Goal: Task Accomplishment & Management: Use online tool/utility

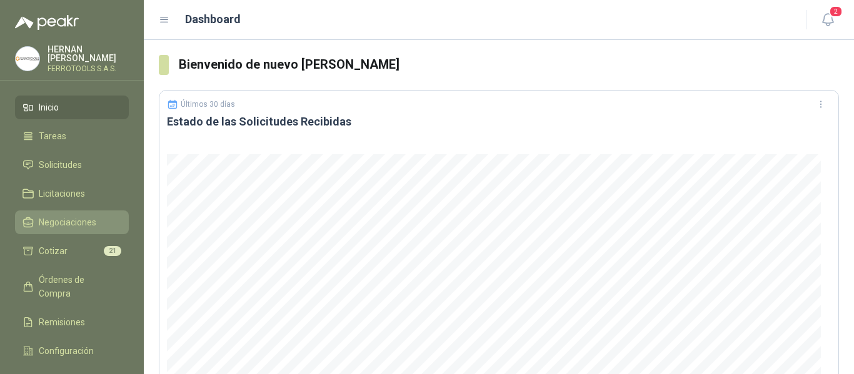
click at [52, 224] on span "Negociaciones" at bounding box center [67, 223] width 57 height 14
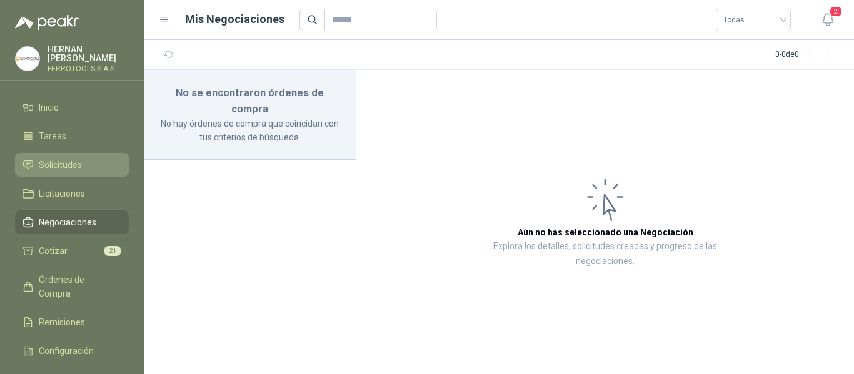
click at [59, 164] on span "Solicitudes" at bounding box center [60, 165] width 43 height 14
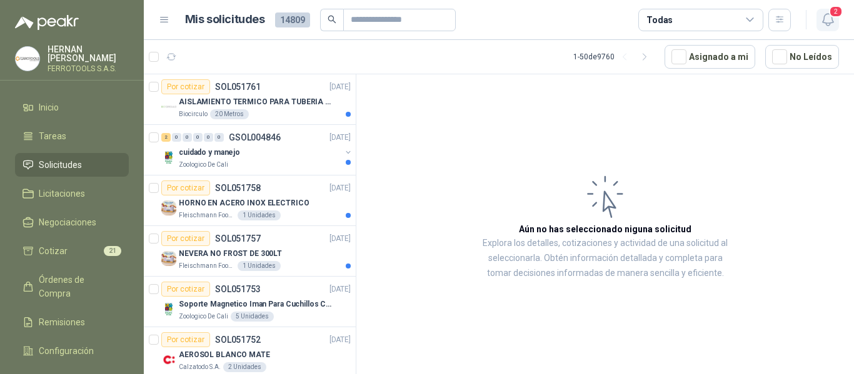
click at [833, 17] on span "2" at bounding box center [836, 12] width 14 height 12
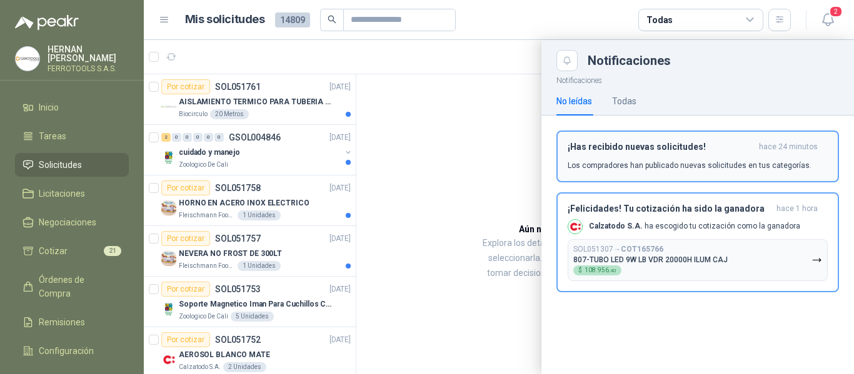
click at [639, 171] on p "Los compradores han publicado nuevas solicitudes en tus categorías." at bounding box center [689, 165] width 244 height 11
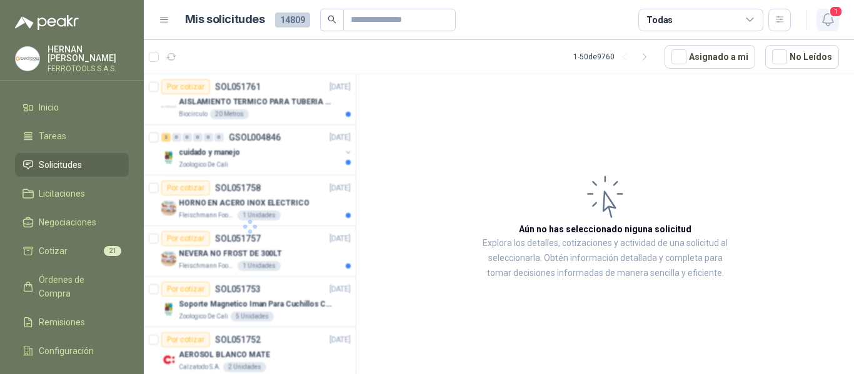
click at [823, 27] on icon "button" at bounding box center [828, 20] width 16 height 16
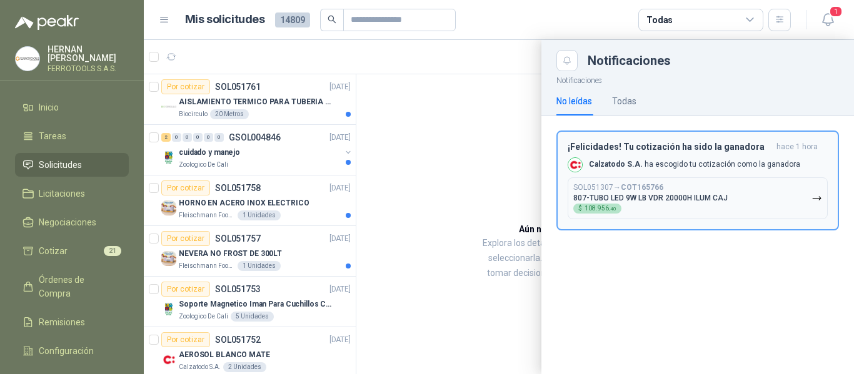
click at [711, 203] on div "SOL051307 → COT165766 807-TUBO LED 9W LB VDR 20000H ILUM CAJ $ 108.956 ,40" at bounding box center [650, 198] width 154 height 31
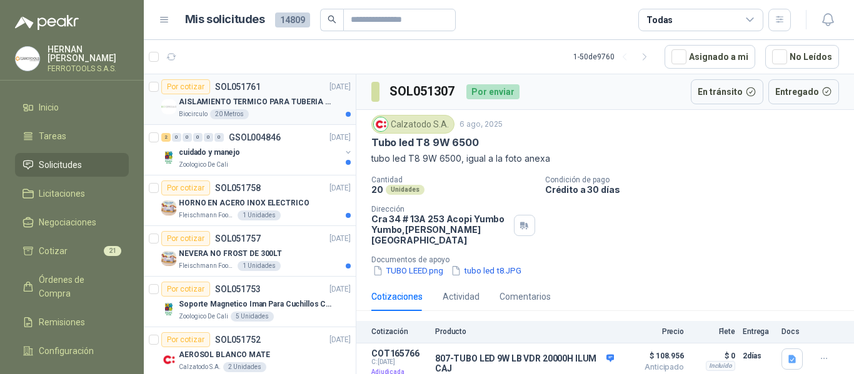
click at [288, 109] on div "AISLAMIENTO TERMICO PARA TUBERIA DE 8"" at bounding box center [265, 101] width 172 height 15
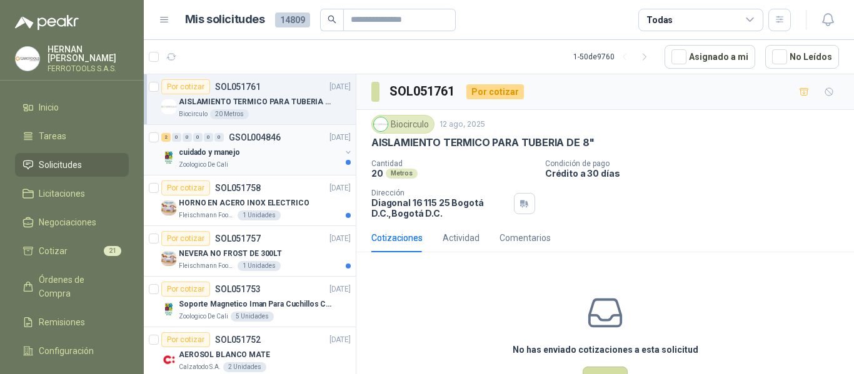
click at [286, 154] on div "cuidado y manejo" at bounding box center [260, 152] width 162 height 15
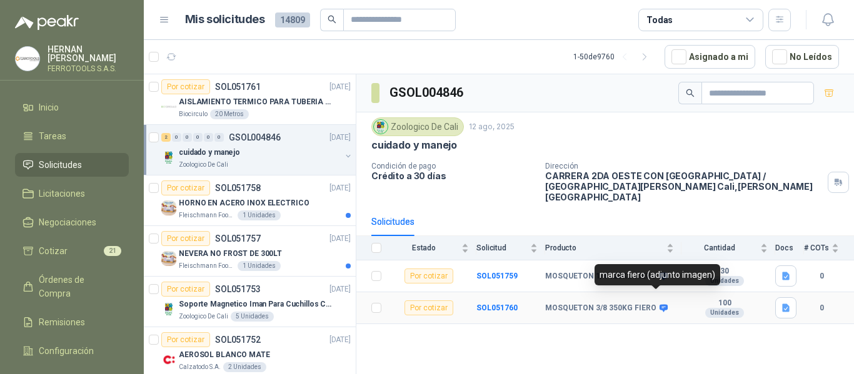
click at [659, 304] on icon at bounding box center [663, 308] width 9 height 9
click at [667, 274] on div "marca fiero (adjunto imagen)" at bounding box center [657, 274] width 126 height 21
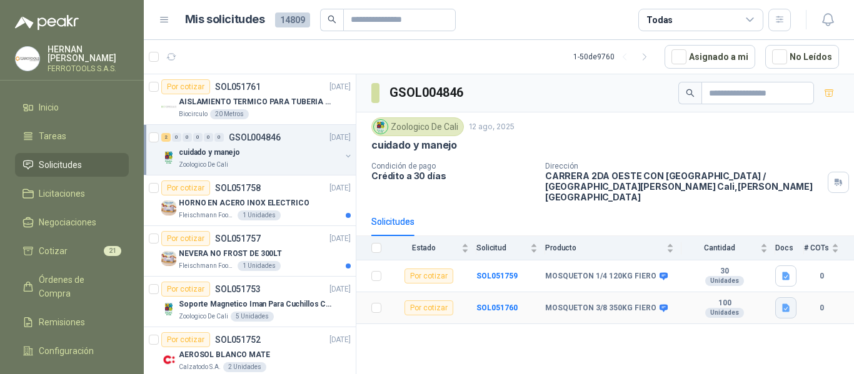
click at [786, 303] on icon "button" at bounding box center [786, 308] width 11 height 11
click at [771, 269] on button "mosqueton 350.jpeg" at bounding box center [742, 270] width 91 height 13
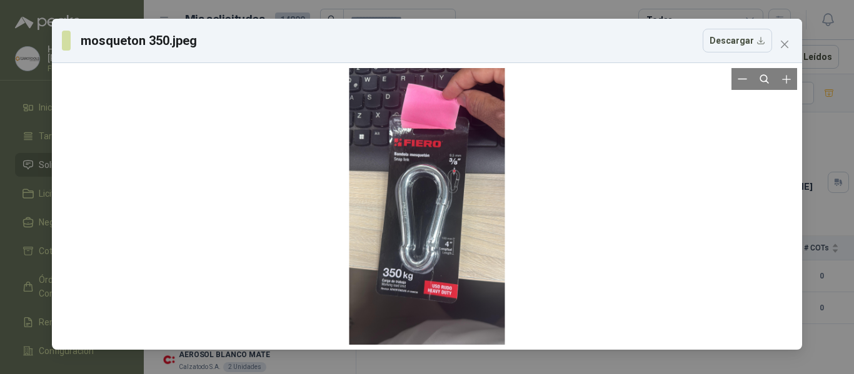
click at [407, 191] on div at bounding box center [427, 206] width 156 height 277
click at [412, 191] on div at bounding box center [427, 206] width 156 height 277
click at [790, 83] on icon "Zoom in" at bounding box center [786, 79] width 12 height 12
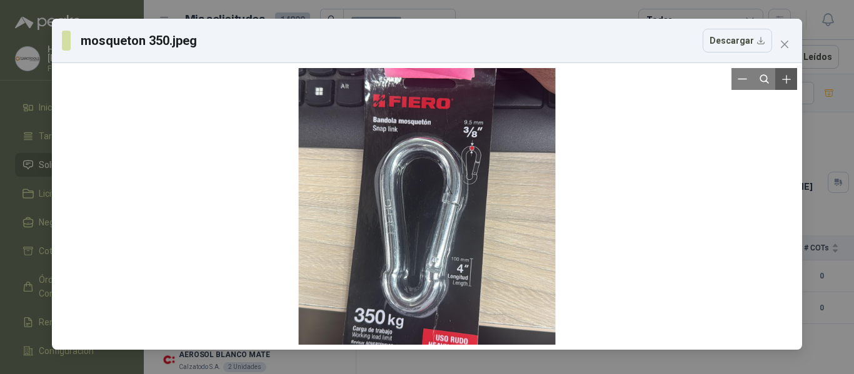
click at [790, 83] on icon "Zoom in" at bounding box center [786, 79] width 12 height 12
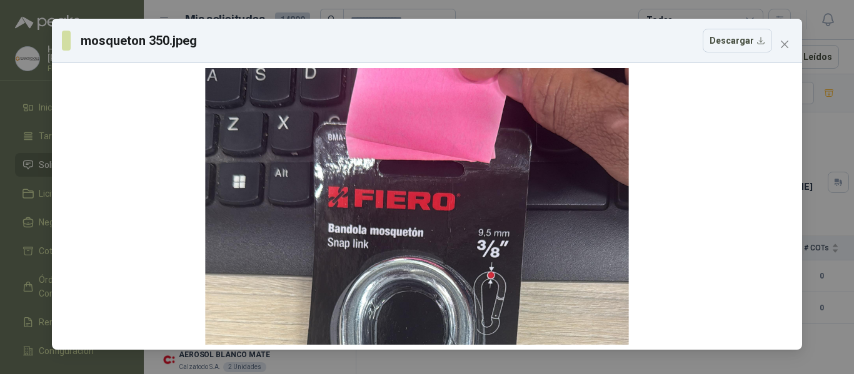
drag, startPoint x: 461, startPoint y: 239, endPoint x: 451, endPoint y: 404, distance: 165.3
click at [451, 374] on html "[PERSON_NAME] FERROTOOLS S.A.S. Inicio Tareas Solicitudes Licitaciones Negociac…" at bounding box center [427, 187] width 854 height 374
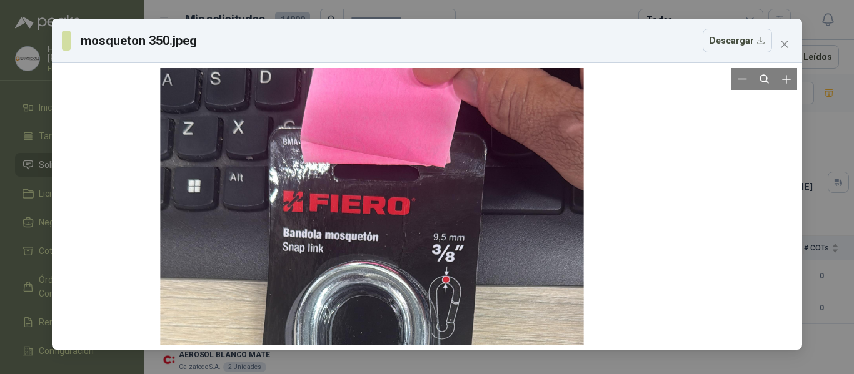
drag, startPoint x: 475, startPoint y: 260, endPoint x: 417, endPoint y: 263, distance: 57.6
click at [417, 263] on div at bounding box center [372, 375] width 424 height 753
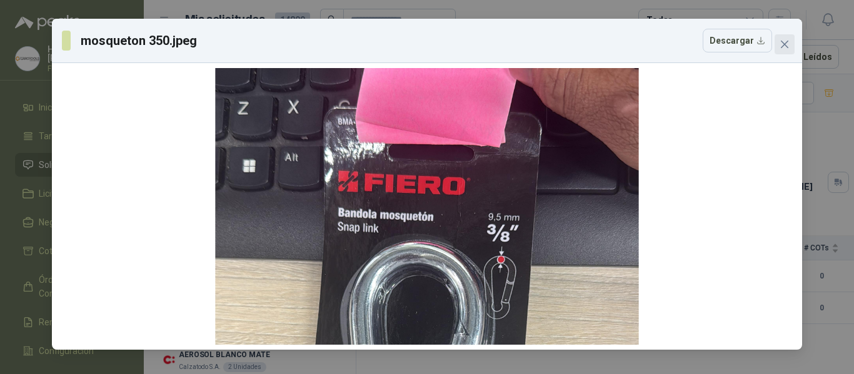
click at [787, 47] on icon "close" at bounding box center [784, 44] width 7 height 7
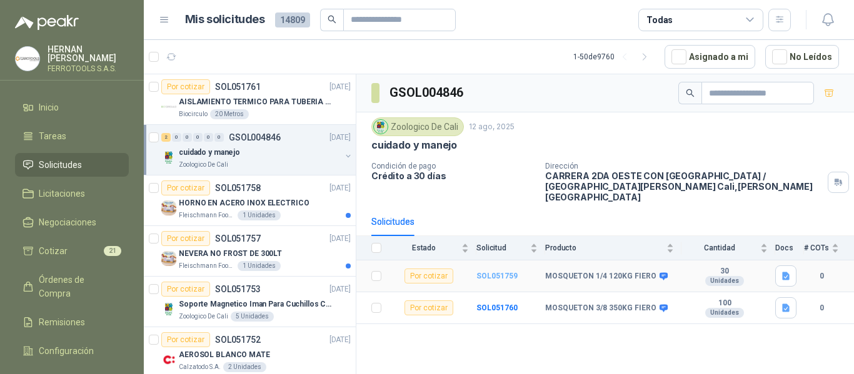
click at [504, 272] on b "SOL051759" at bounding box center [496, 276] width 41 height 9
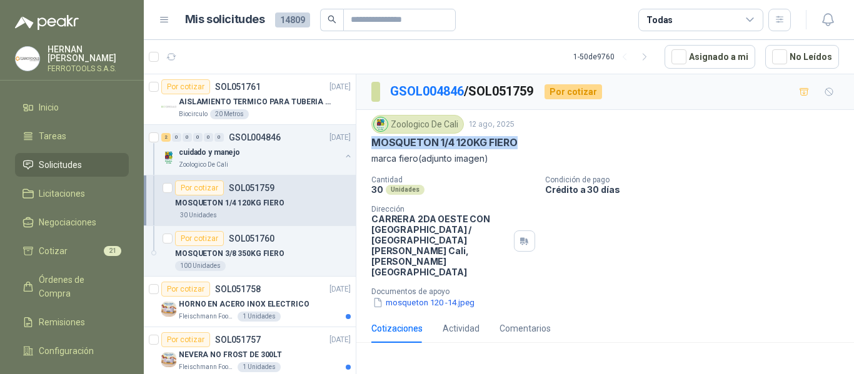
drag, startPoint x: 526, startPoint y: 143, endPoint x: 371, endPoint y: 144, distance: 155.6
click at [371, 144] on div "Zoologico De Cali [DATE] MOSQUETON 1/4 120KG FIERO marca fiero(adjunto imagen) …" at bounding box center [604, 212] width 497 height 204
copy p "MOSQUETON 1/4 120KG FIERO"
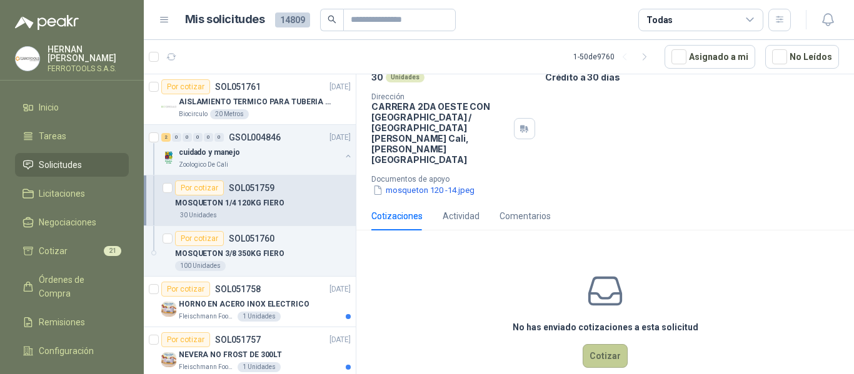
click at [599, 344] on button "Cotizar" at bounding box center [604, 356] width 45 height 24
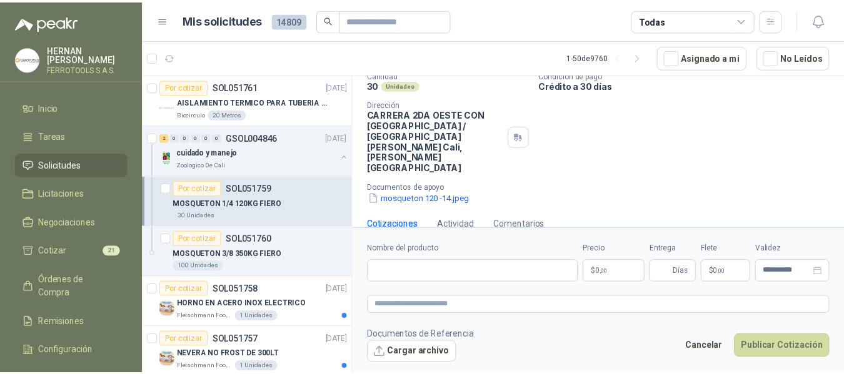
scroll to position [104, 0]
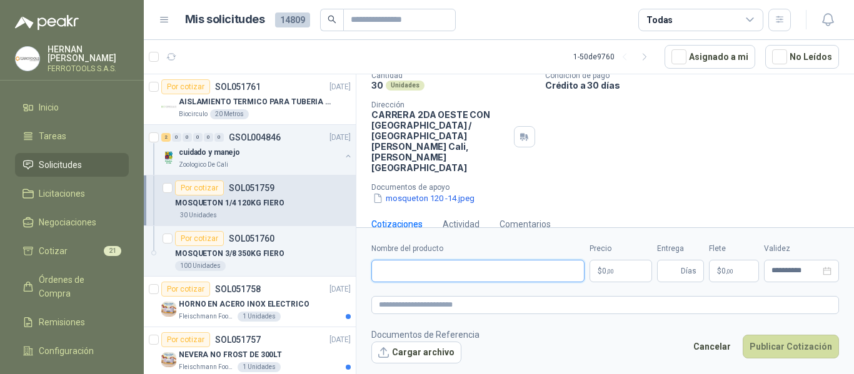
click at [466, 269] on input "Nombre del producto" at bounding box center [477, 271] width 213 height 22
paste input "**********"
type input "**********"
click at [481, 302] on textarea at bounding box center [604, 305] width 467 height 18
paste textarea "**********"
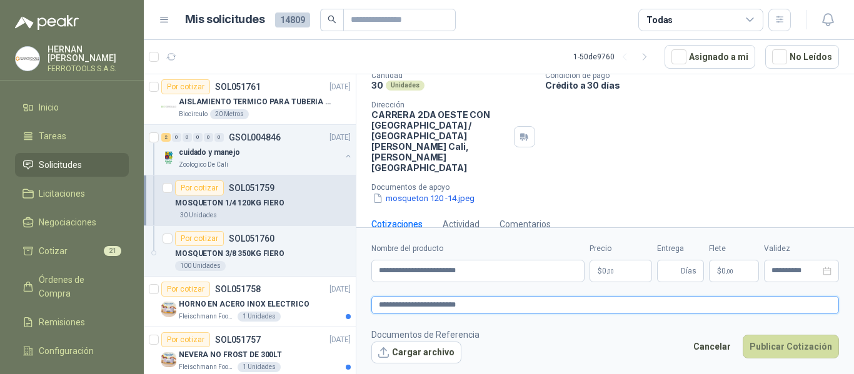
type textarea "**********"
click at [629, 270] on p "$ 0 ,00" at bounding box center [620, 271] width 62 height 22
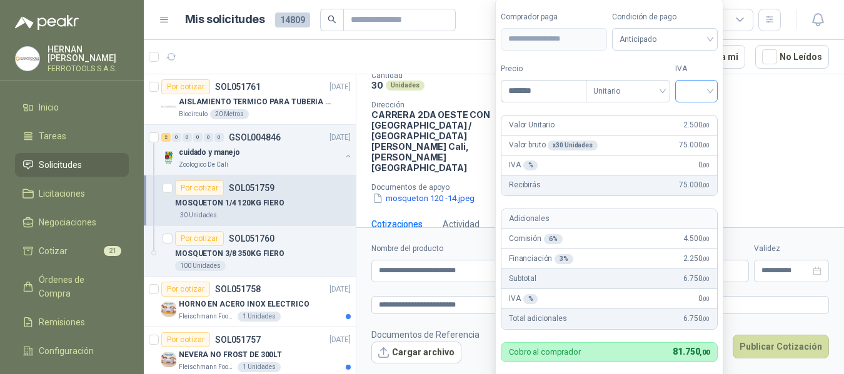
type input "*******"
click at [694, 90] on input "search" at bounding box center [695, 90] width 27 height 19
click at [700, 117] on div "19%" at bounding box center [698, 117] width 23 height 14
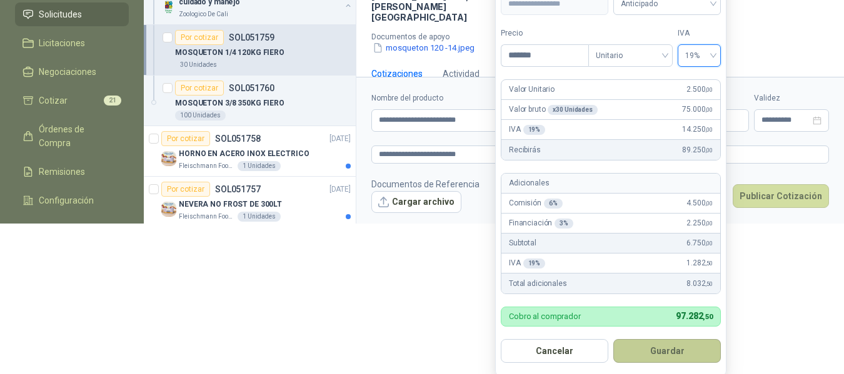
click at [681, 356] on button "Guardar" at bounding box center [666, 351] width 107 height 24
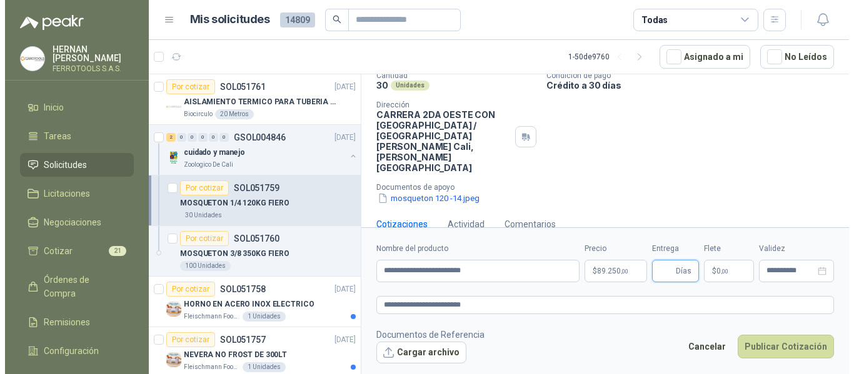
scroll to position [0, 0]
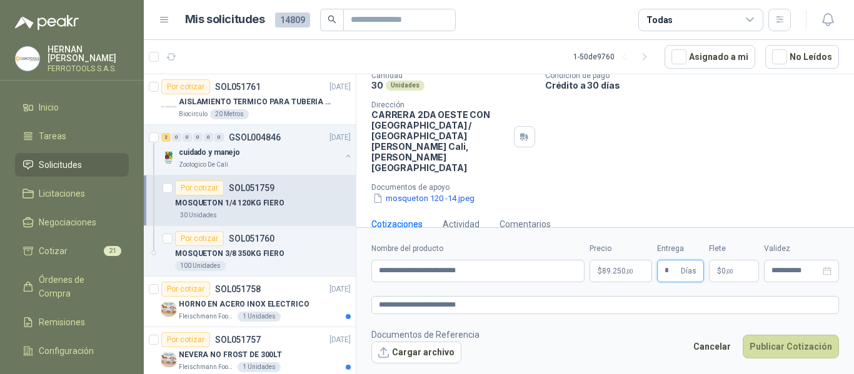
type input "*"
click at [637, 331] on footer "Documentos de Referencia Cargar archivo Cancelar Publicar Cotización" at bounding box center [604, 346] width 467 height 36
click at [807, 350] on button "Publicar Cotización" at bounding box center [790, 347] width 96 height 24
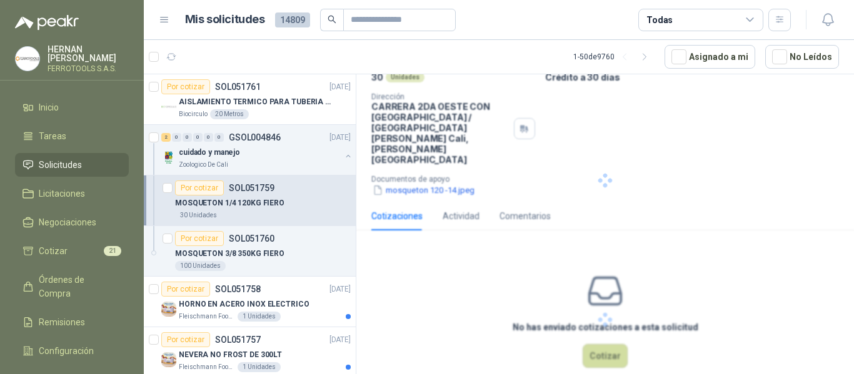
scroll to position [36, 0]
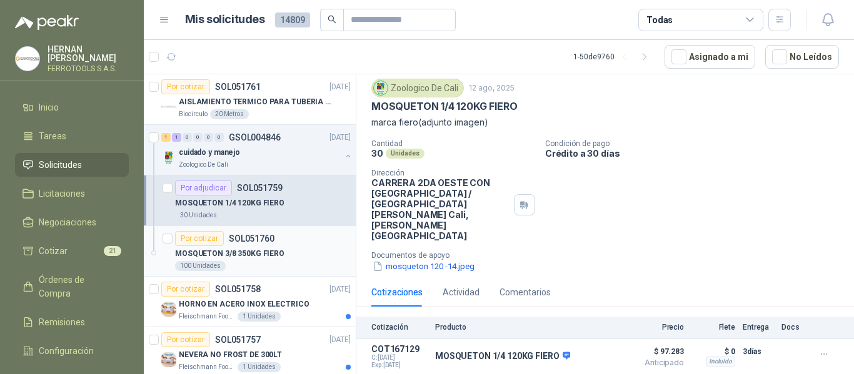
click at [281, 262] on div "100 Unidades" at bounding box center [263, 266] width 176 height 10
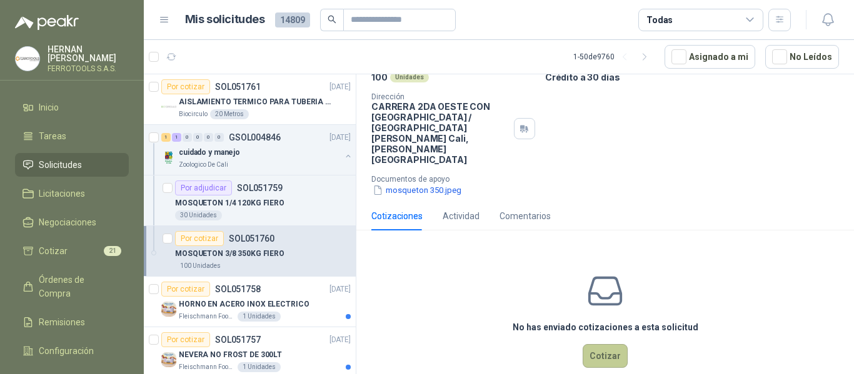
click at [599, 344] on button "Cotizar" at bounding box center [604, 356] width 45 height 24
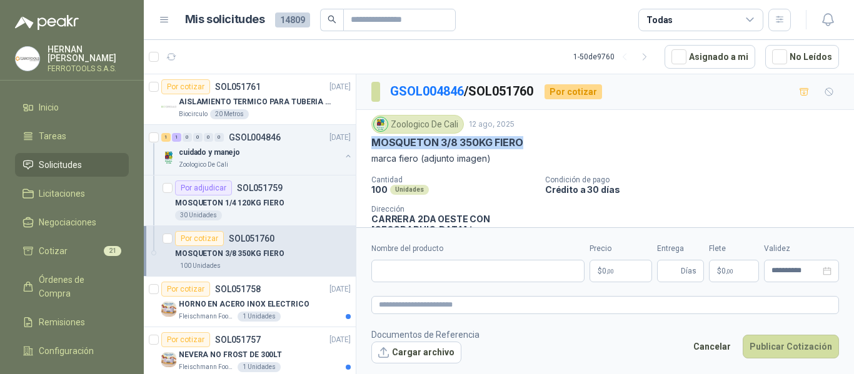
drag, startPoint x: 373, startPoint y: 142, endPoint x: 599, endPoint y: 142, distance: 225.6
click at [599, 142] on div "MOSQUETON 3/8 350KG FIERO" at bounding box center [604, 142] width 467 height 13
copy p "MOSQUETON 3/8 350KG FIERO"
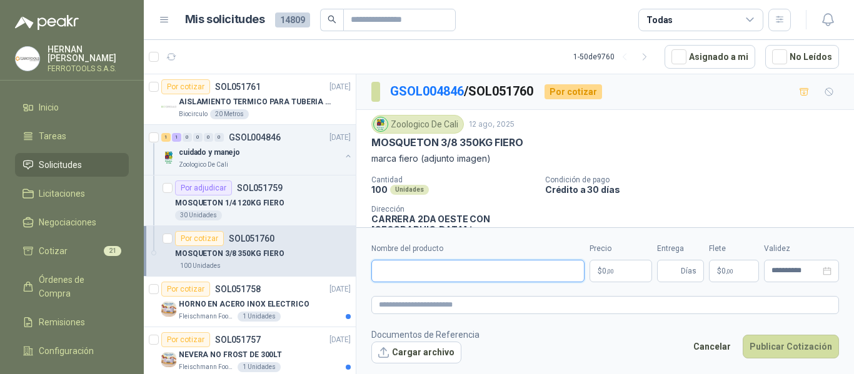
click at [554, 272] on input "Nombre del producto" at bounding box center [477, 271] width 213 height 22
paste input "**********"
type input "**********"
click at [559, 298] on textarea at bounding box center [604, 305] width 467 height 18
paste textarea "**********"
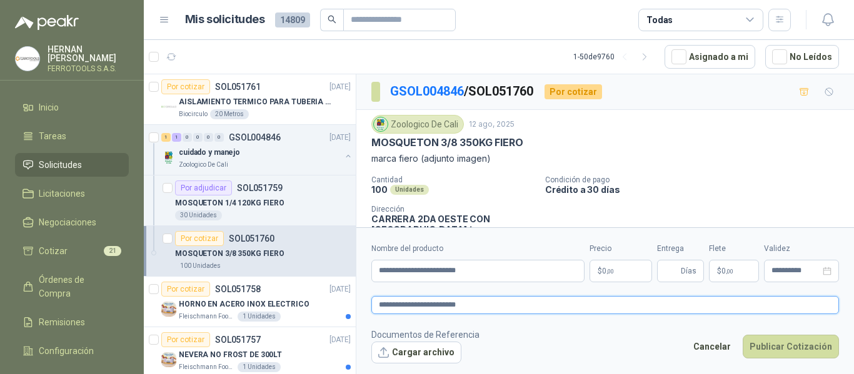
type textarea "**********"
click at [621, 272] on p "$ 0 ,00" at bounding box center [620, 271] width 62 height 22
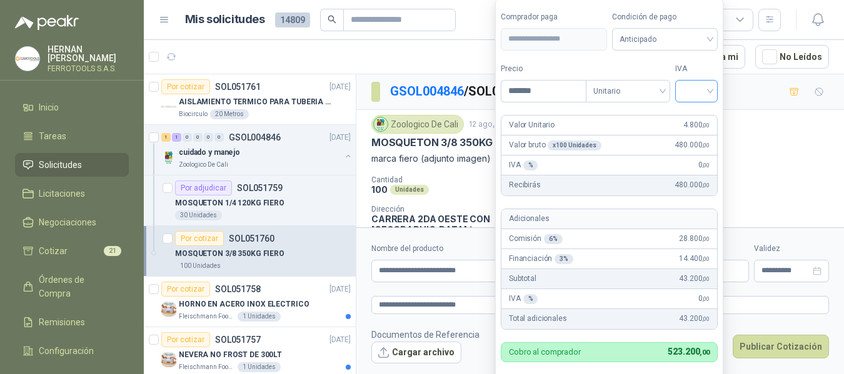
type input "*******"
click at [689, 89] on input "search" at bounding box center [695, 90] width 27 height 19
click at [697, 114] on div "19%" at bounding box center [698, 117] width 23 height 14
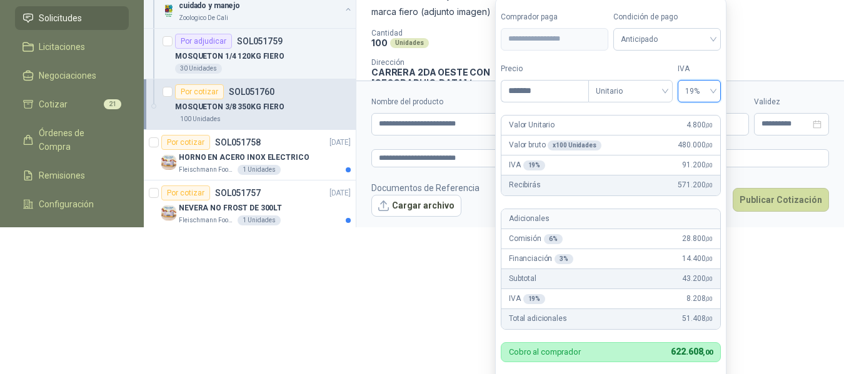
scroll to position [149, 0]
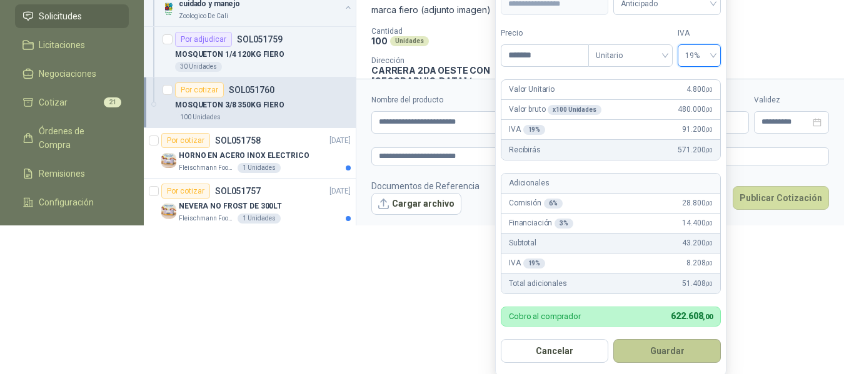
click at [696, 352] on button "Guardar" at bounding box center [666, 351] width 107 height 24
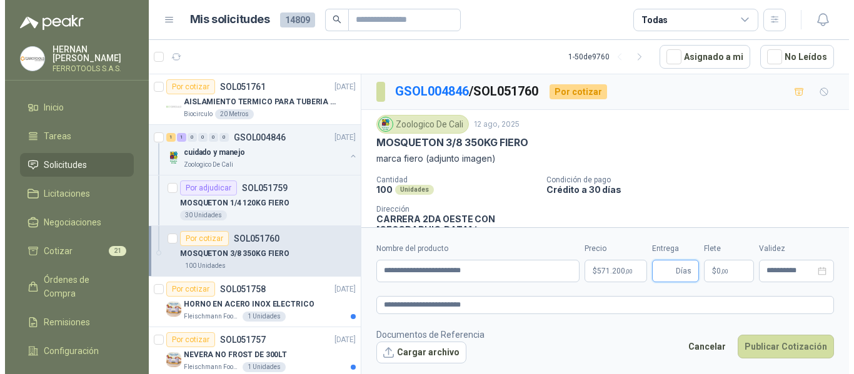
scroll to position [0, 0]
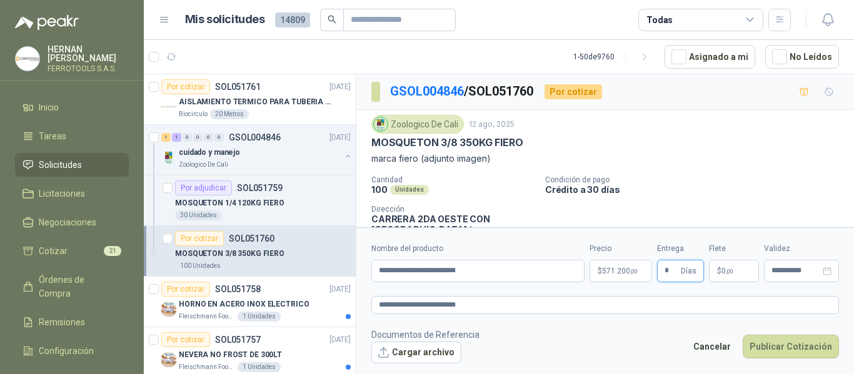
type input "*"
click at [564, 347] on footer "Documentos de Referencia Cargar archivo Cancelar Publicar Cotización" at bounding box center [604, 346] width 467 height 36
click at [812, 348] on button "Publicar Cotización" at bounding box center [790, 347] width 96 height 24
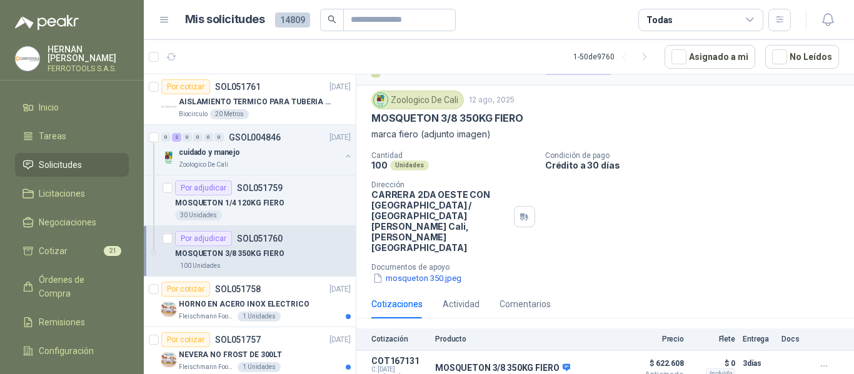
scroll to position [36, 0]
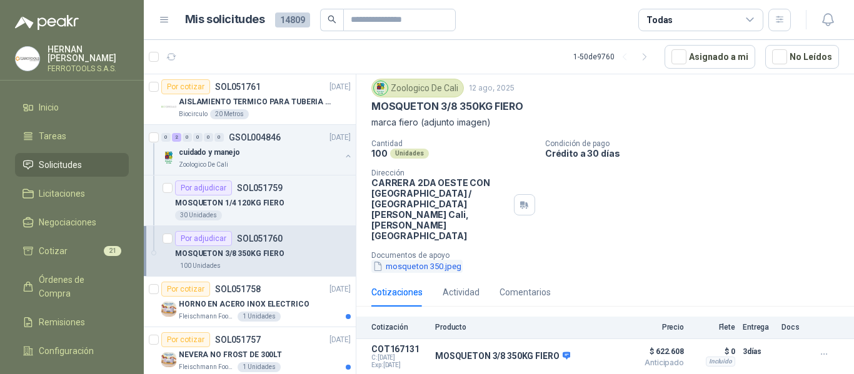
click at [442, 260] on button "mosqueton 350.jpeg" at bounding box center [416, 266] width 91 height 13
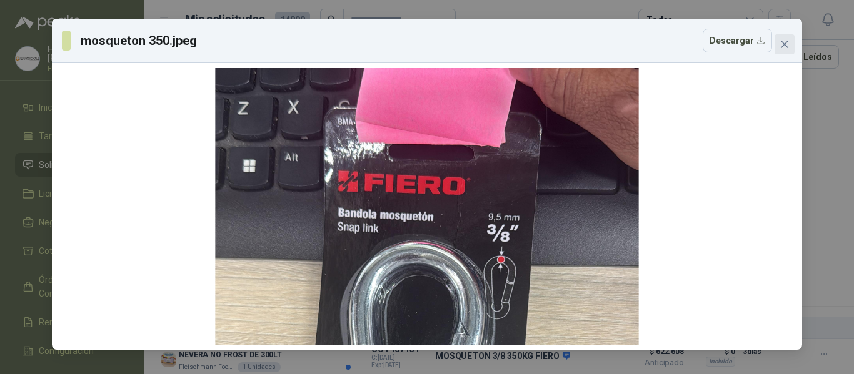
click at [787, 46] on icon "close" at bounding box center [784, 44] width 7 height 7
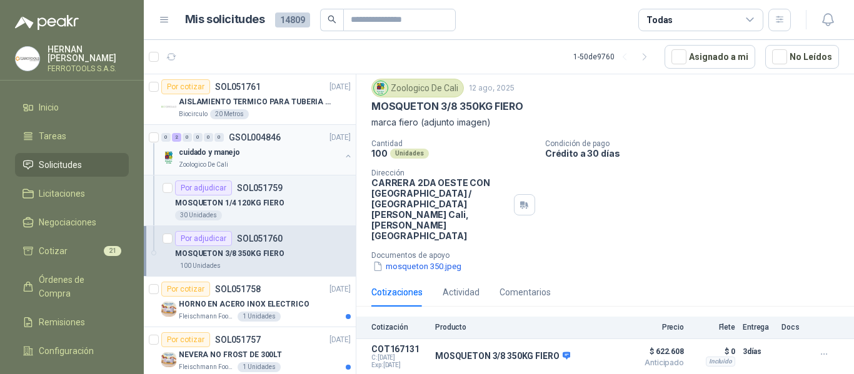
click at [285, 154] on div "cuidado y manejo" at bounding box center [260, 152] width 162 height 15
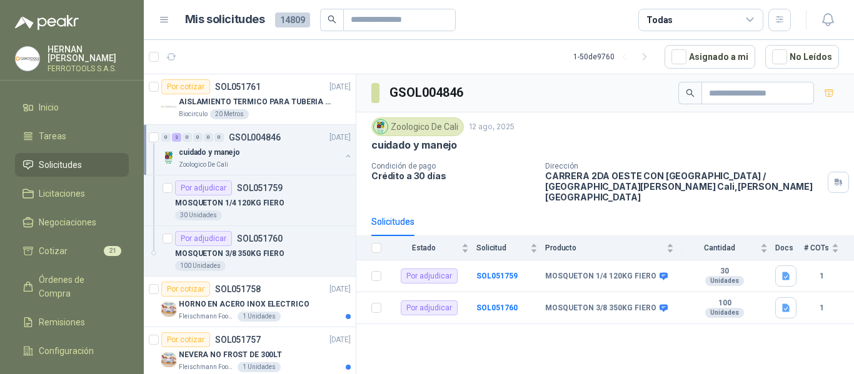
click at [343, 157] on button "button" at bounding box center [348, 156] width 10 height 10
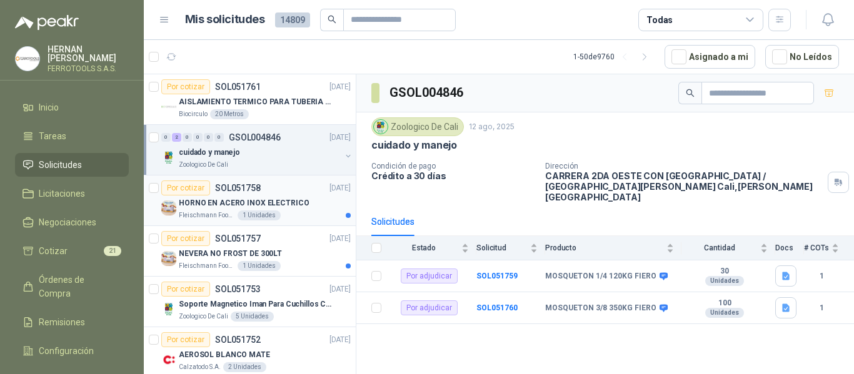
click at [326, 207] on div "HORNO EN ACERO INOX ELECTRICO" at bounding box center [265, 203] width 172 height 15
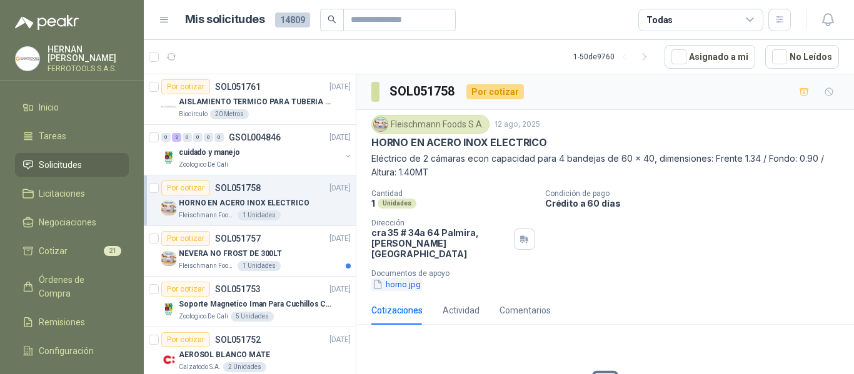
click at [407, 278] on button "horno.jpg" at bounding box center [396, 284] width 51 height 13
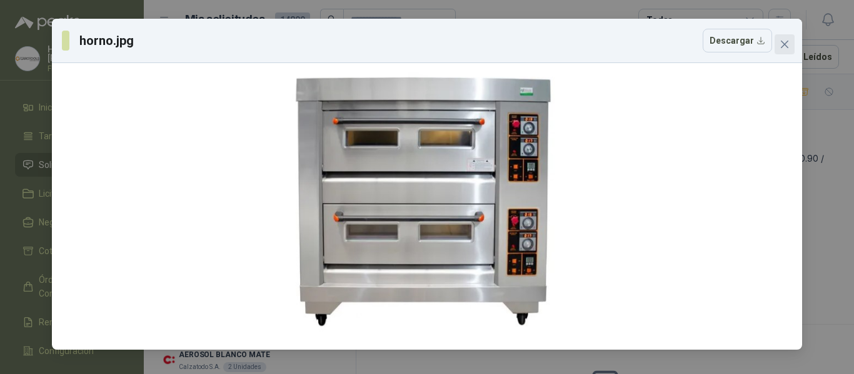
click at [788, 46] on icon "close" at bounding box center [784, 44] width 10 height 10
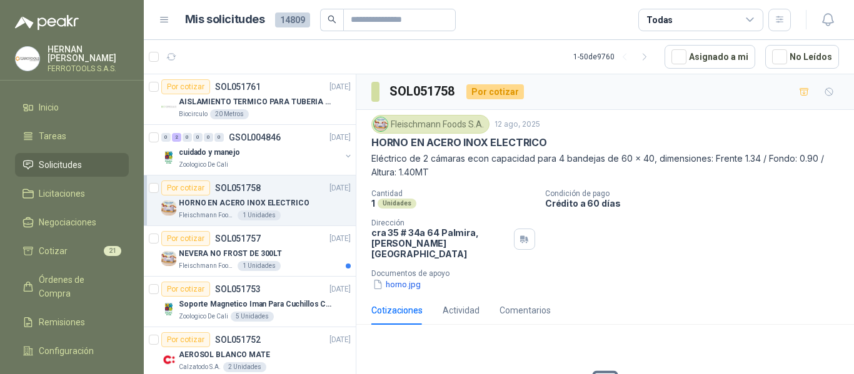
scroll to position [62, 0]
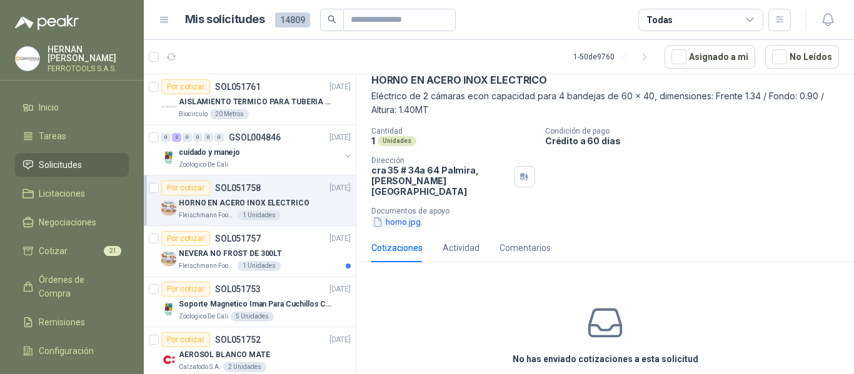
click at [409, 216] on button "horno.jpg" at bounding box center [396, 222] width 51 height 13
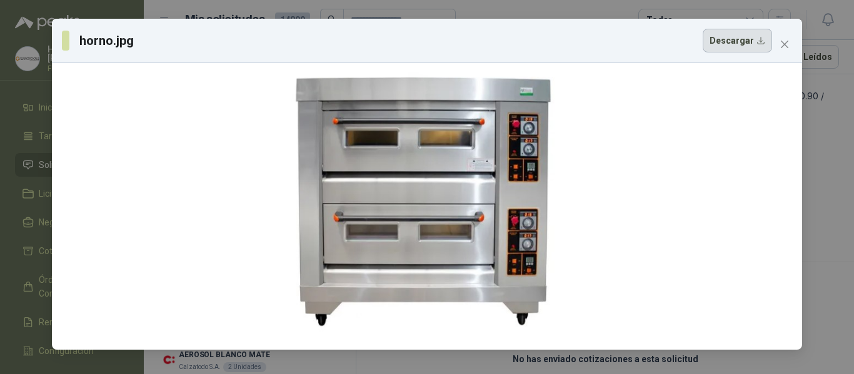
drag, startPoint x: 398, startPoint y: 168, endPoint x: 733, endPoint y: 44, distance: 357.3
click at [733, 44] on button "Descargar" at bounding box center [736, 41] width 69 height 24
click at [782, 41] on icon "close" at bounding box center [784, 44] width 7 height 7
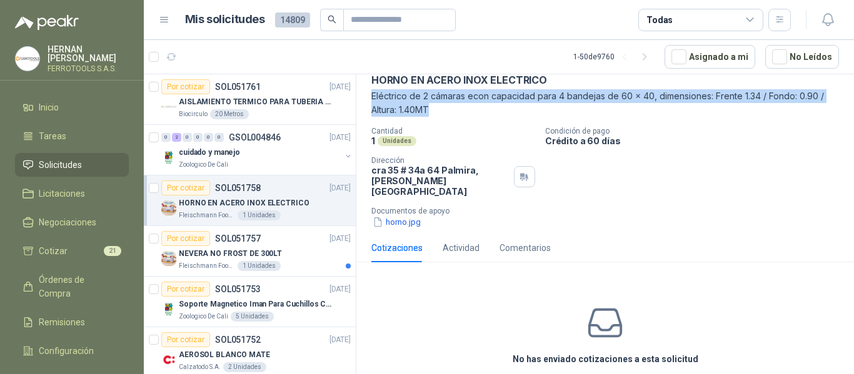
drag, startPoint x: 371, startPoint y: 96, endPoint x: 437, endPoint y: 111, distance: 67.8
click at [437, 111] on p "Eléctrico de 2 cámaras econ capacidad para 4 bandejas de 60 x 40, dimensiones: …" at bounding box center [604, 102] width 467 height 27
copy p "Eléctrico de 2 cámaras econ capacidad para 4 bandejas de 60 x 40, dimensiones: …"
click at [271, 257] on p "NEVERA NO FROST DE 300LT" at bounding box center [230, 254] width 103 height 12
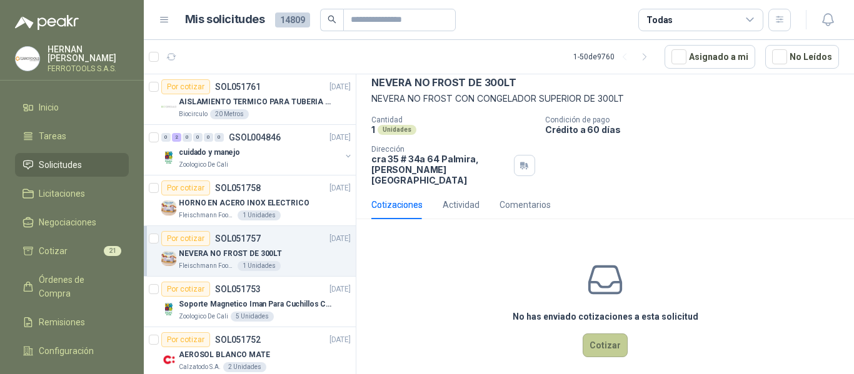
click at [599, 340] on button "Cotizar" at bounding box center [604, 346] width 45 height 24
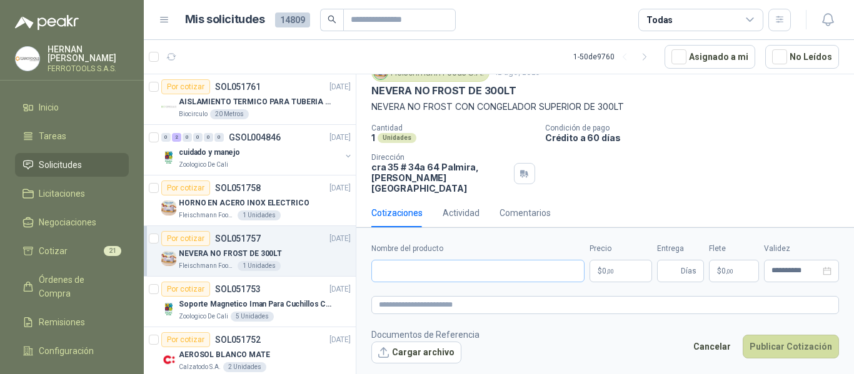
scroll to position [51, 0]
click at [466, 271] on input "Nombre del producto" at bounding box center [477, 271] width 213 height 22
paste input "**********"
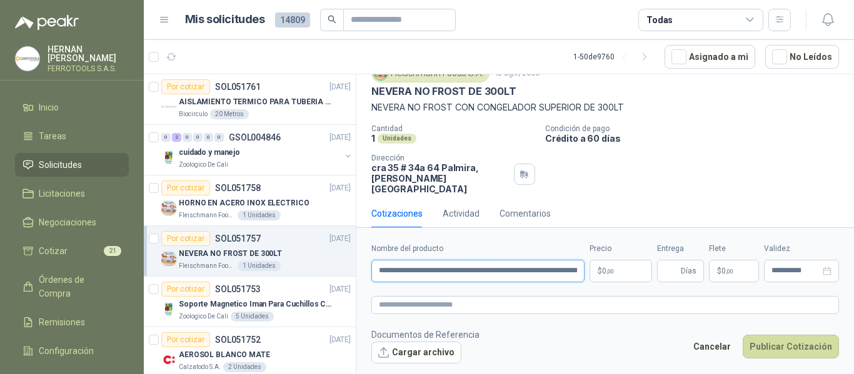
scroll to position [0, 172]
type input "**********"
click at [530, 302] on textarea at bounding box center [604, 305] width 467 height 18
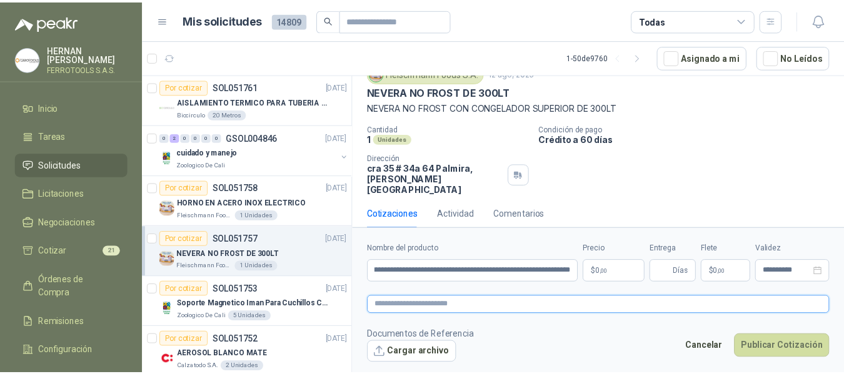
scroll to position [0, 0]
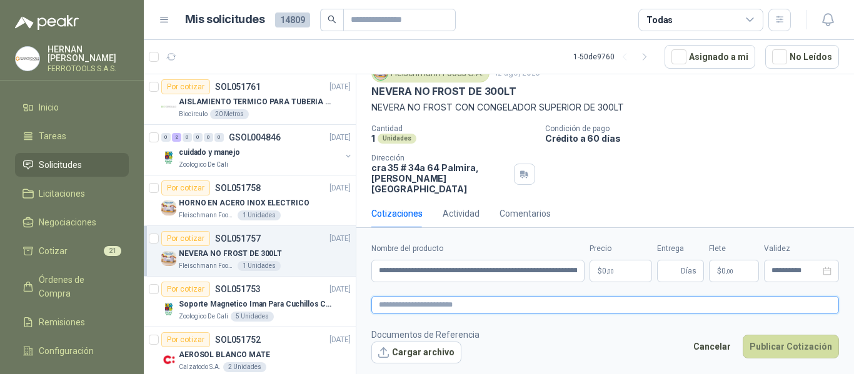
paste textarea "**********"
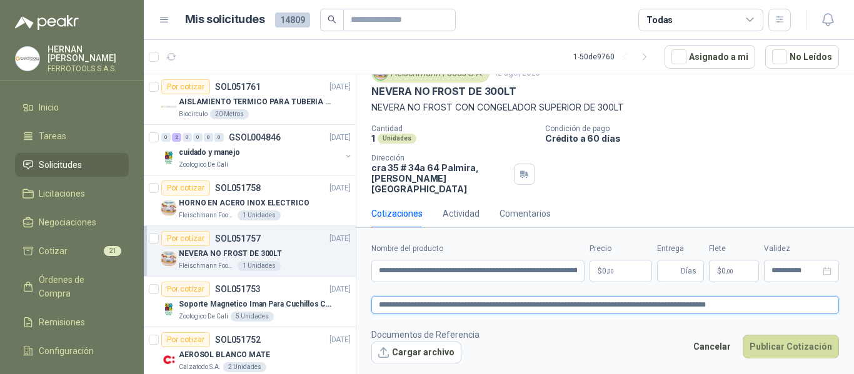
type textarea "**********"
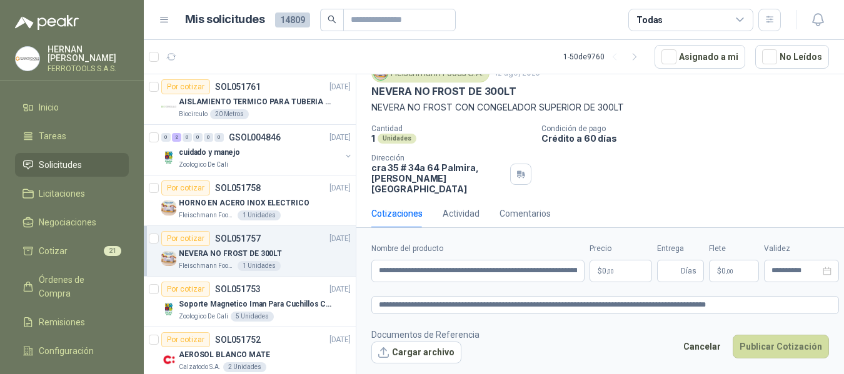
click at [620, 274] on body "[PERSON_NAME] FERROTOOLS S.A.S. Inicio Tareas Solicitudes Licitaciones Negociac…" at bounding box center [422, 187] width 844 height 374
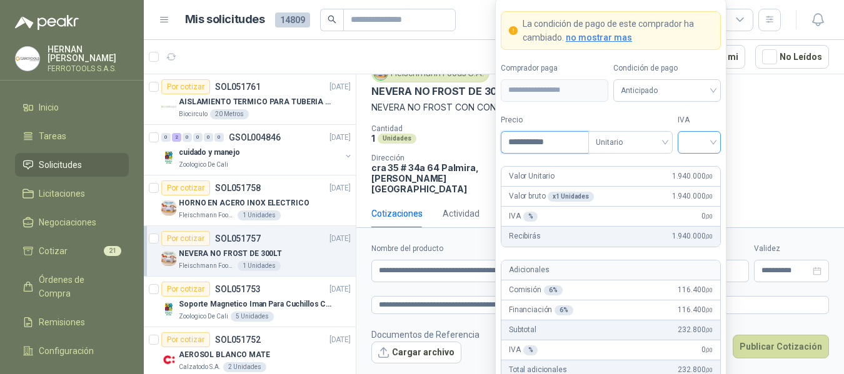
type input "**********"
click at [691, 140] on input "search" at bounding box center [699, 141] width 28 height 19
click at [692, 162] on div "19%" at bounding box center [698, 168] width 23 height 14
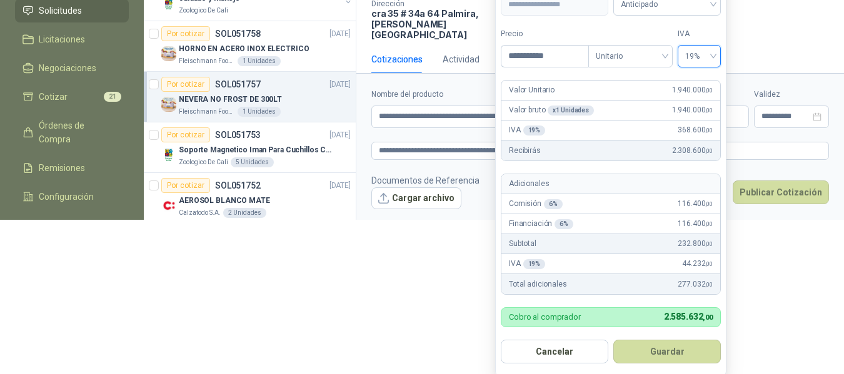
scroll to position [155, 0]
click at [686, 345] on button "Guardar" at bounding box center [666, 351] width 107 height 24
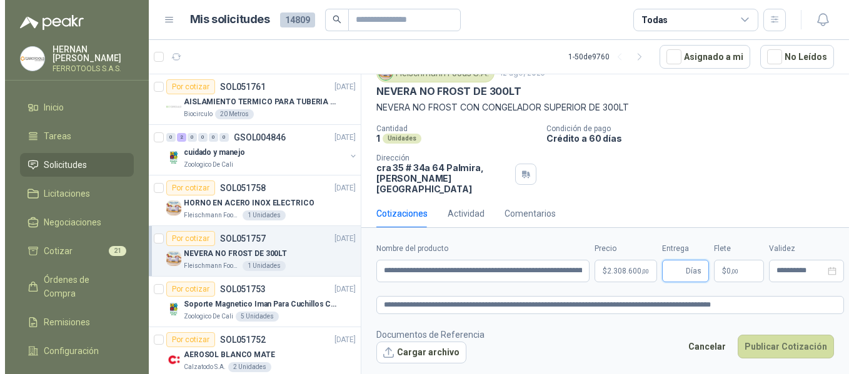
scroll to position [0, 0]
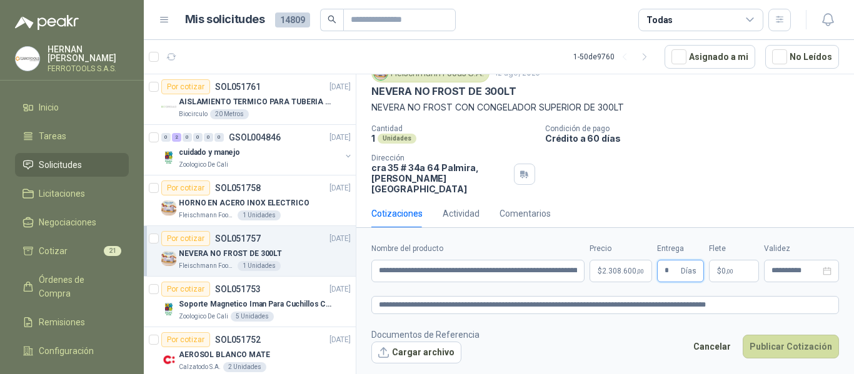
type input "*"
click at [623, 338] on footer "Documentos de Referencia Cargar archivo Cancelar Publicar Cotización" at bounding box center [604, 346] width 467 height 36
click at [757, 306] on textarea "**********" at bounding box center [604, 305] width 467 height 18
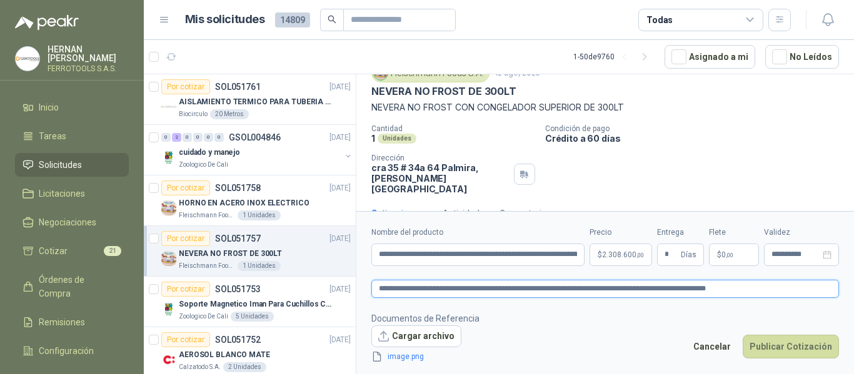
scroll to position [60, 0]
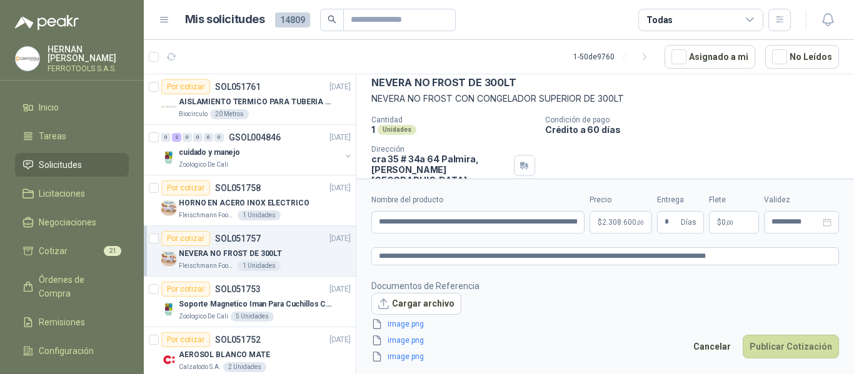
click at [557, 327] on footer "Documentos de Referencia Cargar archivo image.png image.png image.png Cancelar …" at bounding box center [604, 321] width 467 height 85
click at [786, 346] on button "Publicar Cotización" at bounding box center [790, 347] width 96 height 24
type input "**********"
click at [566, 316] on footer "Documentos de Referencia Cargar archivo image.png image.png image.png Cancelar …" at bounding box center [604, 321] width 467 height 85
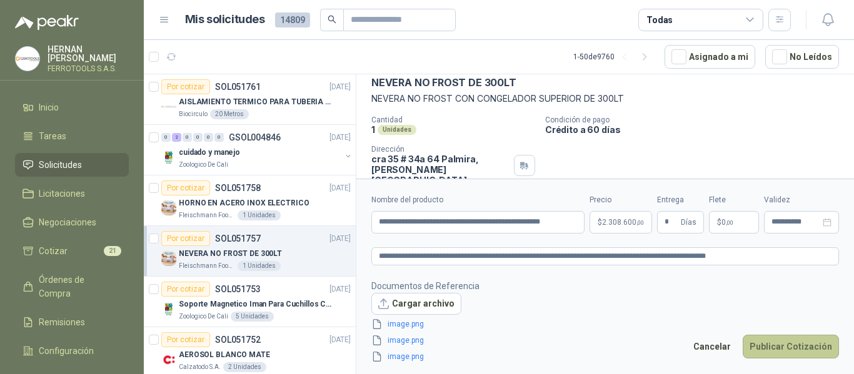
click at [774, 346] on button "Publicar Cotización" at bounding box center [790, 347] width 96 height 24
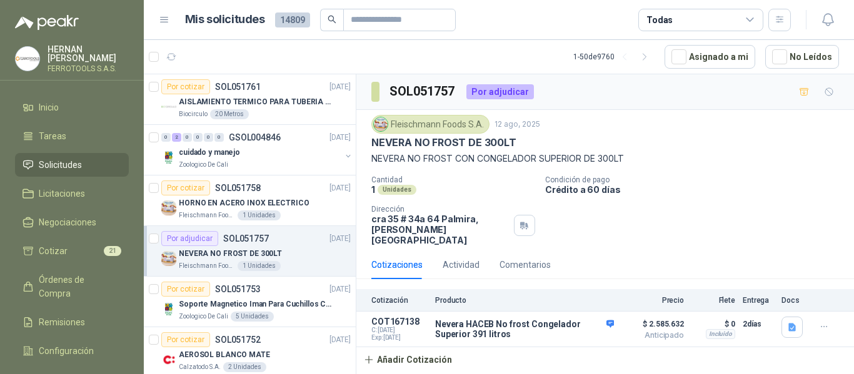
scroll to position [62, 0]
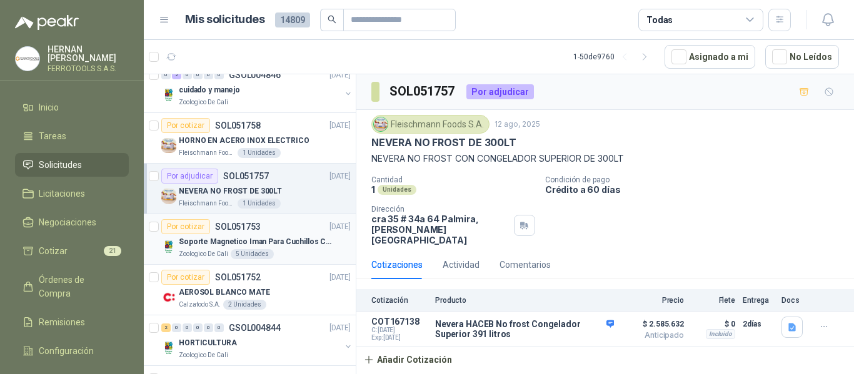
click at [301, 248] on div "Soporte Magnetico Iman Para Cuchillos Cocina 37.5 Cm De Lujo" at bounding box center [265, 241] width 172 height 15
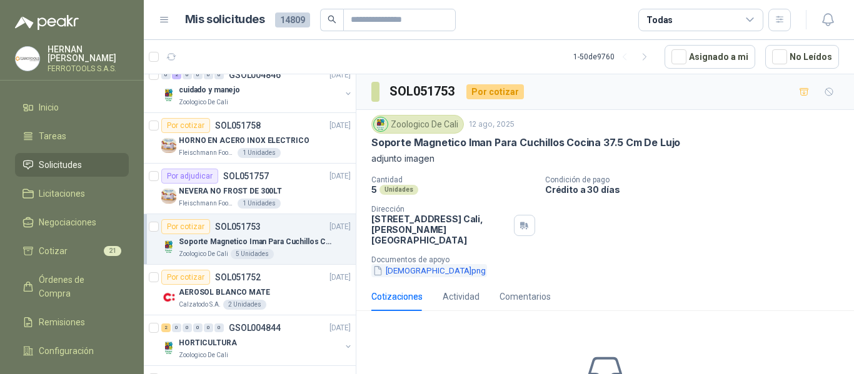
click at [401, 264] on button "[DEMOGRAPHIC_DATA]png" at bounding box center [429, 270] width 116 height 13
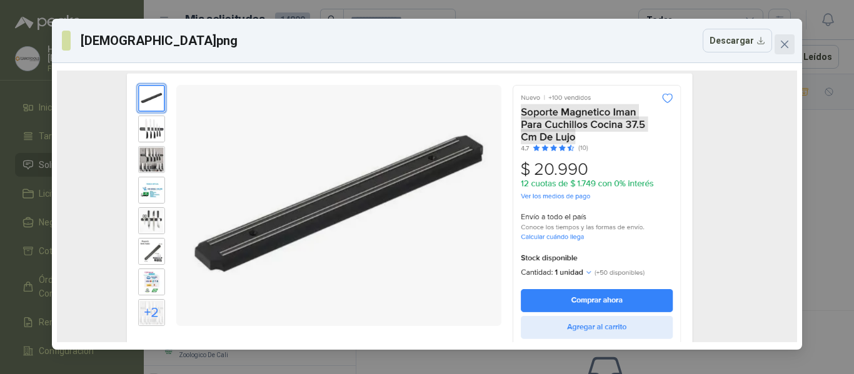
click at [785, 47] on icon "close" at bounding box center [784, 44] width 10 height 10
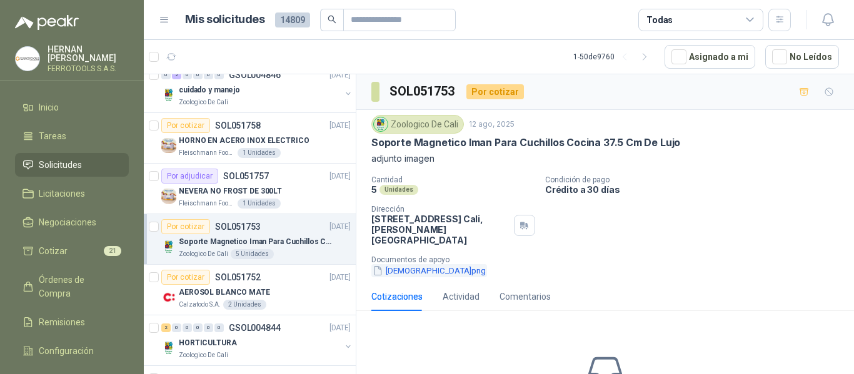
click at [415, 266] on button "[DEMOGRAPHIC_DATA]png" at bounding box center [429, 270] width 116 height 13
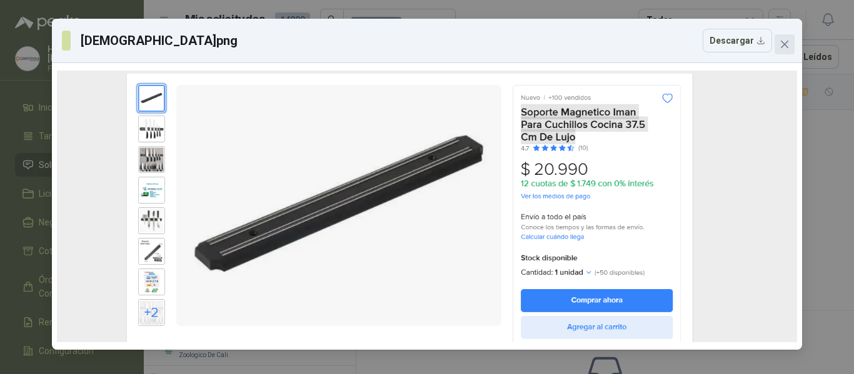
click at [786, 41] on icon "close" at bounding box center [784, 44] width 10 height 10
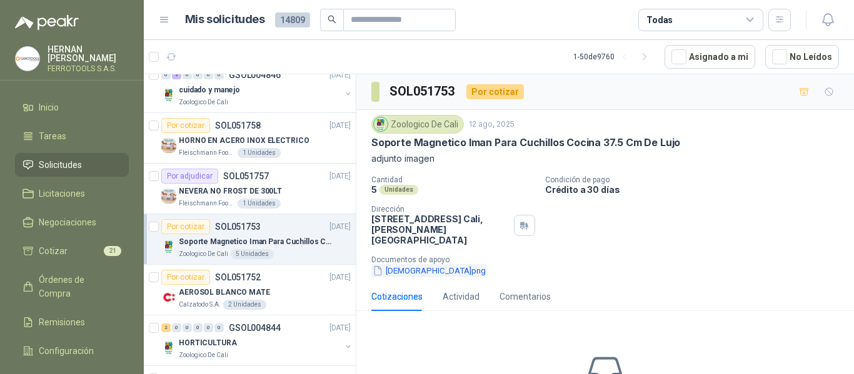
click at [406, 264] on button "[DEMOGRAPHIC_DATA]png" at bounding box center [429, 270] width 116 height 13
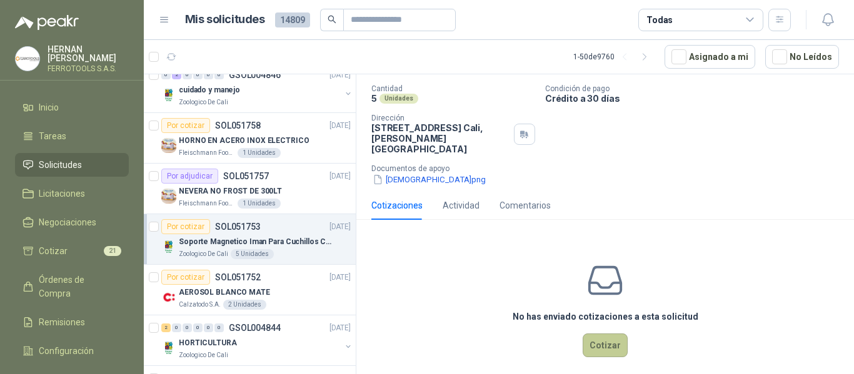
click at [589, 344] on button "Cotizar" at bounding box center [604, 346] width 45 height 24
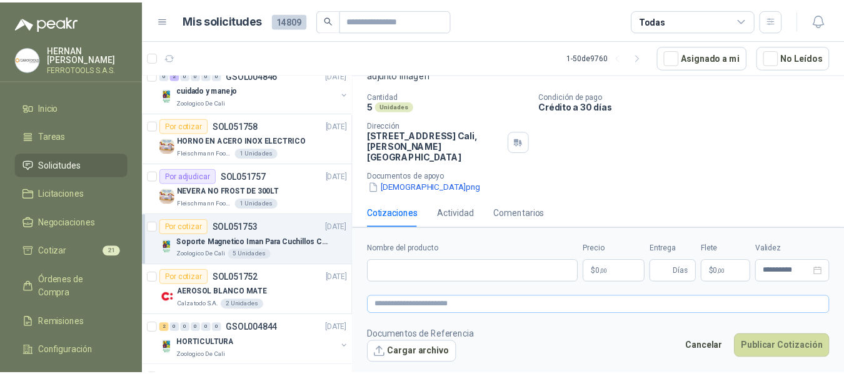
scroll to position [83, 0]
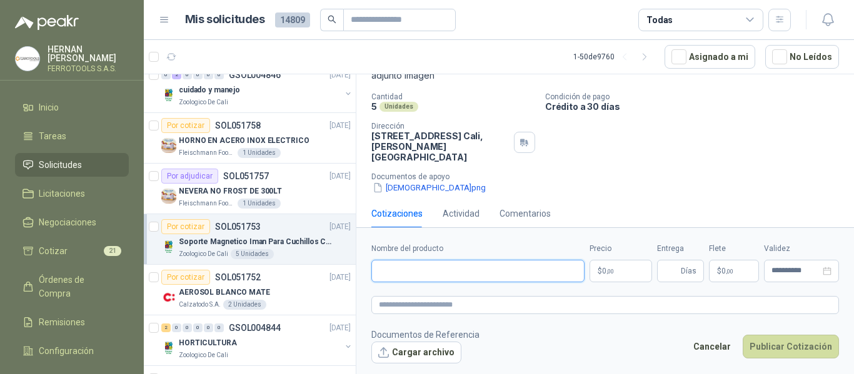
click at [502, 269] on input "Nombre del producto" at bounding box center [477, 271] width 213 height 22
paste input "**********"
type input "**********"
click at [510, 308] on textarea at bounding box center [604, 305] width 467 height 18
paste textarea "**********"
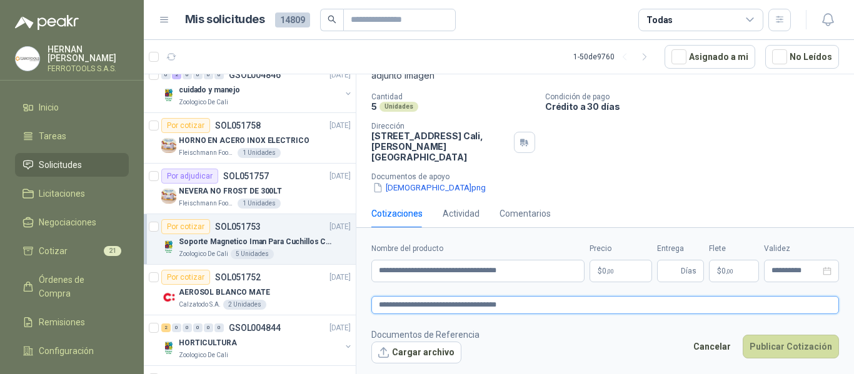
type textarea "**********"
click at [616, 269] on body "[PERSON_NAME] FERROTOOLS S.A.S. Inicio Tareas Solicitudes Licitaciones Negociac…" at bounding box center [427, 187] width 854 height 374
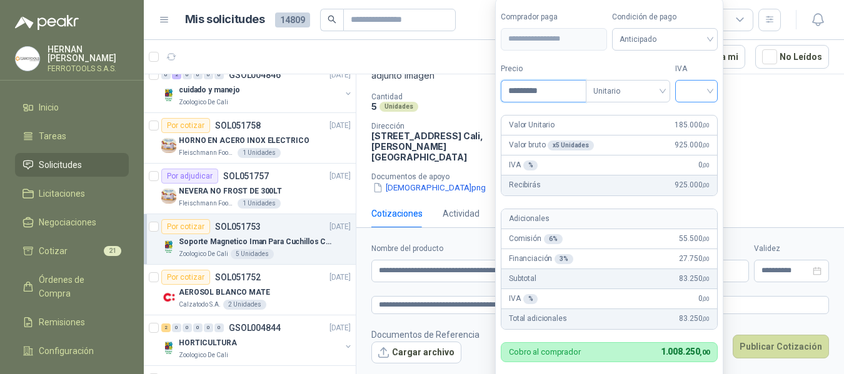
type input "*********"
click at [697, 93] on input "search" at bounding box center [695, 90] width 27 height 19
click at [699, 112] on div "19%" at bounding box center [698, 117] width 23 height 14
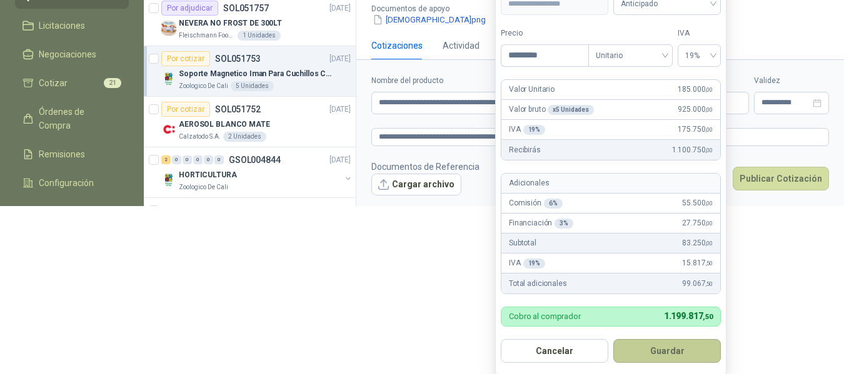
click at [684, 349] on button "Guardar" at bounding box center [666, 351] width 107 height 24
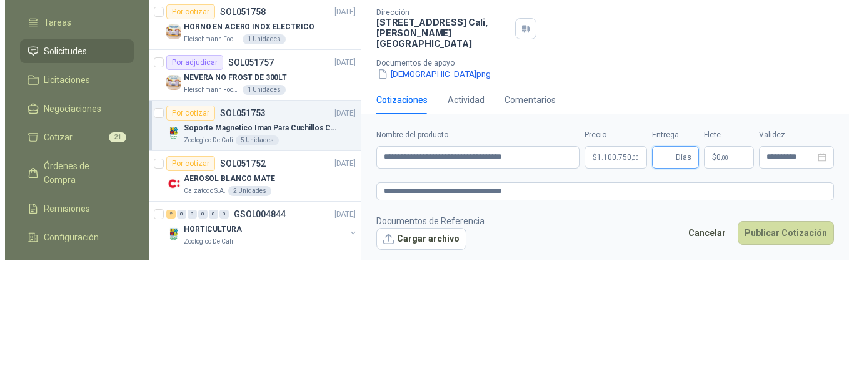
scroll to position [0, 0]
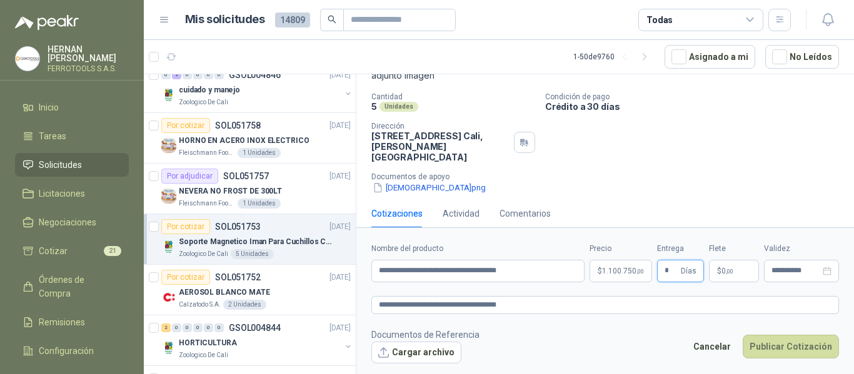
type input "*"
click at [533, 302] on textarea "**********" at bounding box center [604, 305] width 467 height 18
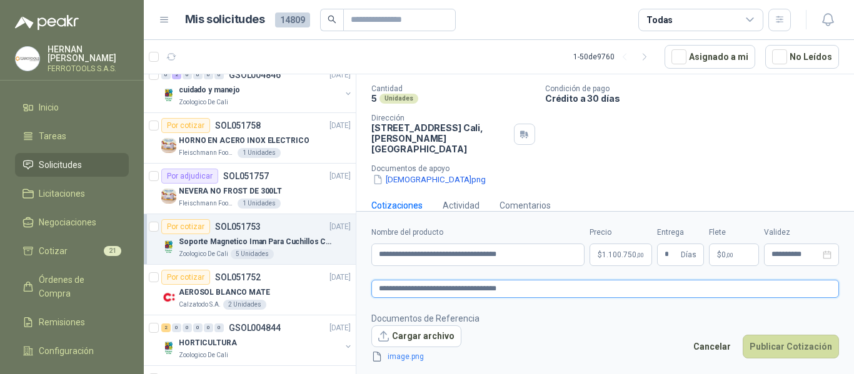
scroll to position [29, 0]
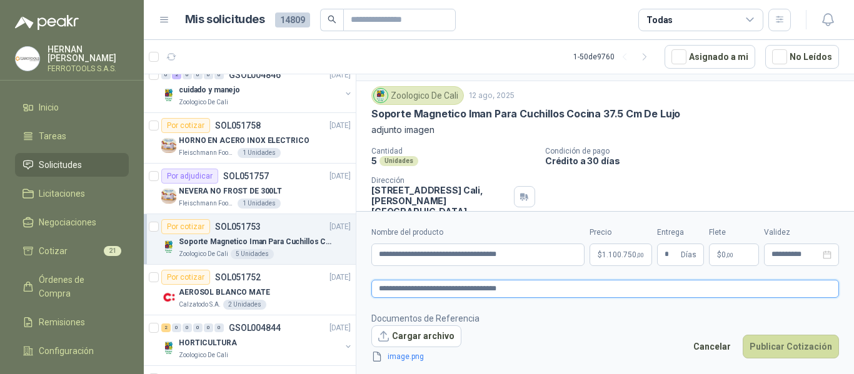
click at [541, 291] on textarea "**********" at bounding box center [604, 289] width 467 height 18
type textarea "**********"
paste textarea "**********"
type textarea "**********"
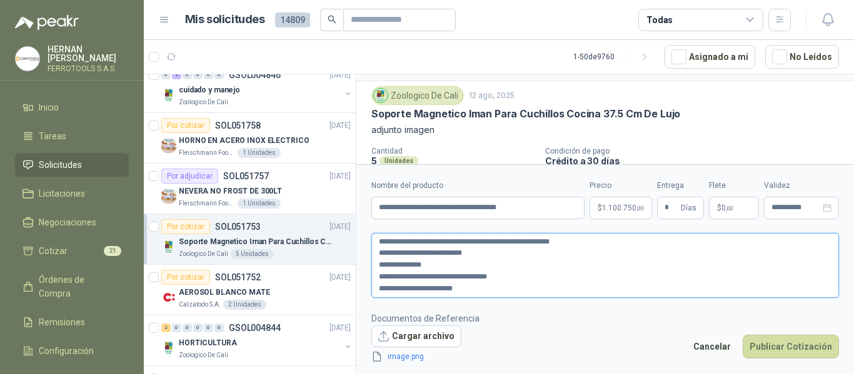
drag, startPoint x: 499, startPoint y: 277, endPoint x: 376, endPoint y: 280, distance: 123.1
click at [376, 280] on textarea "**********" at bounding box center [604, 265] width 467 height 65
type textarea "**********"
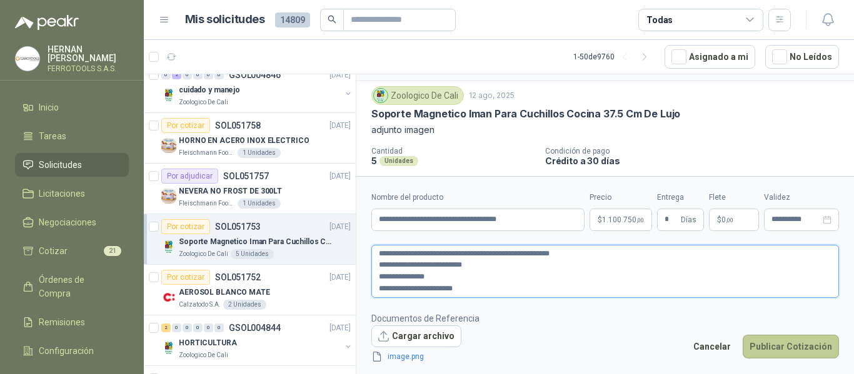
type textarea "**********"
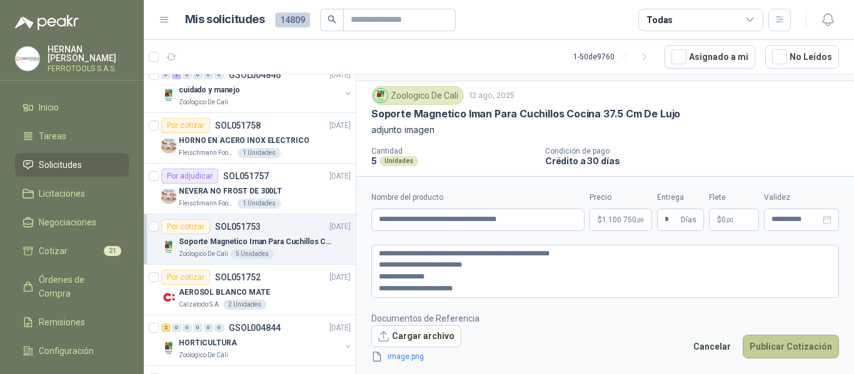
click at [797, 351] on button "Publicar Cotización" at bounding box center [790, 347] width 96 height 24
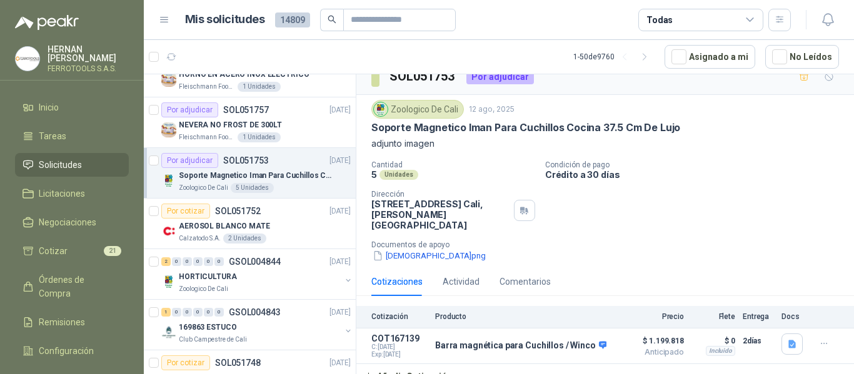
scroll to position [187, 0]
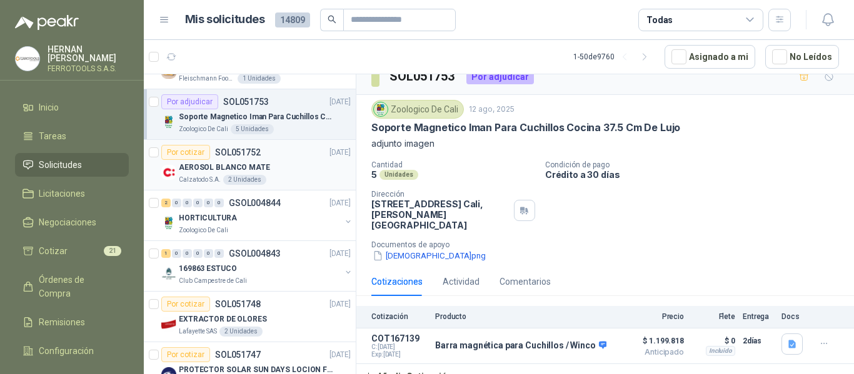
click at [294, 170] on div "AEROSOL BLANCO MATE" at bounding box center [265, 167] width 172 height 15
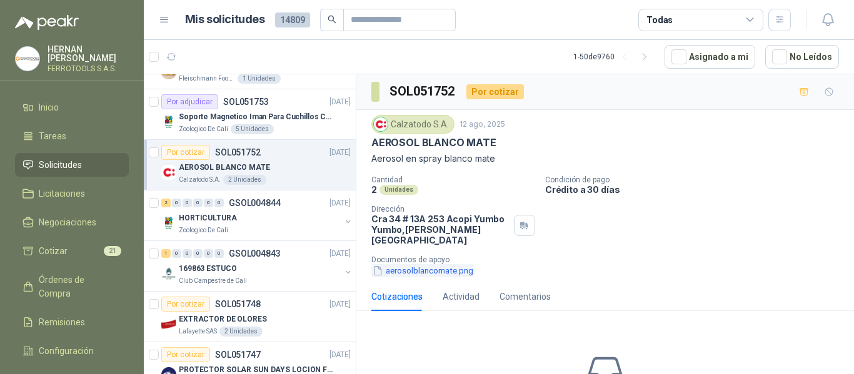
click at [444, 266] on button "aerosolblancomate.png" at bounding box center [422, 270] width 103 height 13
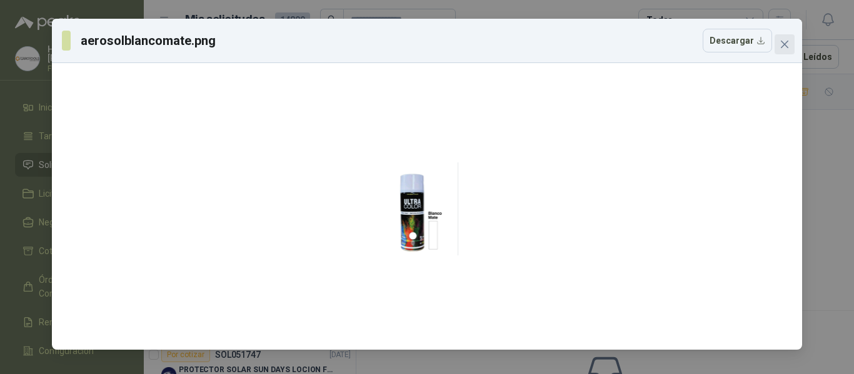
click at [787, 46] on icon "close" at bounding box center [784, 44] width 10 height 10
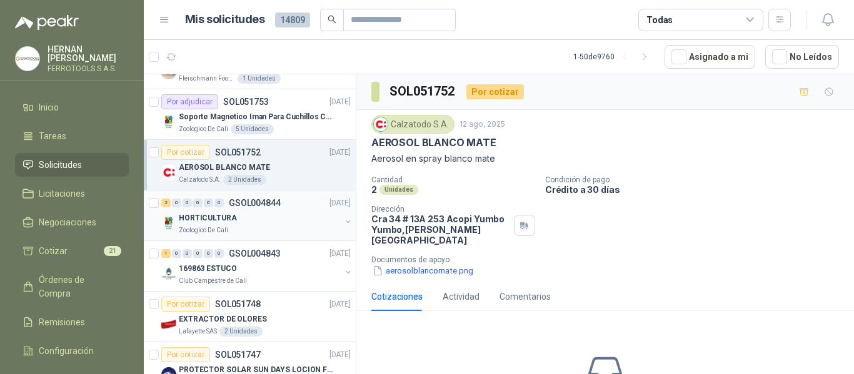
click at [266, 226] on div "Zoologico De Cali" at bounding box center [260, 231] width 162 height 10
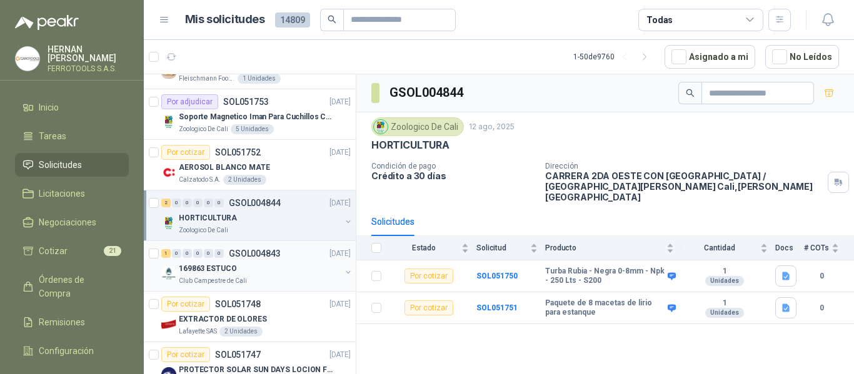
click at [289, 272] on div "169863 ESTUCO" at bounding box center [260, 268] width 162 height 15
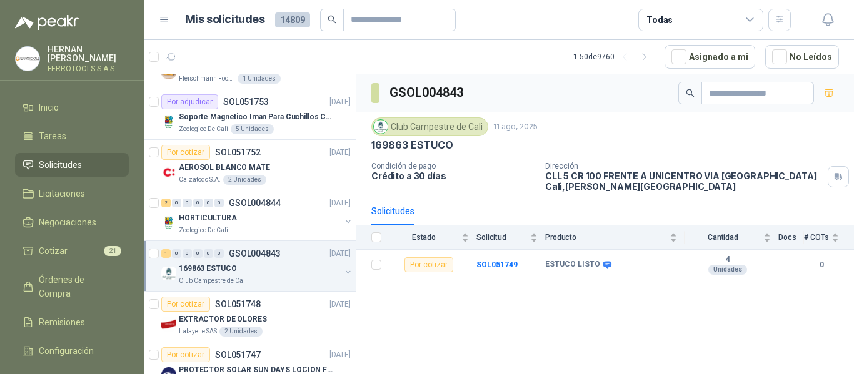
scroll to position [250, 0]
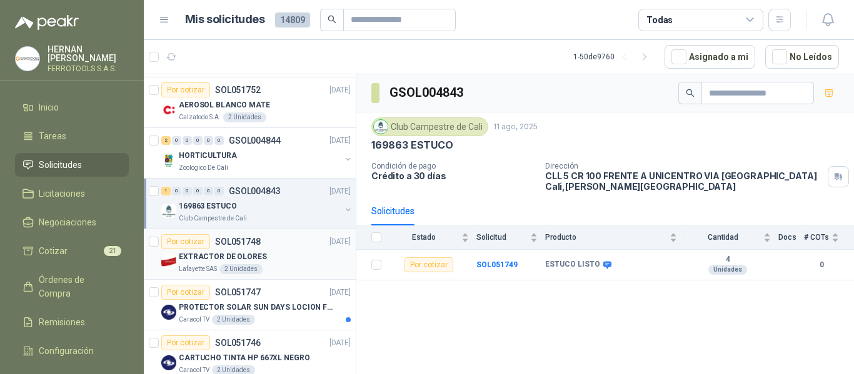
click at [288, 261] on div "EXTRACTOR DE OLORES" at bounding box center [265, 256] width 172 height 15
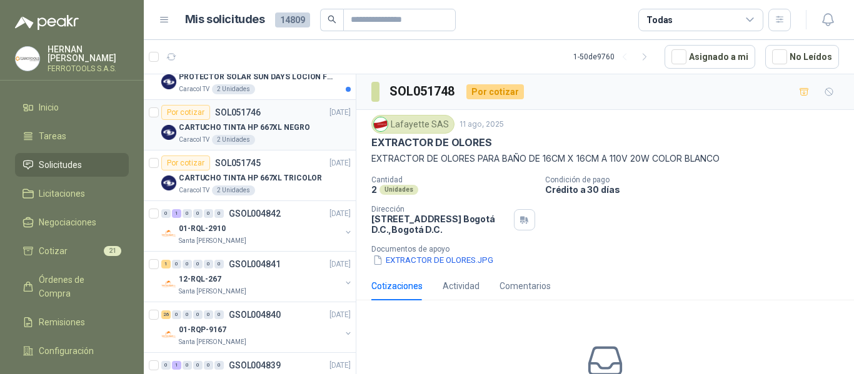
scroll to position [500, 0]
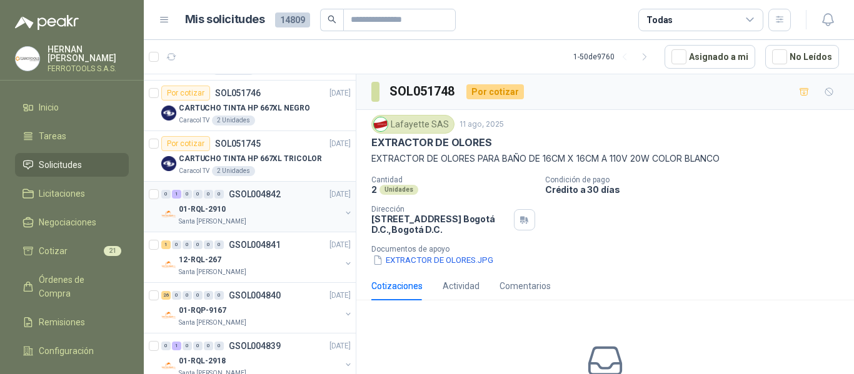
click at [291, 197] on div "0 1 0 0 0 0 GSOL004842 [DATE]" at bounding box center [257, 194] width 192 height 15
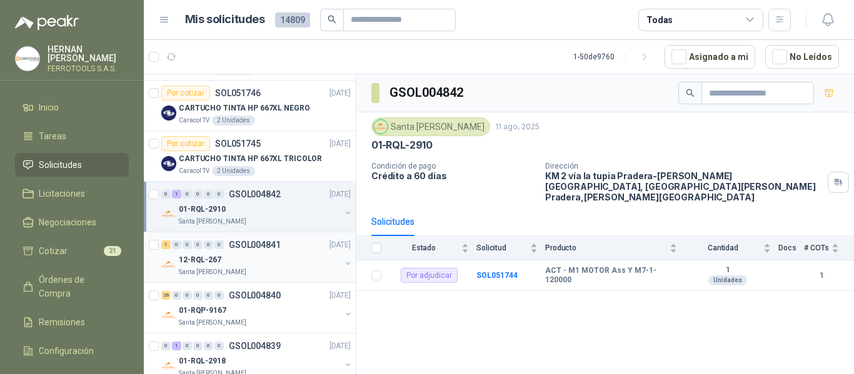
click at [262, 256] on div "12-RQL-267" at bounding box center [260, 259] width 162 height 15
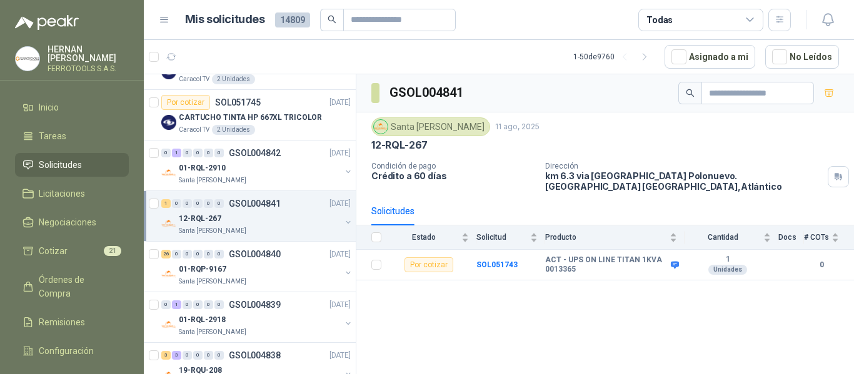
scroll to position [562, 0]
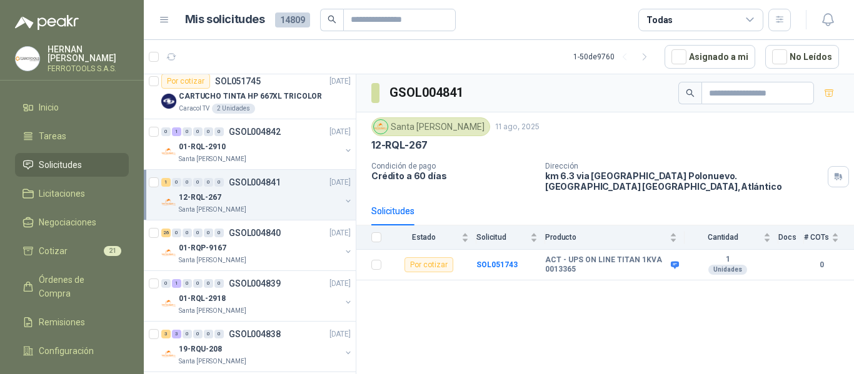
click at [265, 254] on div "01-RQP-9167" at bounding box center [260, 248] width 162 height 15
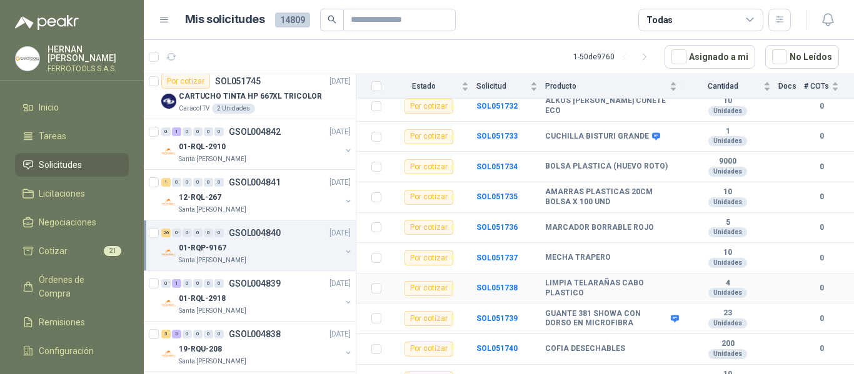
scroll to position [661, 0]
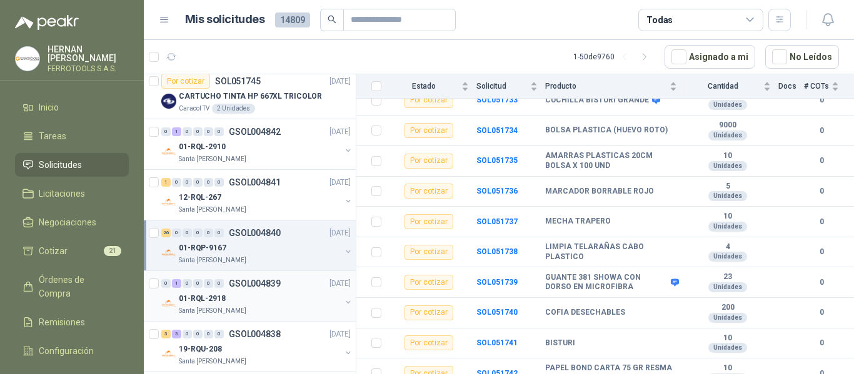
click at [290, 288] on div "0 1 0 0 0 0 GSOL004839 [DATE]" at bounding box center [257, 283] width 192 height 15
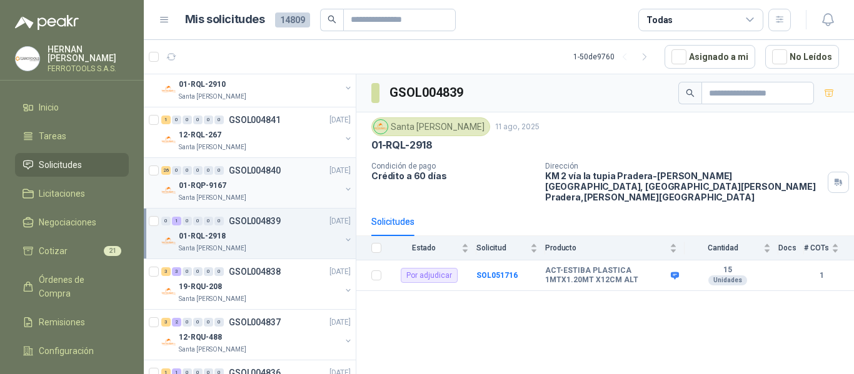
scroll to position [687, 0]
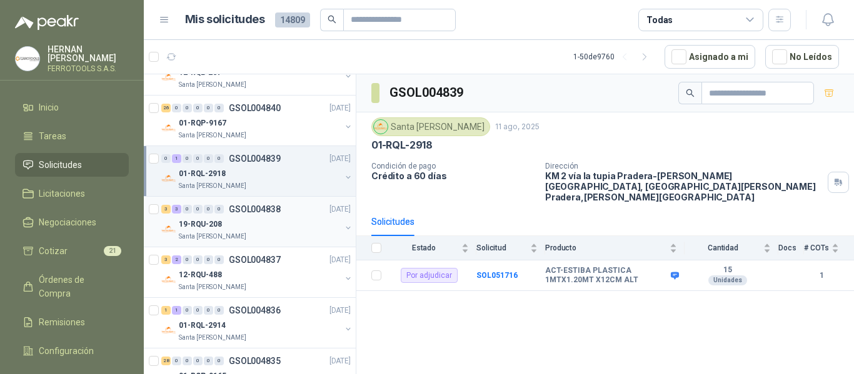
click at [314, 228] on div "19-RQU-208" at bounding box center [260, 224] width 162 height 15
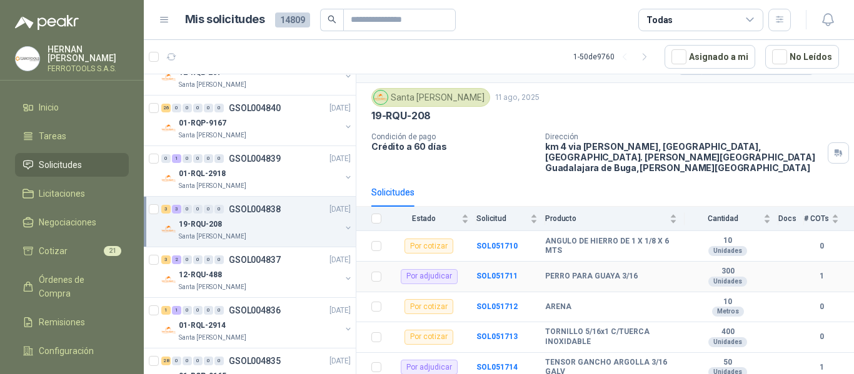
scroll to position [54, 0]
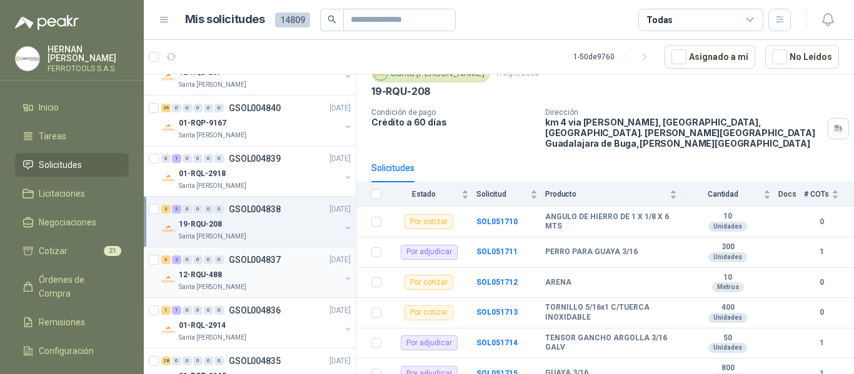
click at [287, 282] on div "12-RQU-488" at bounding box center [260, 274] width 162 height 15
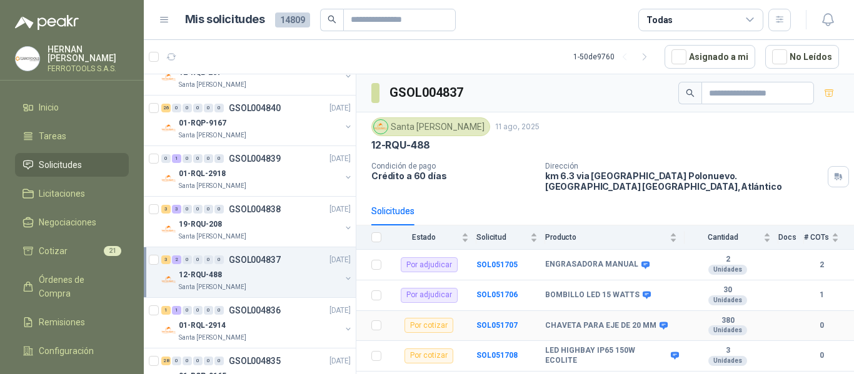
scroll to position [14, 0]
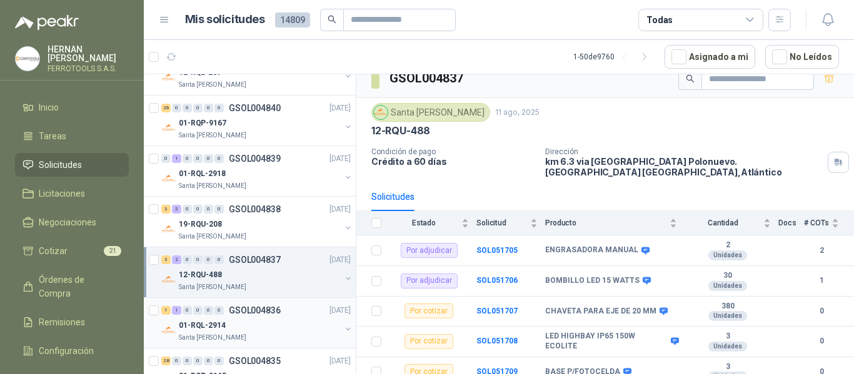
click at [268, 322] on div "01-RQL-2914" at bounding box center [260, 325] width 162 height 15
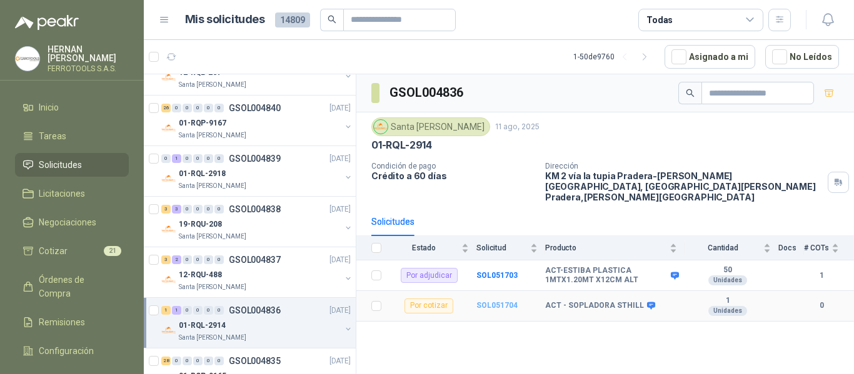
click at [499, 301] on b "SOL051704" at bounding box center [496, 305] width 41 height 9
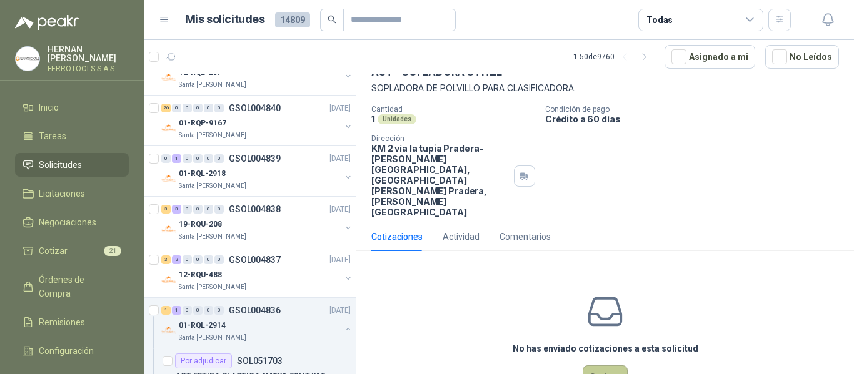
click at [595, 366] on button "Cotizar" at bounding box center [604, 378] width 45 height 24
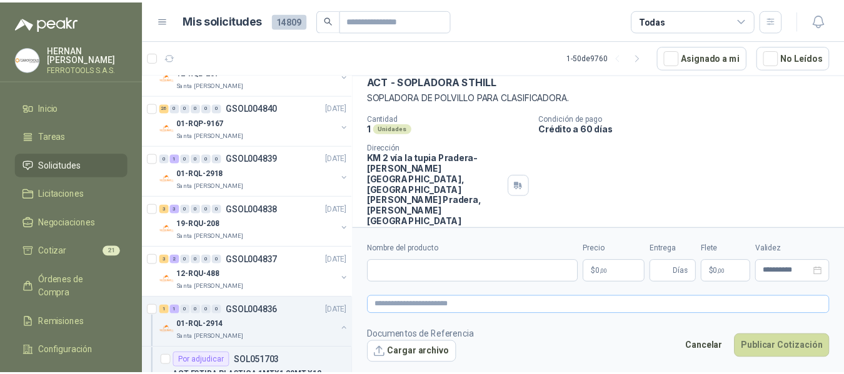
scroll to position [62, 0]
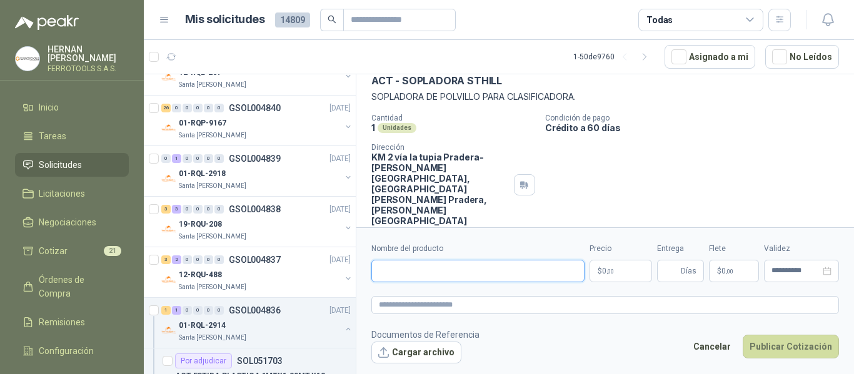
click at [536, 273] on input "Nombre del producto" at bounding box center [477, 271] width 213 height 22
type input "*"
drag, startPoint x: 538, startPoint y: 269, endPoint x: 355, endPoint y: 271, distance: 183.1
click at [355, 271] on div "Por cotizar SOL051761 [DATE] AISLAMIENTO TERMICO PARA TUBERIA DE 8" Biocirculo …" at bounding box center [499, 226] width 710 height 305
type input "**********"
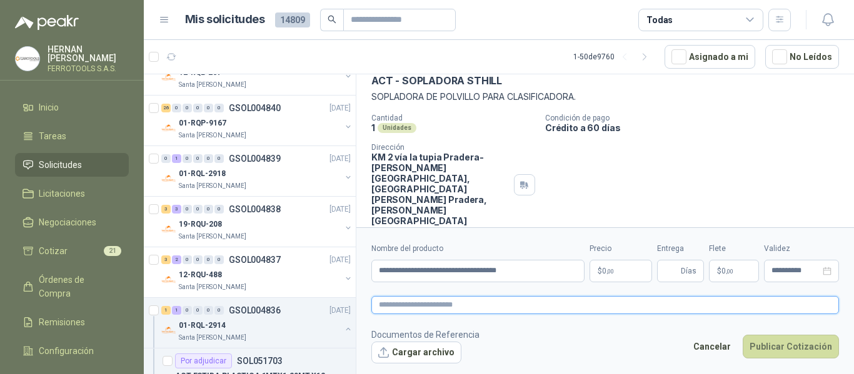
click at [474, 304] on textarea at bounding box center [604, 305] width 467 height 18
paste textarea "**********"
type textarea "**********"
click at [623, 276] on body "[PERSON_NAME] FERROTOOLS S.A.S. Inicio Tareas Solicitudes Licitaciones Negociac…" at bounding box center [427, 187] width 854 height 374
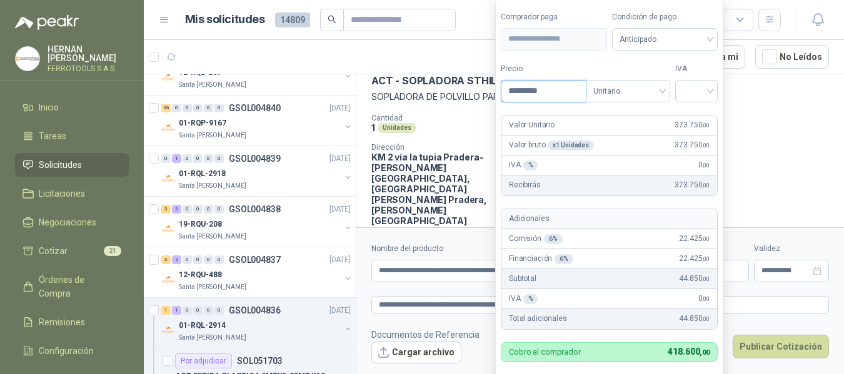
click at [516, 91] on input "*********" at bounding box center [543, 91] width 84 height 21
type input "**********"
click at [701, 95] on input "search" at bounding box center [695, 90] width 27 height 19
click at [701, 117] on div "19%" at bounding box center [698, 117] width 23 height 14
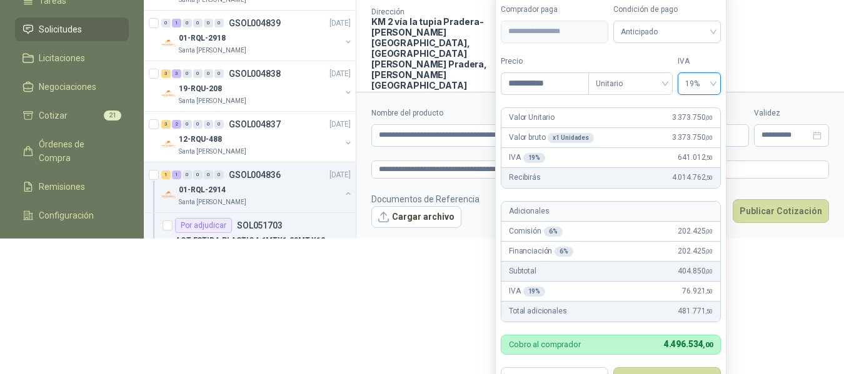
scroll to position [152, 0]
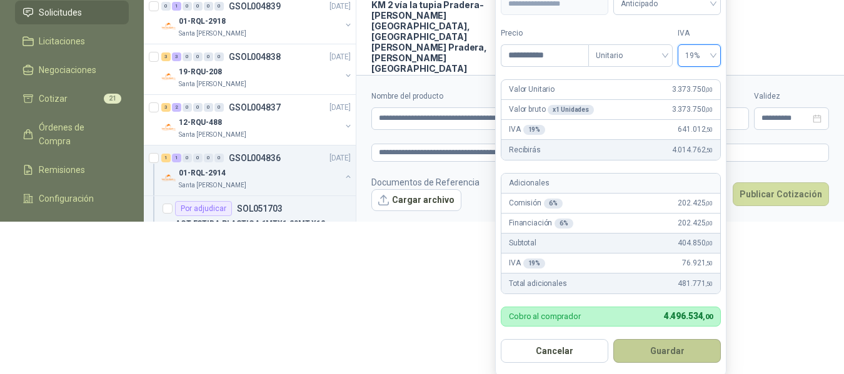
click at [672, 351] on button "Guardar" at bounding box center [666, 351] width 107 height 24
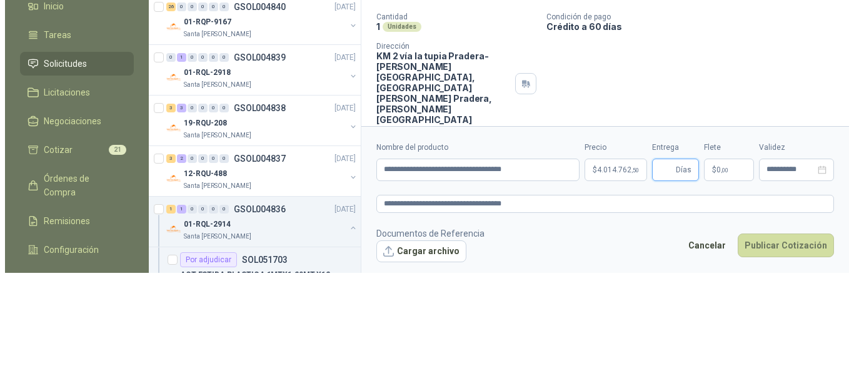
scroll to position [0, 0]
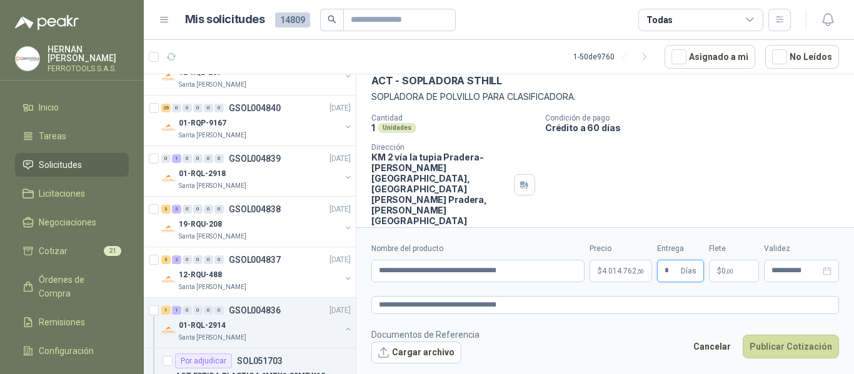
type input "*"
click at [582, 347] on footer "Documentos de Referencia Cargar archivo Cancelar Publicar Cotización" at bounding box center [604, 346] width 467 height 36
click at [625, 305] on textarea "**********" at bounding box center [604, 305] width 467 height 18
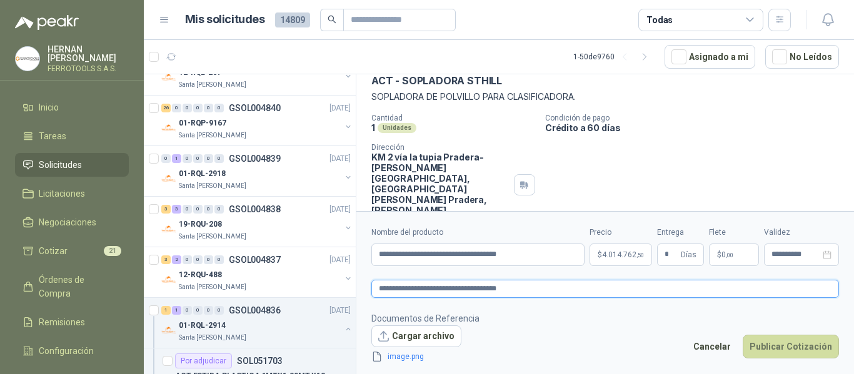
scroll to position [71, 0]
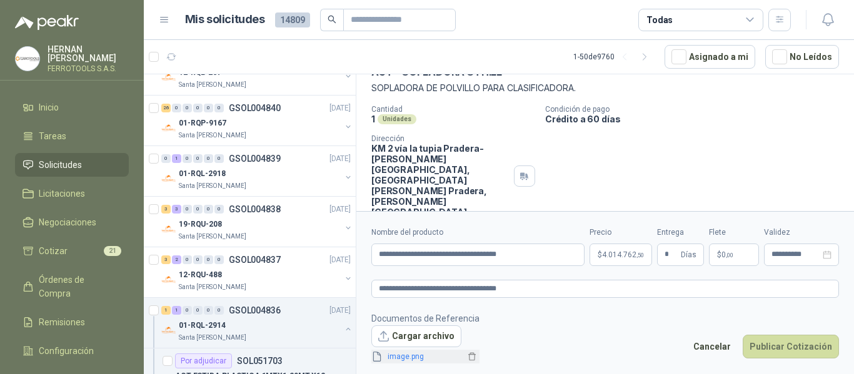
click at [412, 357] on link "image.png" at bounding box center [423, 357] width 82 height 12
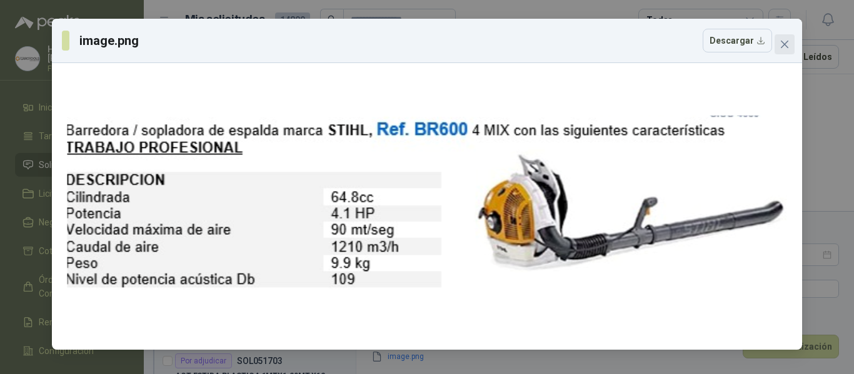
click at [784, 46] on icon "close" at bounding box center [784, 44] width 10 height 10
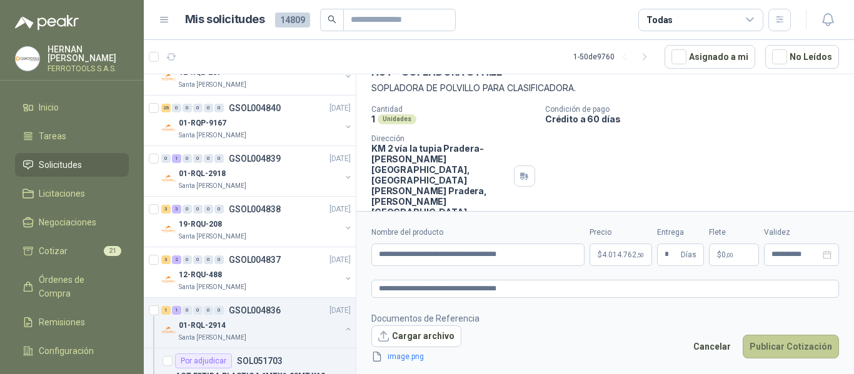
click at [804, 350] on button "Publicar Cotización" at bounding box center [790, 347] width 96 height 24
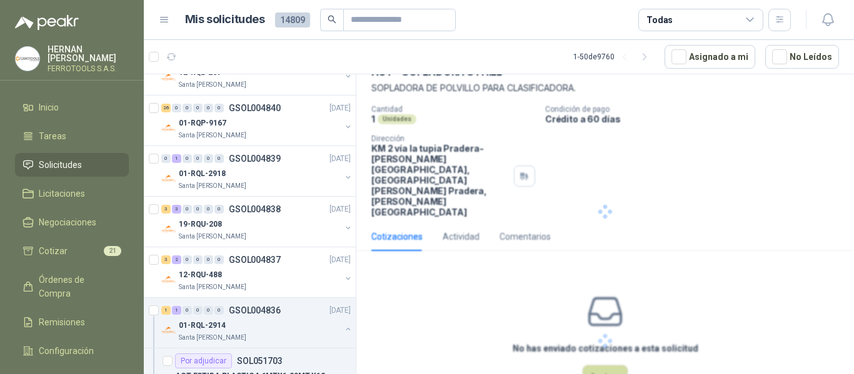
scroll to position [0, 0]
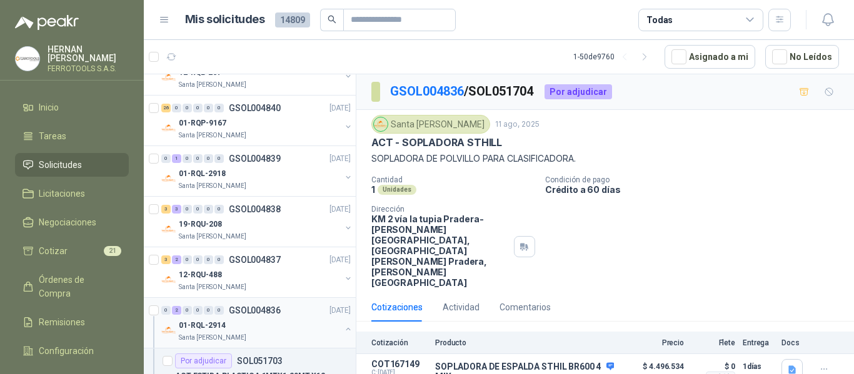
click at [291, 325] on div "01-RQL-2914" at bounding box center [260, 325] width 162 height 15
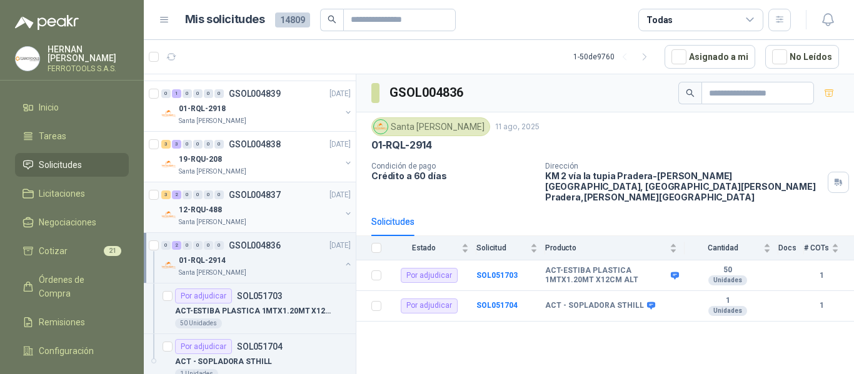
scroll to position [812, 0]
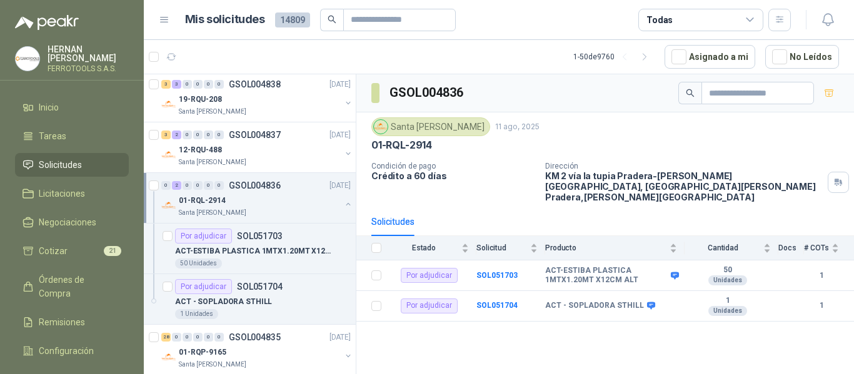
click at [343, 203] on button "button" at bounding box center [348, 204] width 10 height 10
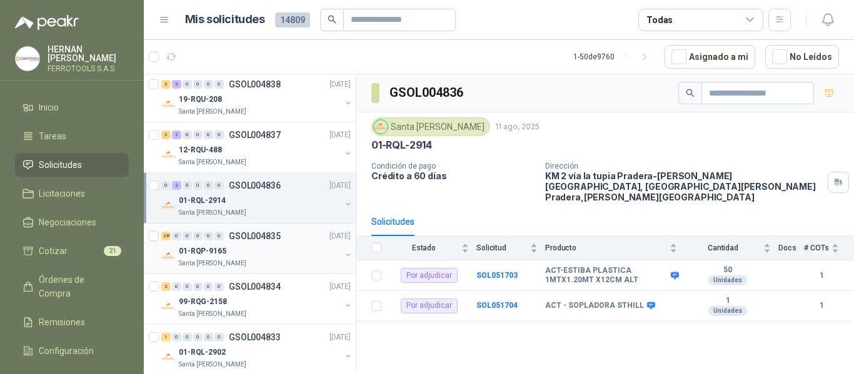
click at [285, 259] on div "Santa [PERSON_NAME]" at bounding box center [260, 264] width 162 height 10
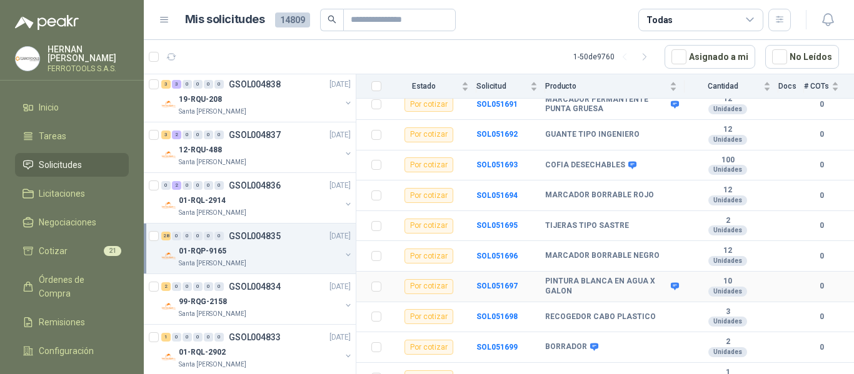
scroll to position [722, 0]
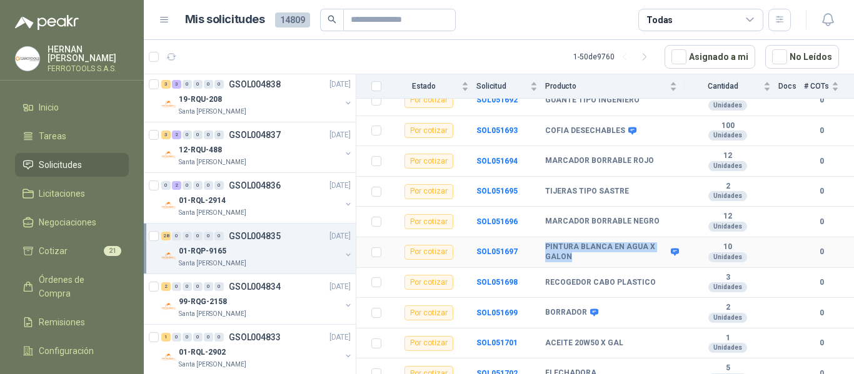
drag, startPoint x: 546, startPoint y: 235, endPoint x: 648, endPoint y: 244, distance: 102.9
click at [648, 244] on b "PINTURA BLANCA EN AGUA X GALON" at bounding box center [606, 251] width 122 height 19
copy b "PINTURA BLANCA EN AGUA X GALON"
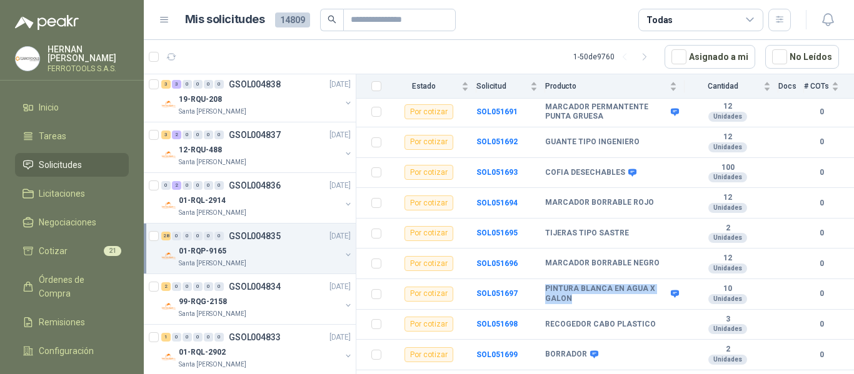
scroll to position [687, 0]
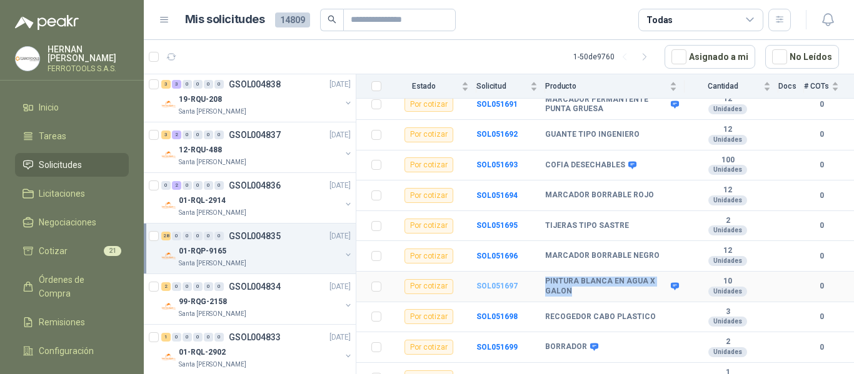
click at [485, 282] on b "SOL051697" at bounding box center [496, 286] width 41 height 9
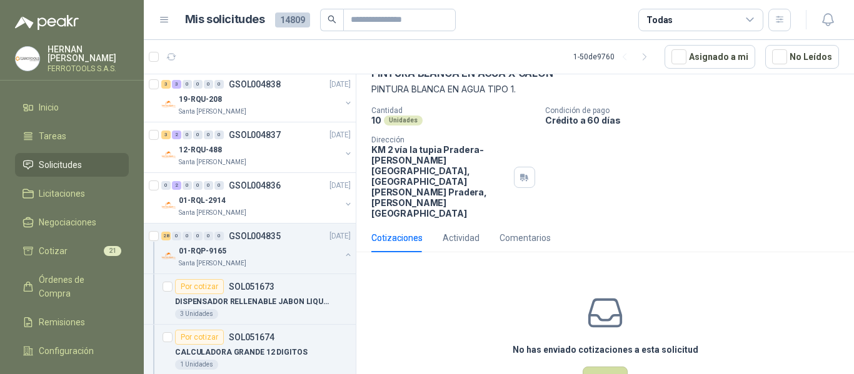
scroll to position [71, 0]
click at [604, 366] on button "Cotizar" at bounding box center [604, 378] width 45 height 24
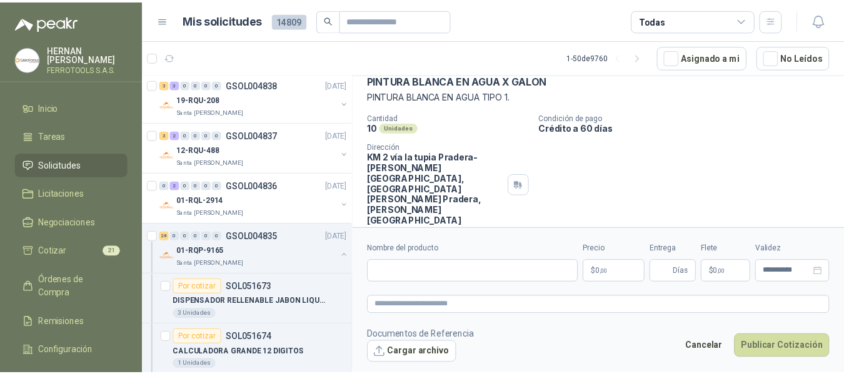
scroll to position [62, 0]
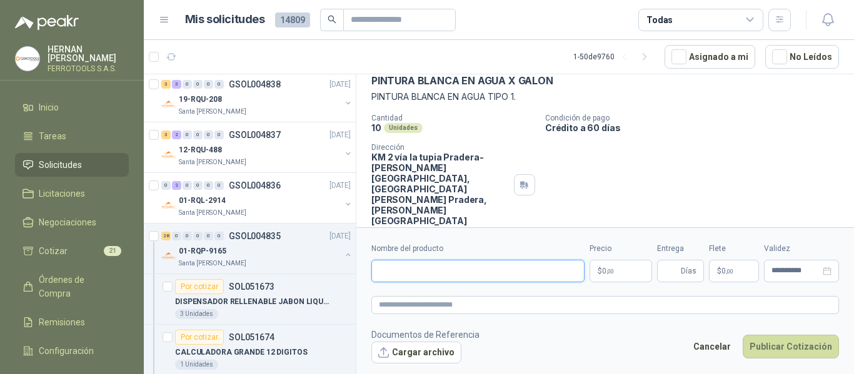
click at [463, 273] on input "Nombre del producto" at bounding box center [477, 271] width 213 height 22
type input "*"
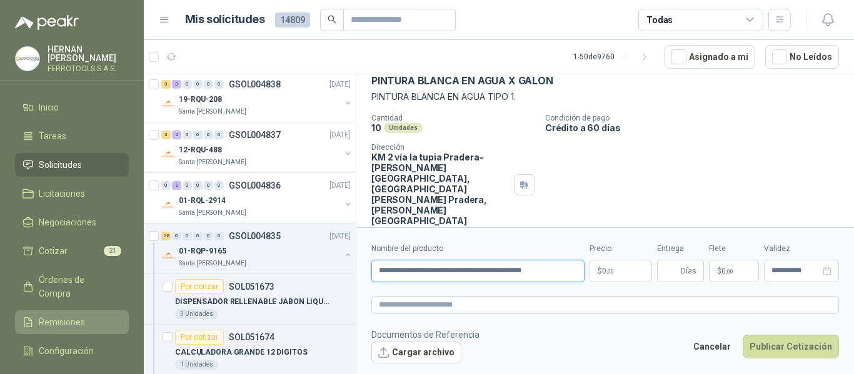
drag, startPoint x: 576, startPoint y: 272, endPoint x: 124, endPoint y: 306, distance: 453.7
click at [124, 306] on div "[PERSON_NAME] FERROTOOLS S.A.S. Inicio Tareas Solicitudes Licitaciones Negociac…" at bounding box center [427, 187] width 854 height 374
type input "**********"
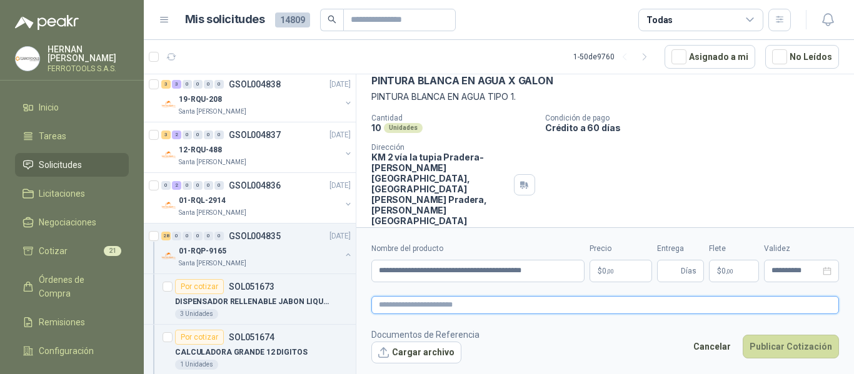
click at [513, 309] on textarea at bounding box center [604, 305] width 467 height 18
paste textarea "**********"
type textarea "**********"
click at [614, 272] on p "$ 0 ,00" at bounding box center [620, 271] width 62 height 22
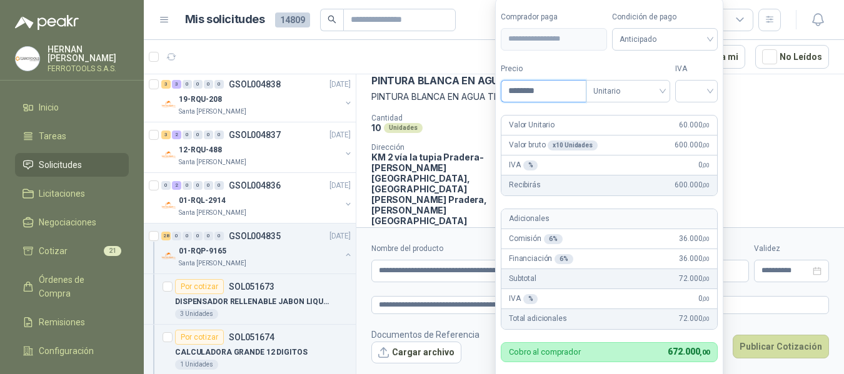
type input "********"
click at [694, 93] on input "search" at bounding box center [695, 90] width 27 height 19
click at [697, 118] on div "19%" at bounding box center [698, 117] width 23 height 14
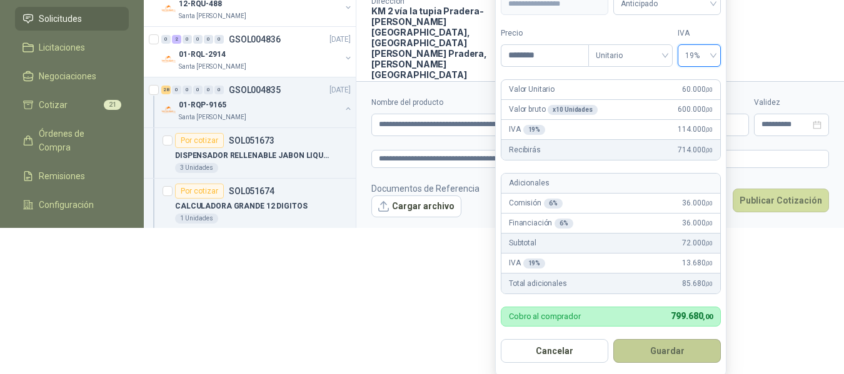
click at [666, 355] on button "Guardar" at bounding box center [666, 351] width 107 height 24
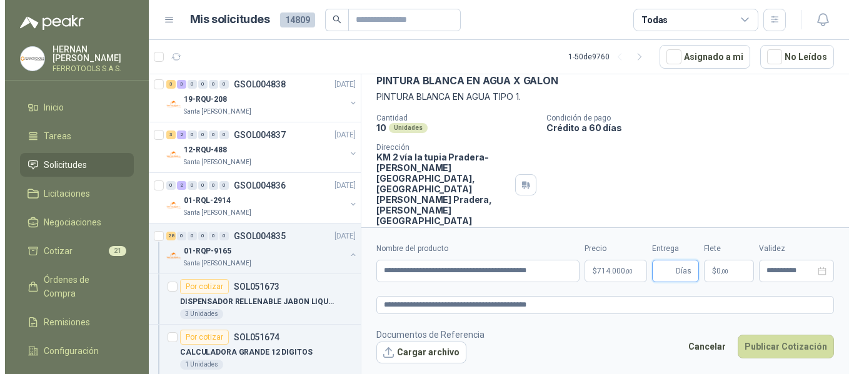
scroll to position [0, 0]
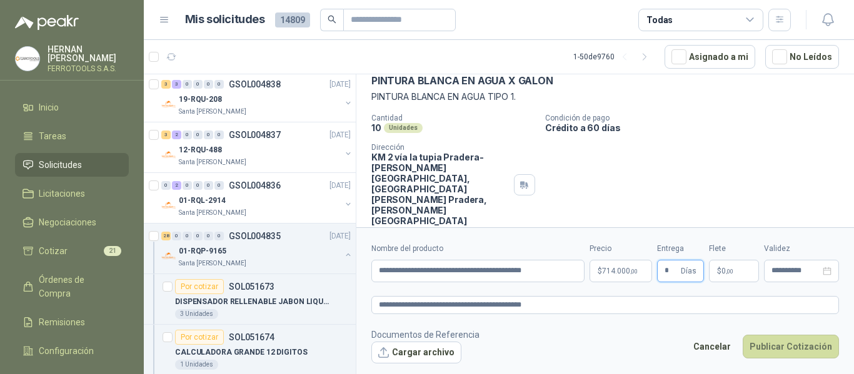
type input "*"
click at [632, 356] on footer "Documentos de Referencia Cargar archivo Cancelar Publicar Cotización" at bounding box center [604, 346] width 467 height 36
click at [787, 347] on button "Publicar Cotización" at bounding box center [790, 347] width 96 height 24
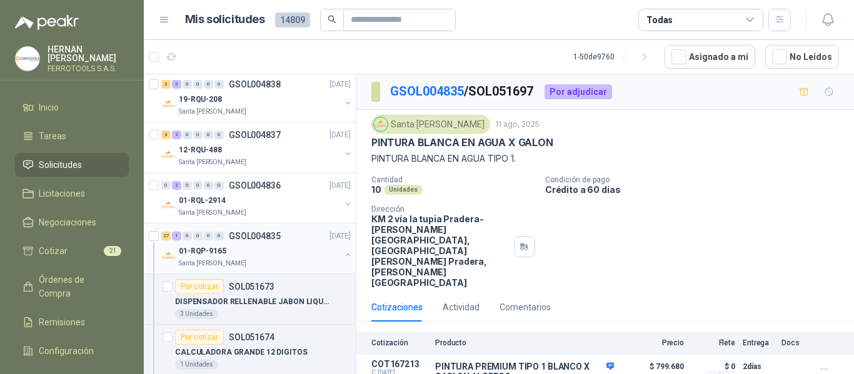
click at [321, 253] on div "01-RQP-9165" at bounding box center [260, 251] width 162 height 15
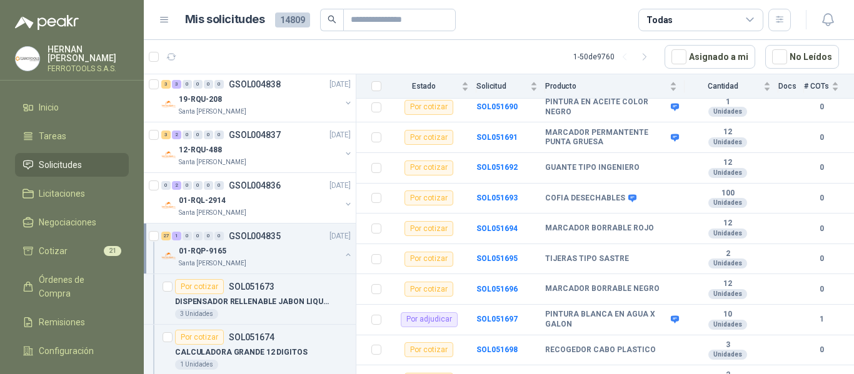
scroll to position [687, 0]
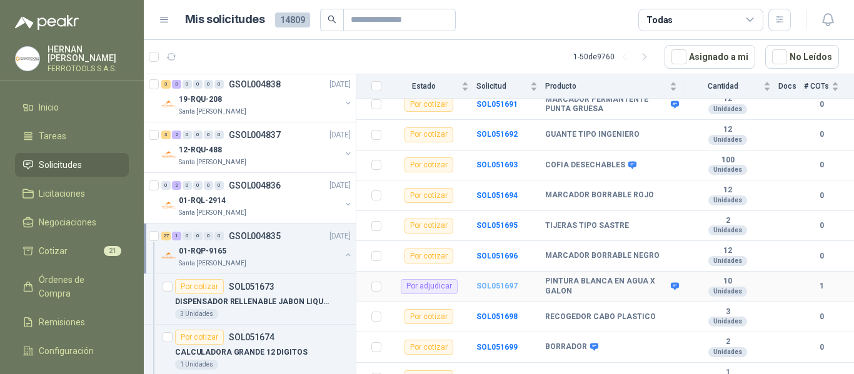
click at [499, 282] on b "SOL051697" at bounding box center [496, 286] width 41 height 9
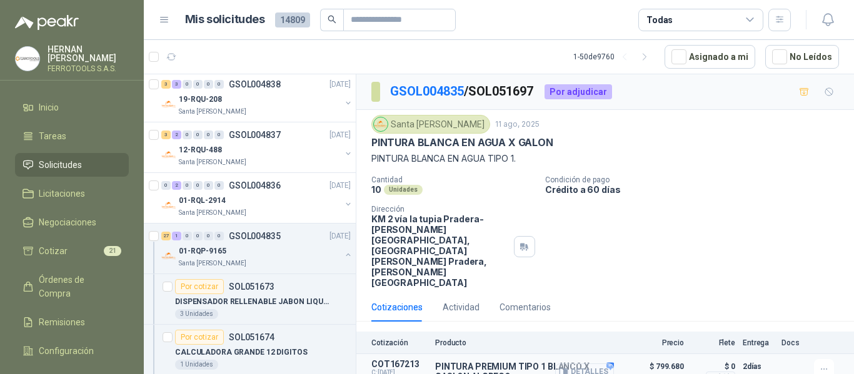
click at [594, 364] on button "Detalles" at bounding box center [584, 372] width 59 height 17
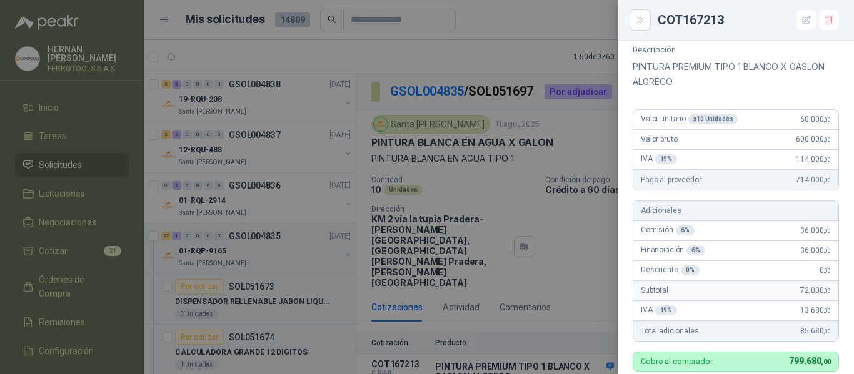
scroll to position [125, 0]
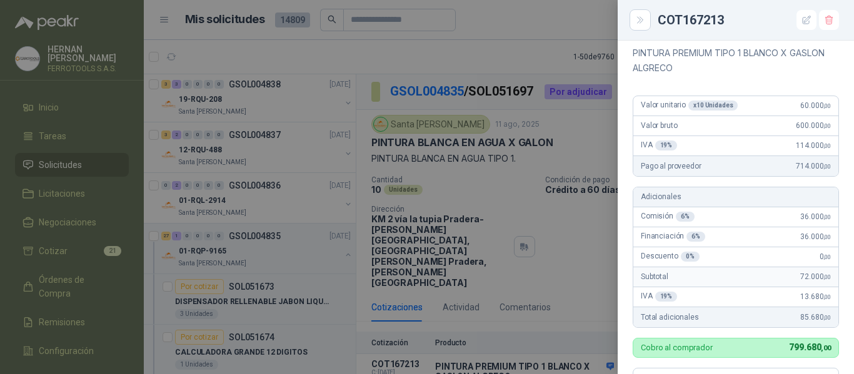
click at [449, 54] on div at bounding box center [427, 187] width 854 height 374
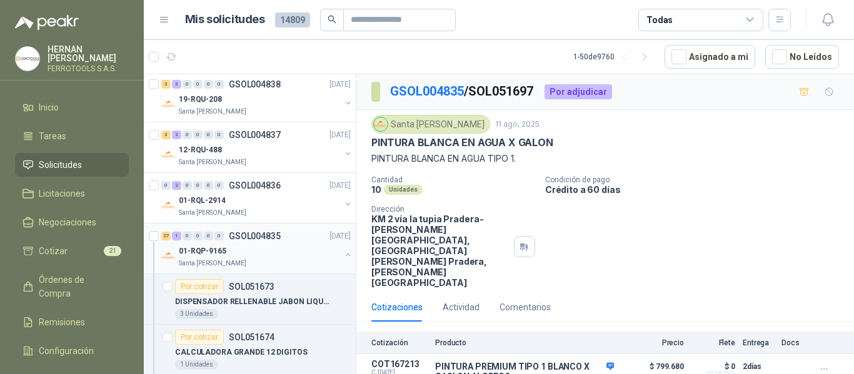
click at [308, 249] on div "01-RQP-9165" at bounding box center [260, 251] width 162 height 15
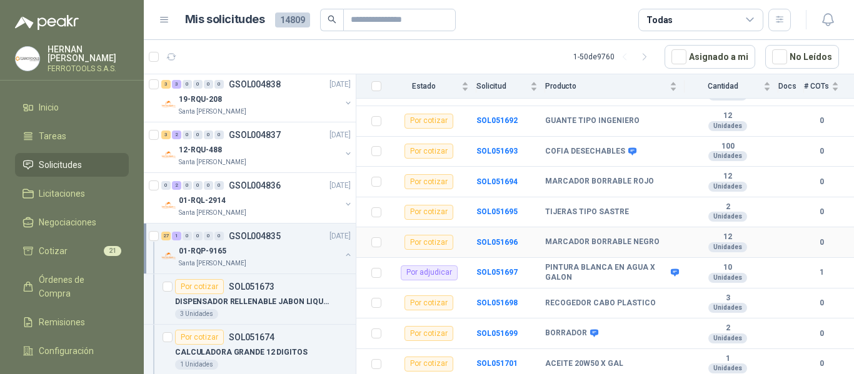
scroll to position [722, 0]
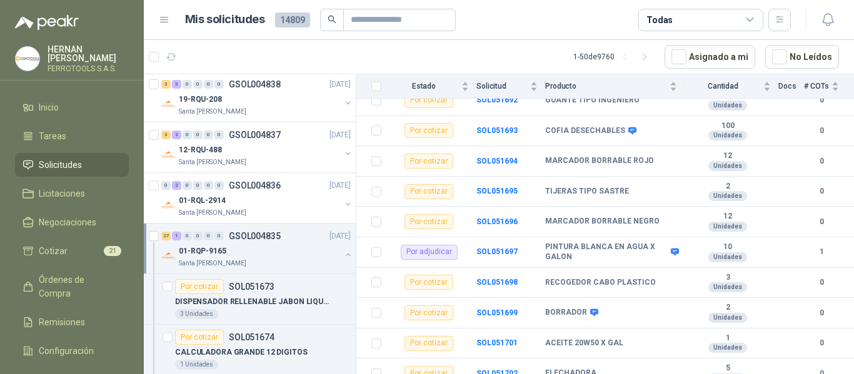
click at [343, 256] on button "button" at bounding box center [348, 255] width 10 height 10
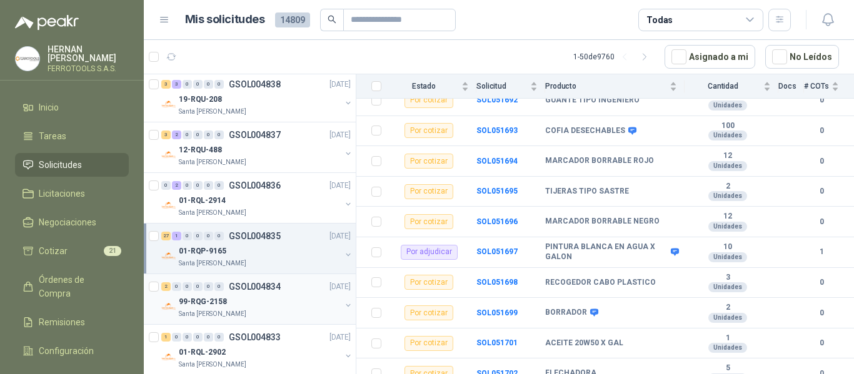
scroll to position [4, 0]
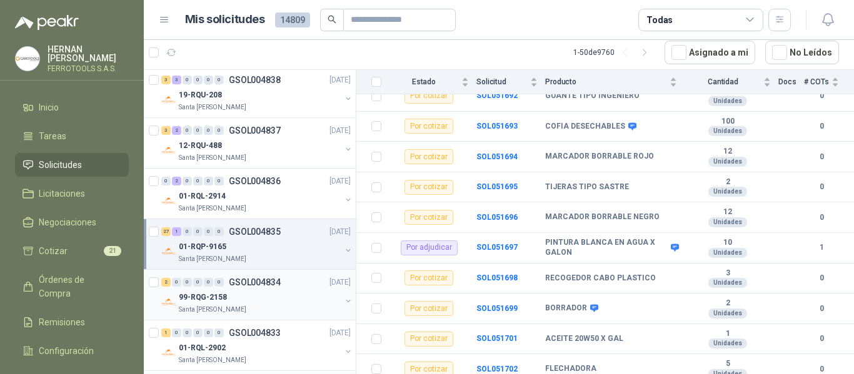
click at [312, 300] on div "99-RQG-2158" at bounding box center [260, 297] width 162 height 15
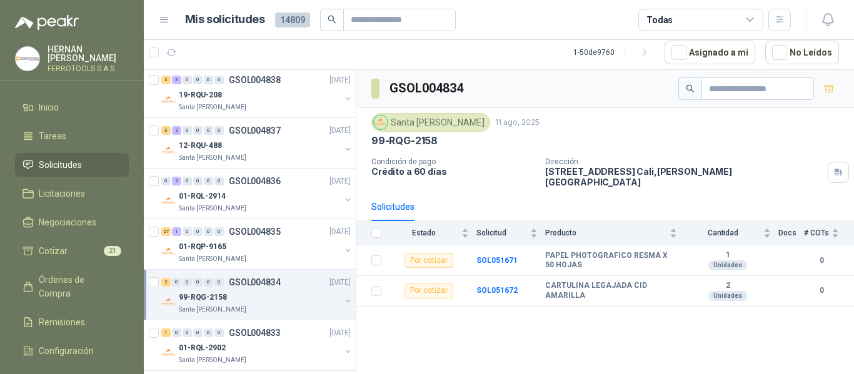
scroll to position [875, 0]
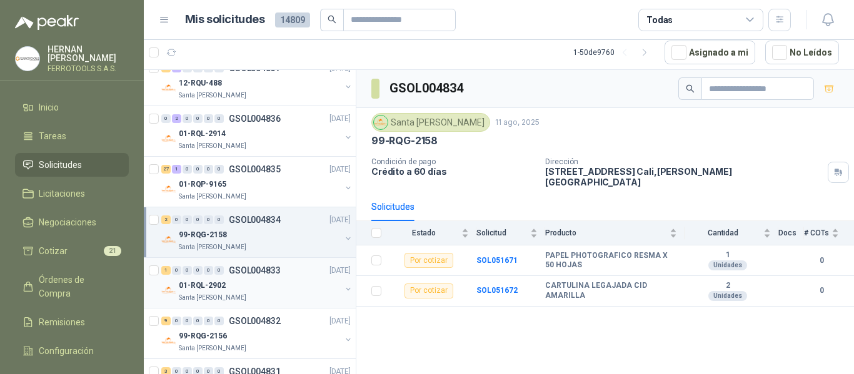
click at [304, 276] on div "1 0 0 0 0 0 GSOL004833 [DATE]" at bounding box center [257, 270] width 192 height 15
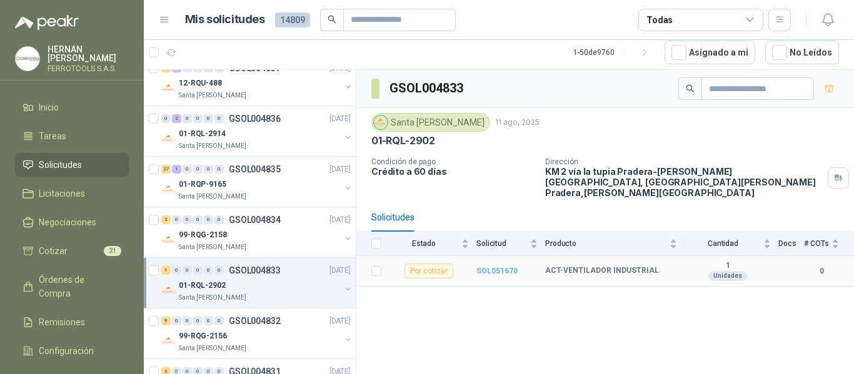
click at [488, 267] on b "SOL051670" at bounding box center [496, 271] width 41 height 9
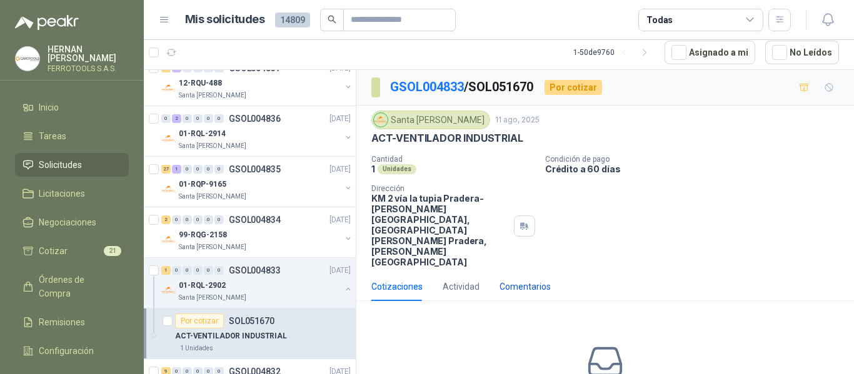
click at [521, 280] on div "Comentarios" at bounding box center [524, 287] width 51 height 14
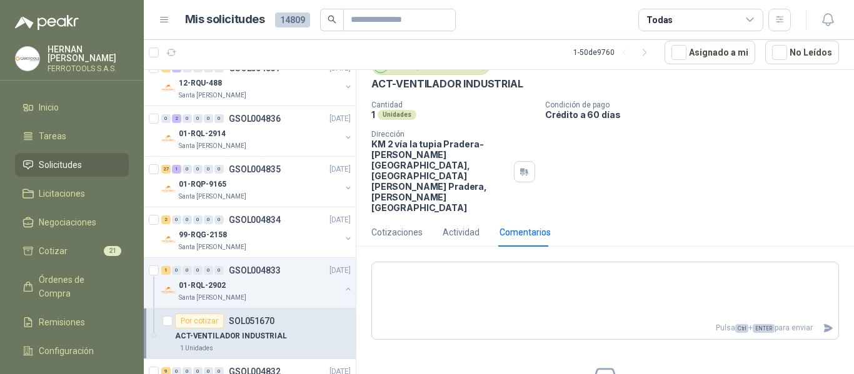
scroll to position [54, 0]
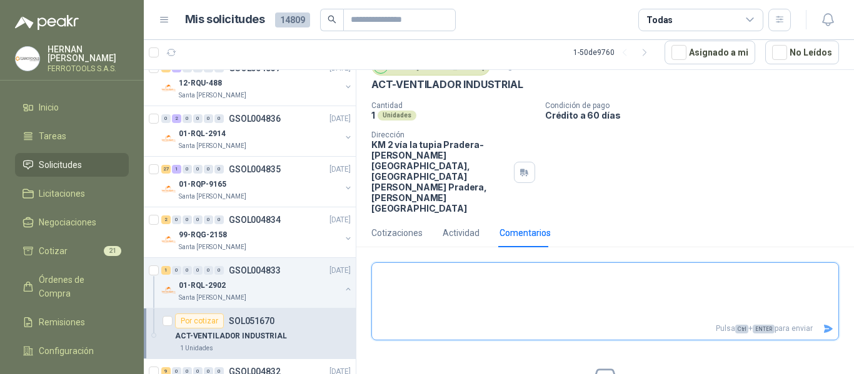
click at [519, 266] on textarea at bounding box center [605, 292] width 466 height 52
type textarea "*"
type textarea "**"
type textarea "****"
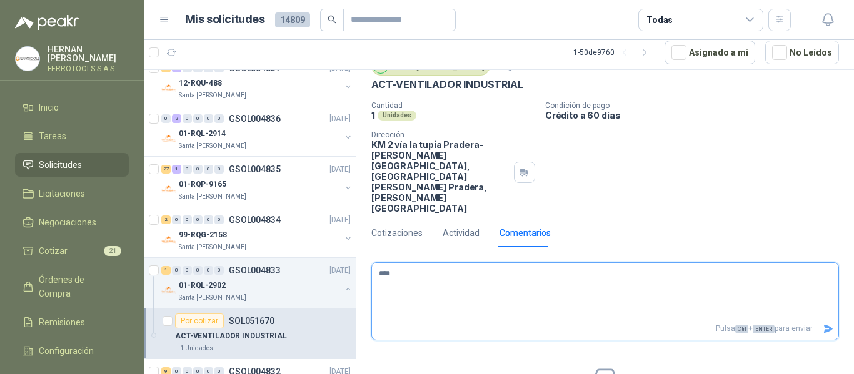
type textarea "**"
type textarea "*"
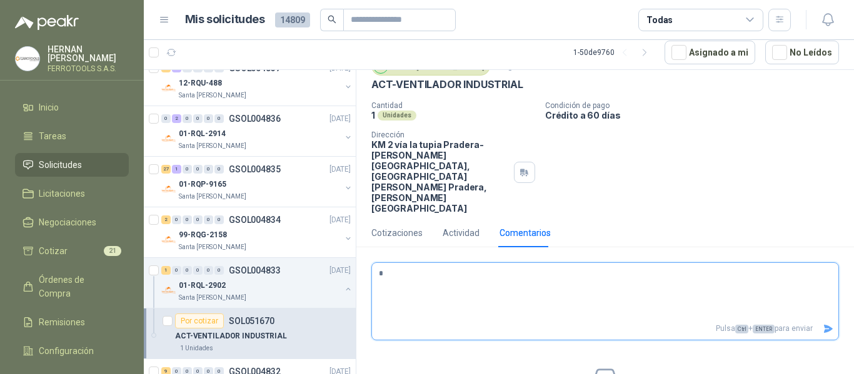
type textarea "**"
type textarea "***"
type textarea "****"
type textarea "*****"
type textarea "******"
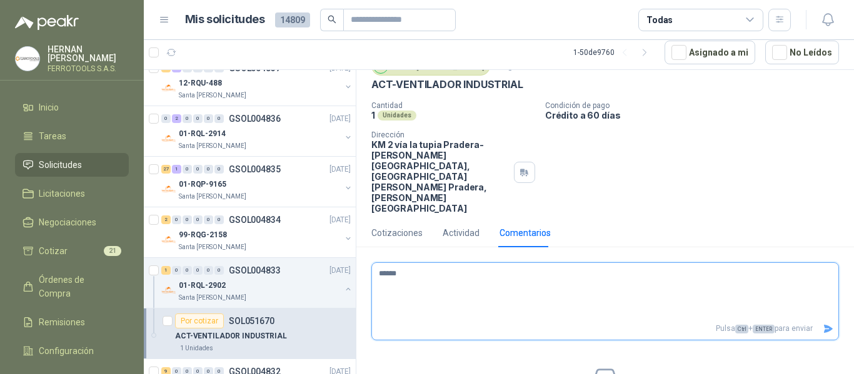
type textarea "******"
type textarea "********"
type textarea "*********"
type textarea "**********"
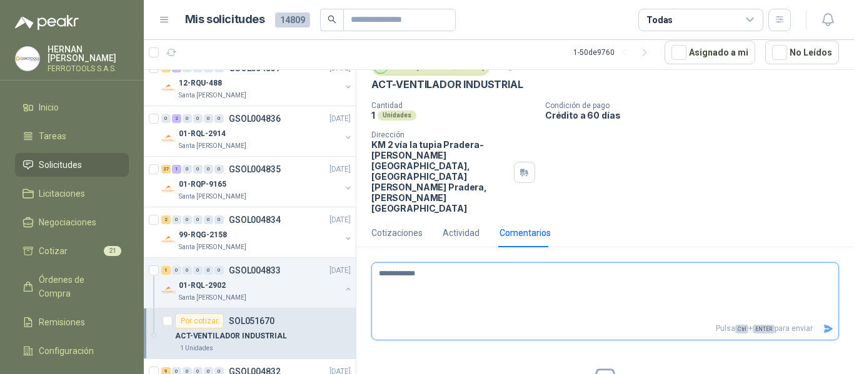
type textarea "**********"
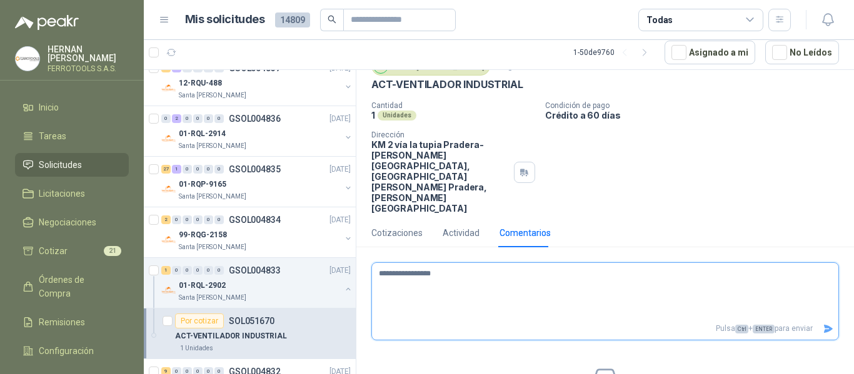
type textarea "**********"
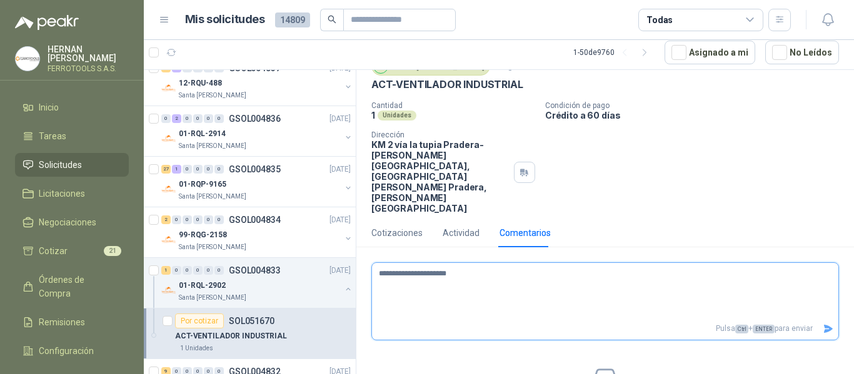
type textarea "**********"
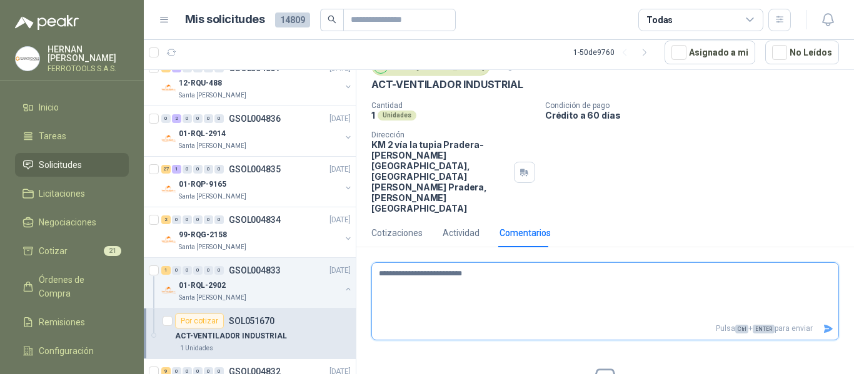
type textarea "**********"
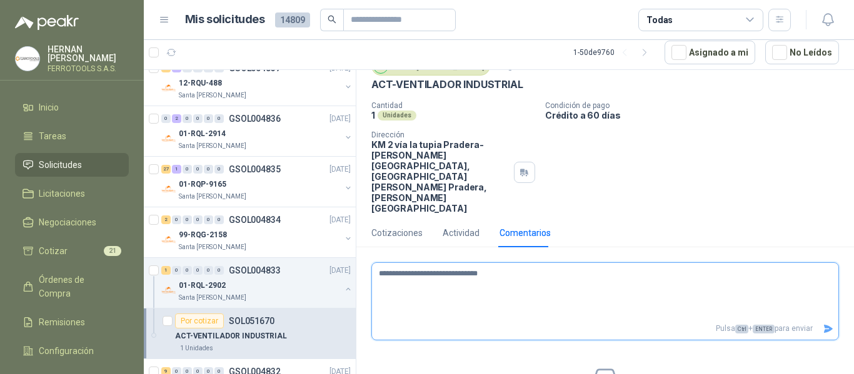
type textarea "**********"
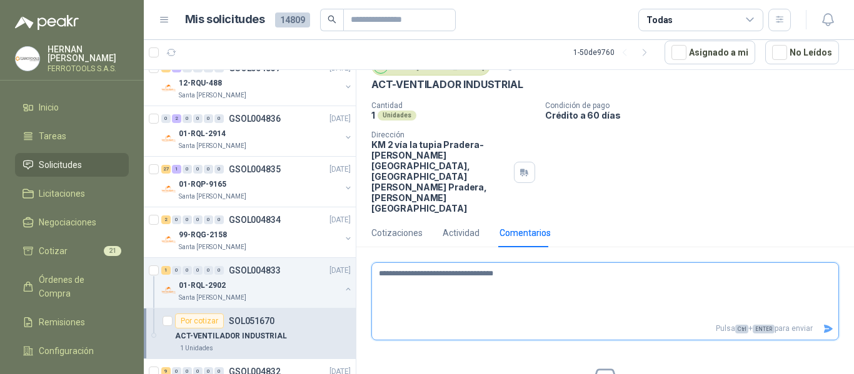
type textarea "**********"
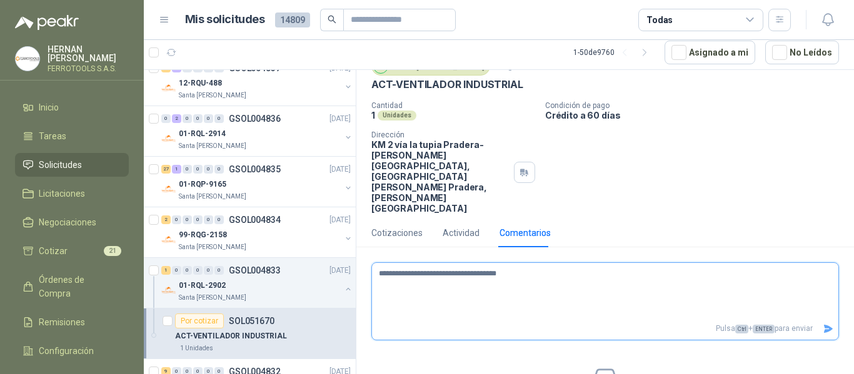
type textarea "**********"
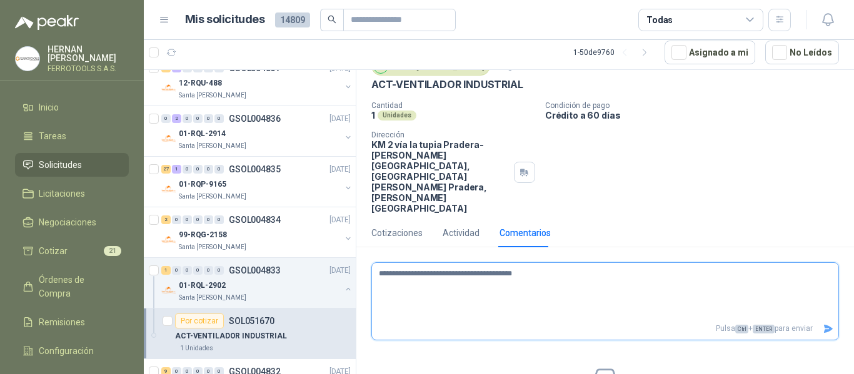
type textarea "**********"
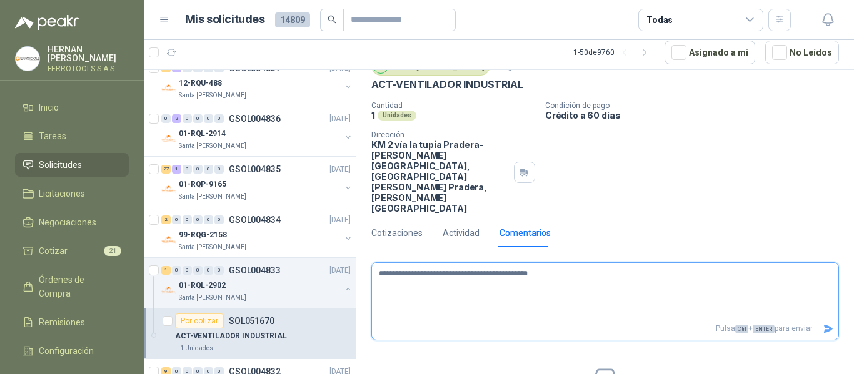
type textarea "**********"
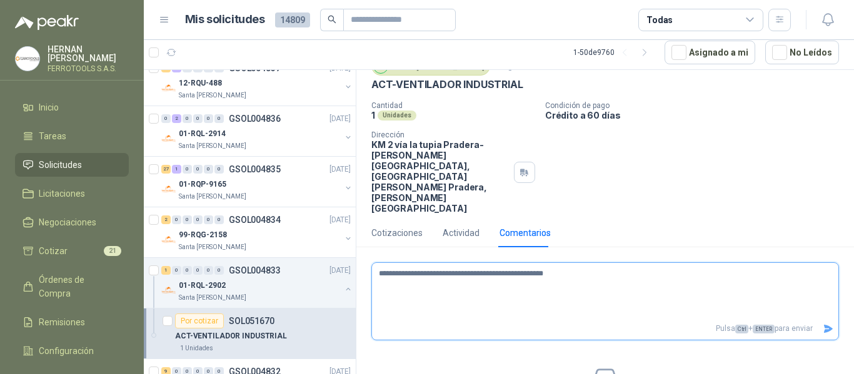
type textarea "**********"
click at [824, 325] on icon "Enviar" at bounding box center [828, 329] width 9 height 8
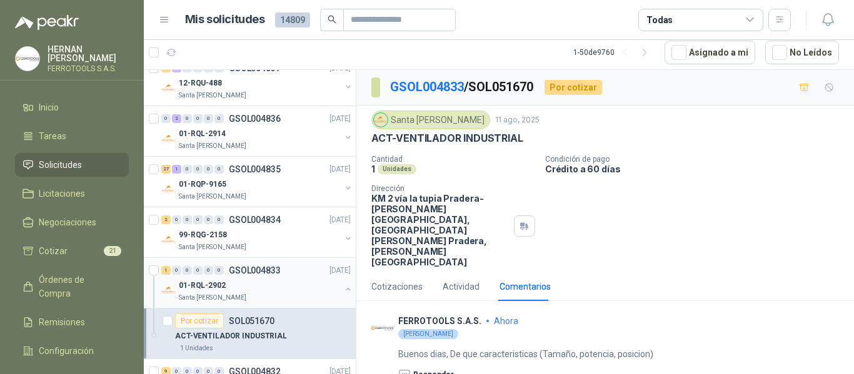
click at [322, 282] on div "01-RQL-2902" at bounding box center [260, 285] width 162 height 15
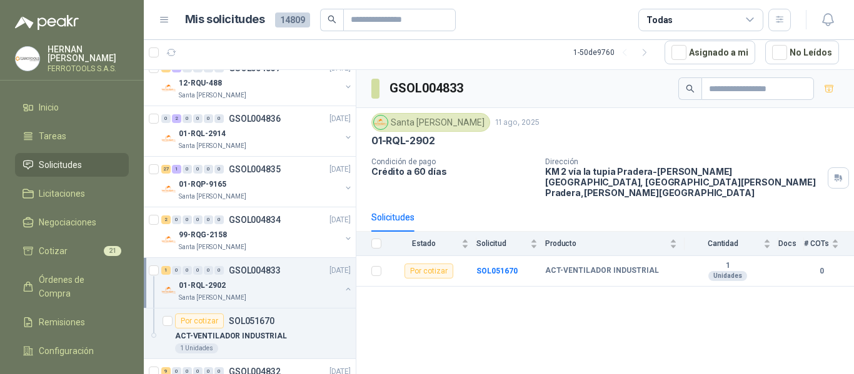
click at [343, 287] on button "button" at bounding box center [348, 289] width 10 height 10
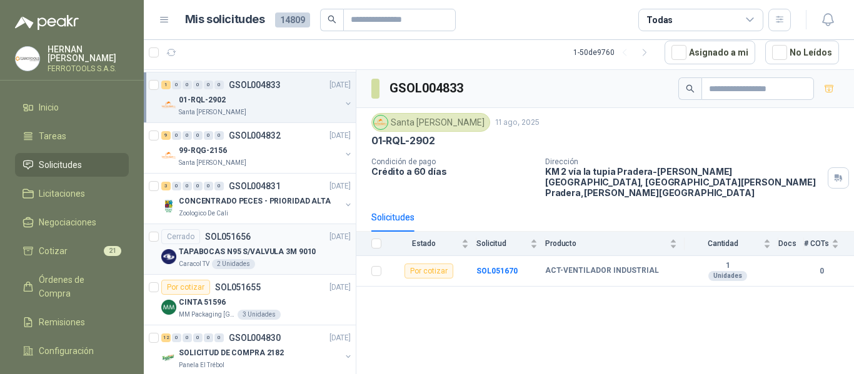
scroll to position [1062, 0]
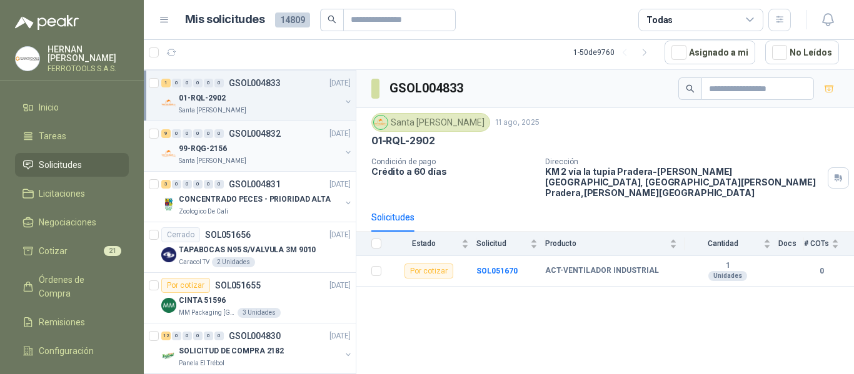
click at [256, 146] on div "99-RQG-2156" at bounding box center [260, 148] width 162 height 15
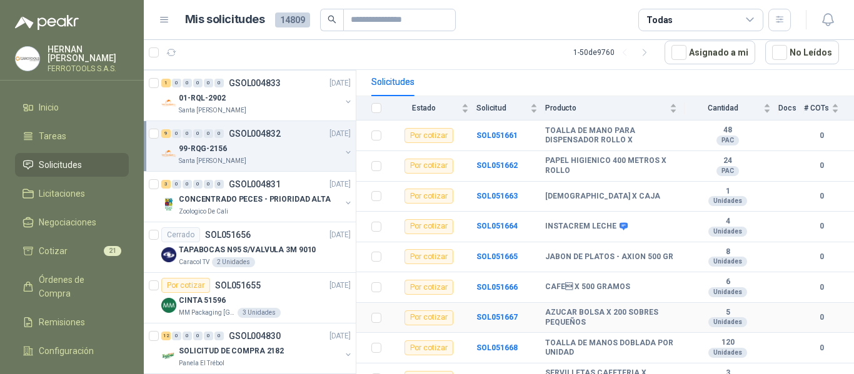
scroll to position [136, 0]
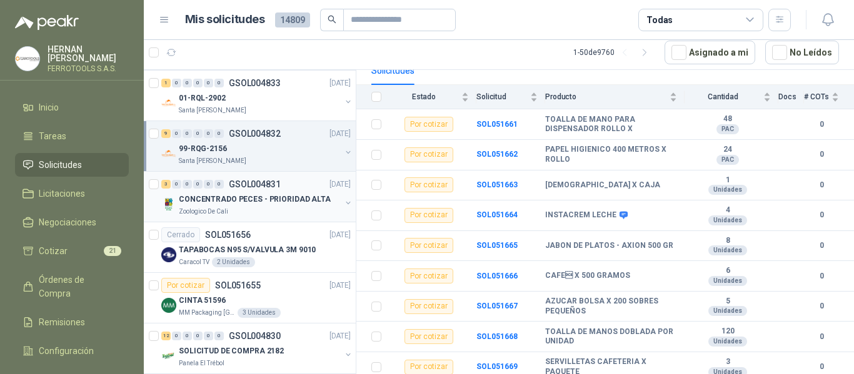
click at [299, 199] on p "CONCENTRADO PECES - PRIORIDAD ALTA" at bounding box center [255, 200] width 152 height 12
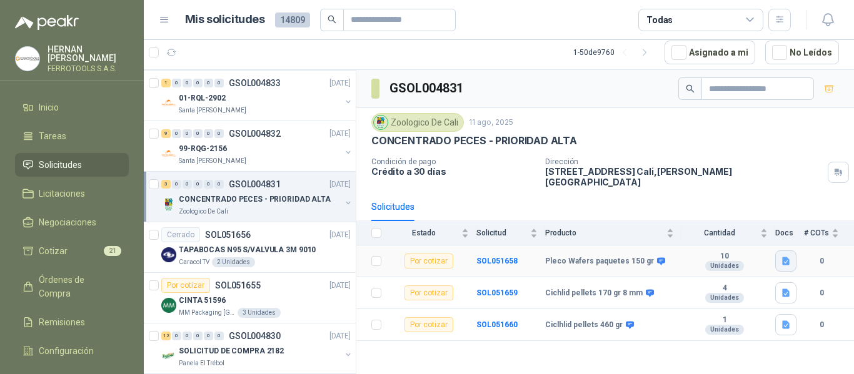
click at [776, 256] on button "button" at bounding box center [785, 261] width 21 height 21
click at [751, 226] on button "Pleco Wafers paquetes 150 gr.png" at bounding box center [717, 225] width 142 height 13
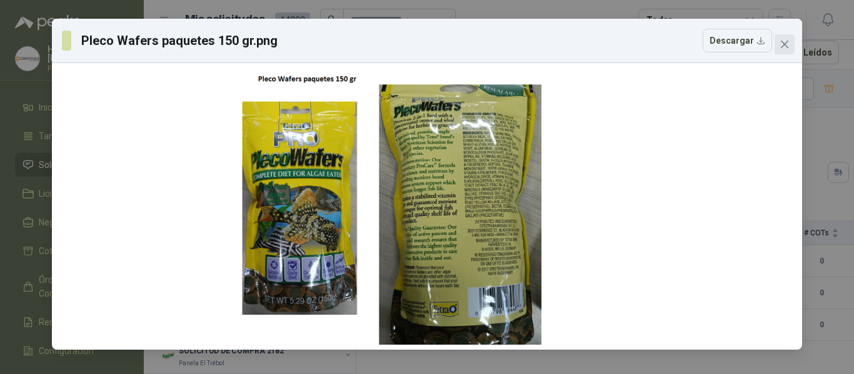
click at [787, 48] on icon "close" at bounding box center [784, 44] width 10 height 10
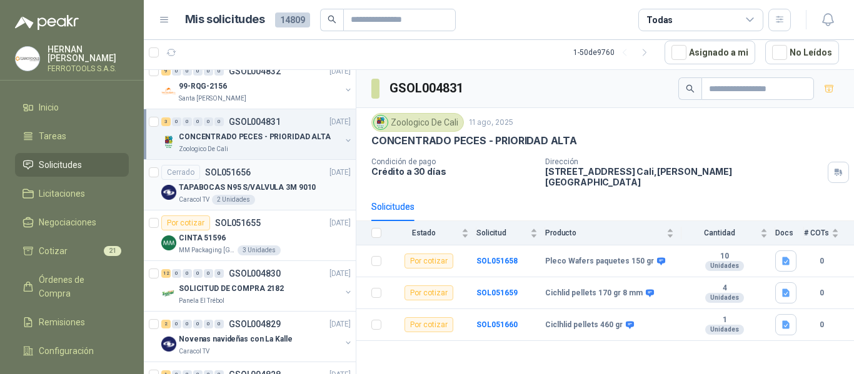
scroll to position [1187, 0]
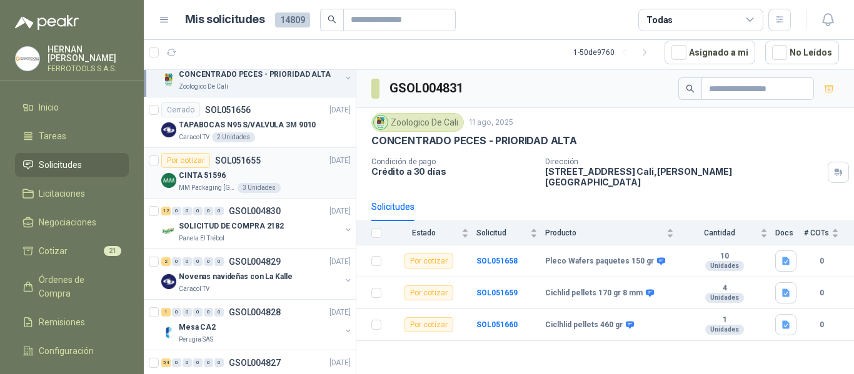
click at [316, 176] on div "CINTA 51596" at bounding box center [265, 175] width 172 height 15
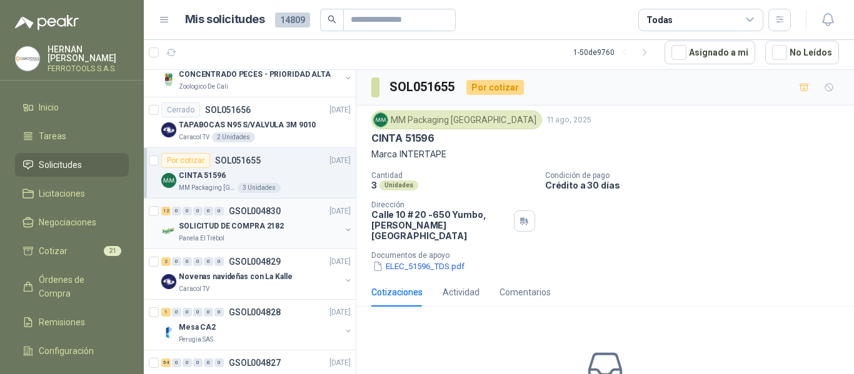
click at [305, 232] on div "SOLICITUD DE COMPRA 2182" at bounding box center [260, 226] width 162 height 15
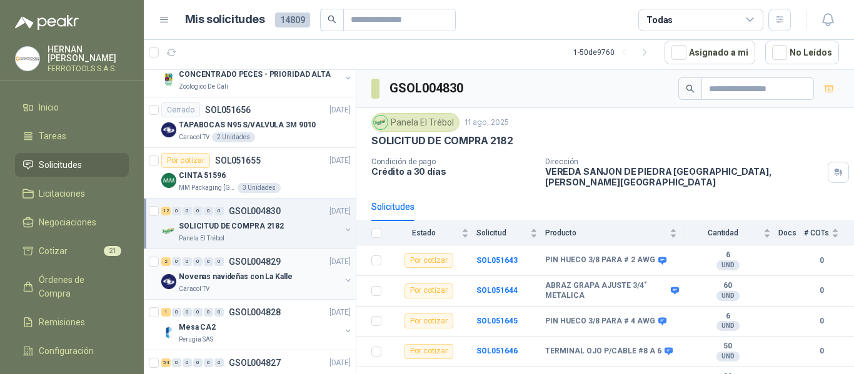
click at [303, 271] on div "Novenas navideñas con La Kalle" at bounding box center [260, 276] width 162 height 15
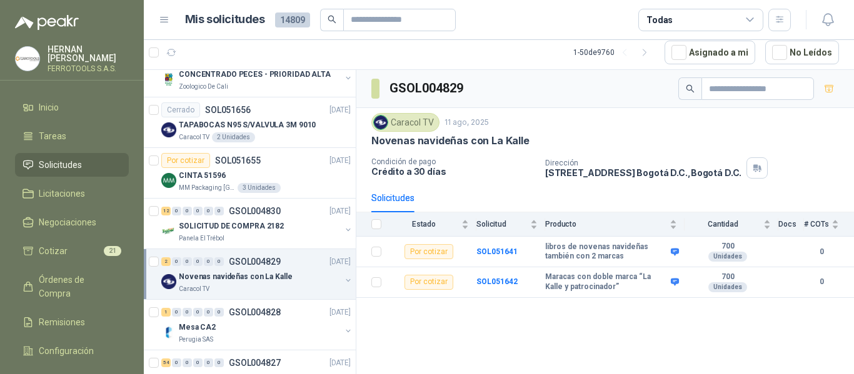
scroll to position [1250, 0]
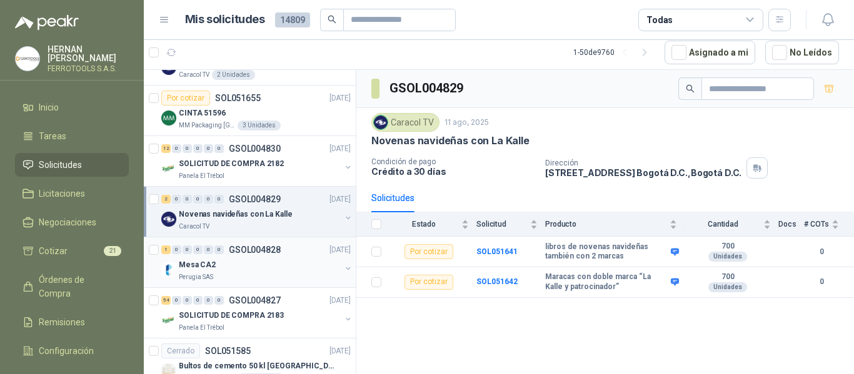
click at [303, 262] on div "Mesa CA2" at bounding box center [260, 264] width 162 height 15
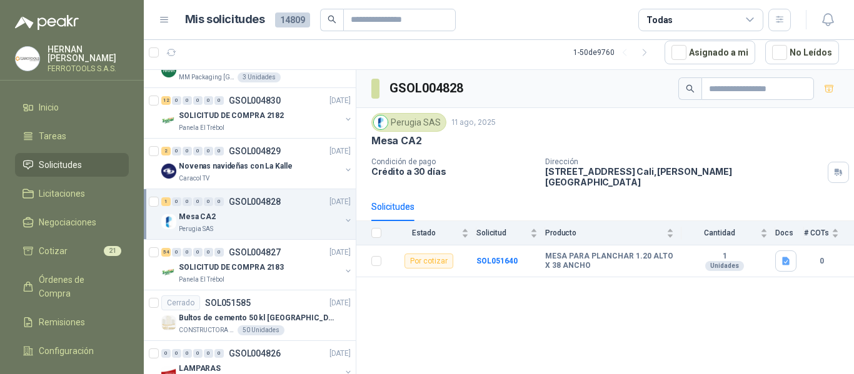
scroll to position [1312, 0]
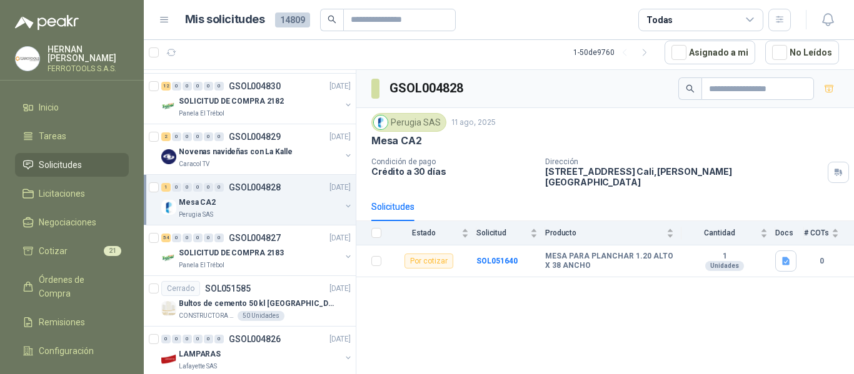
click at [303, 262] on div "Panela El Trébol" at bounding box center [260, 266] width 162 height 10
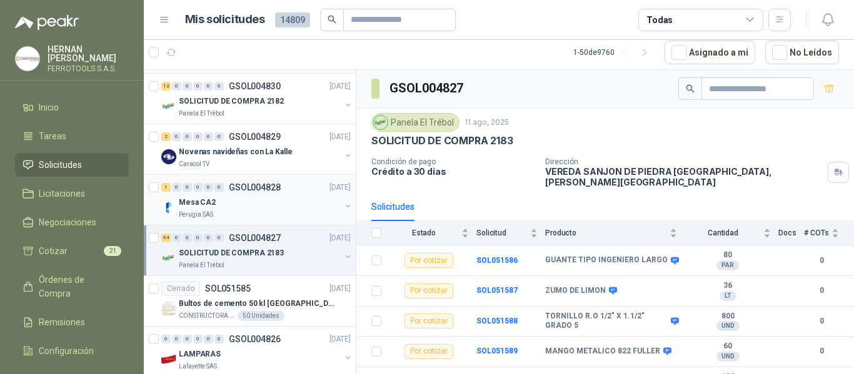
click at [273, 218] on div "Perugia SAS" at bounding box center [260, 215] width 162 height 10
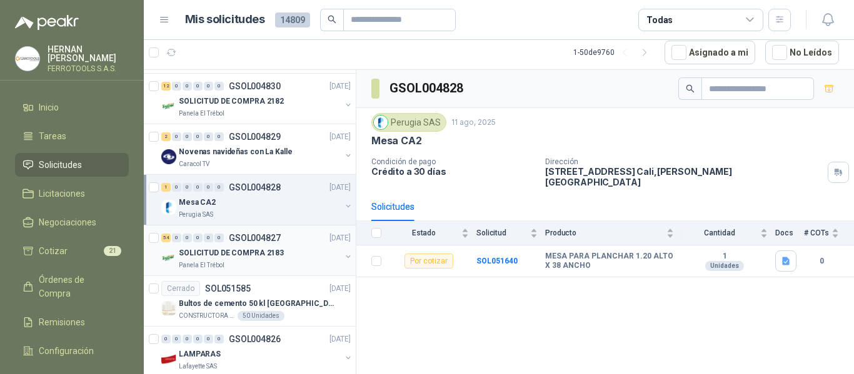
click at [280, 254] on div "SOLICITUD DE COMPRA 2183" at bounding box center [260, 253] width 162 height 15
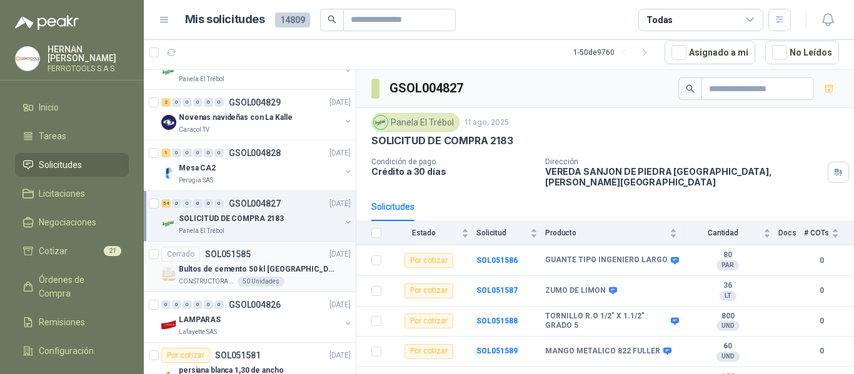
scroll to position [1375, 0]
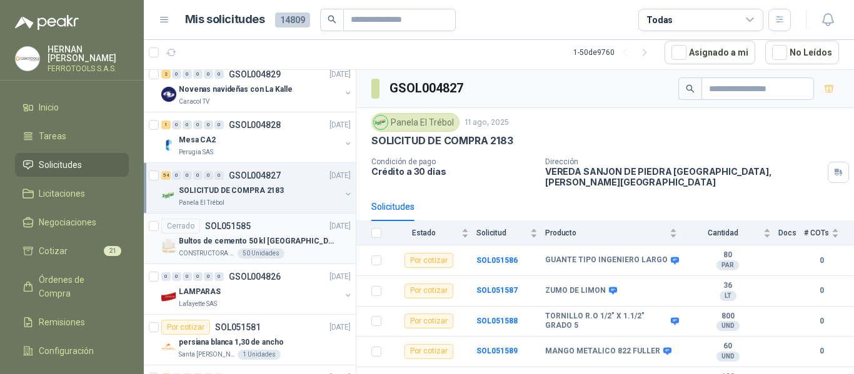
click at [313, 297] on div "LAMPARAS" at bounding box center [260, 291] width 162 height 15
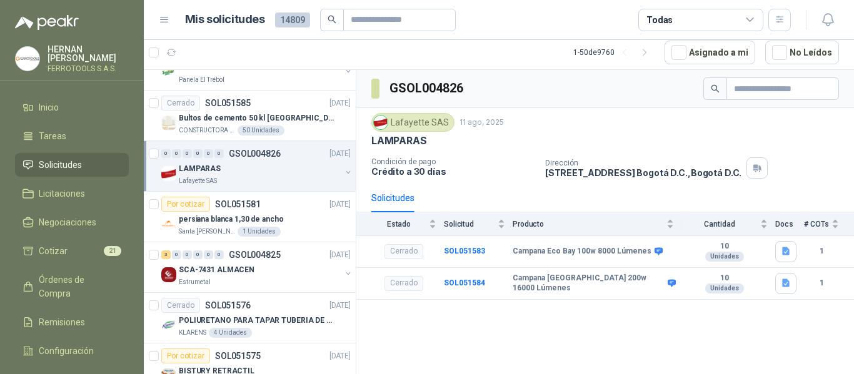
scroll to position [1500, 0]
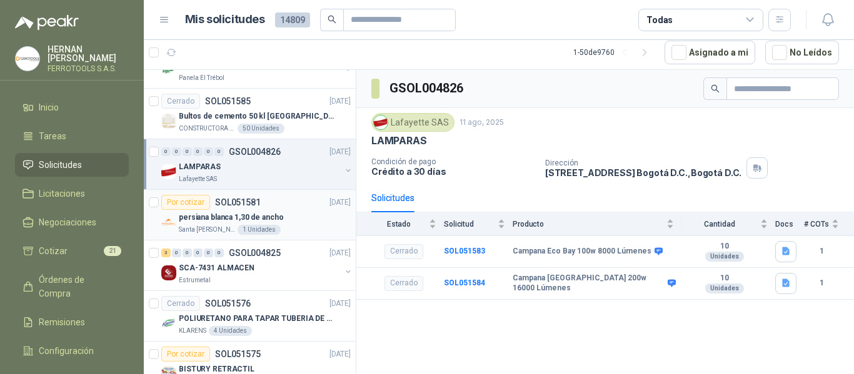
click at [296, 213] on div "persiana blanca 1,30 de ancho" at bounding box center [265, 217] width 172 height 15
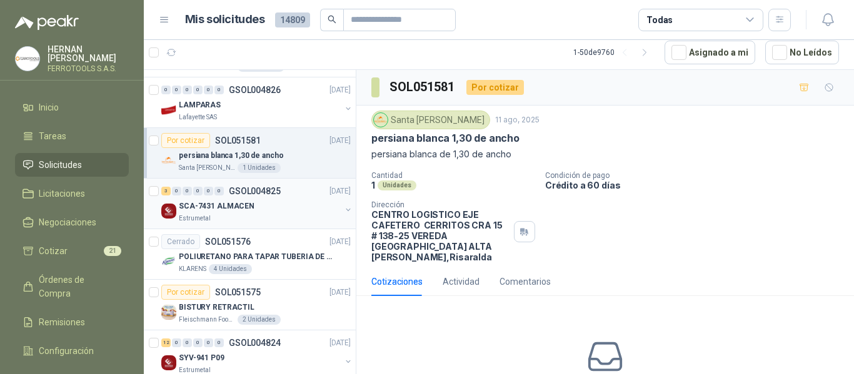
scroll to position [1562, 0]
click at [301, 209] on div "SCA-7431 ALMACEN" at bounding box center [260, 205] width 162 height 15
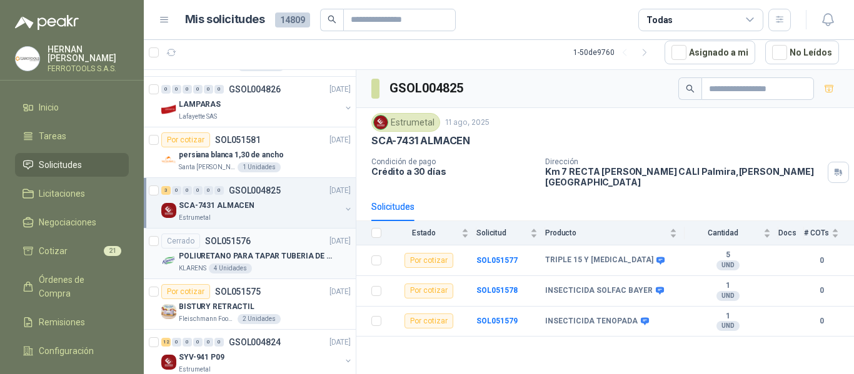
click at [287, 253] on p "POLIURETANO PARA TAPAR TUBERIA DE SENSORES DE NIVEL DEL BANCO DE HIELO" at bounding box center [257, 257] width 156 height 12
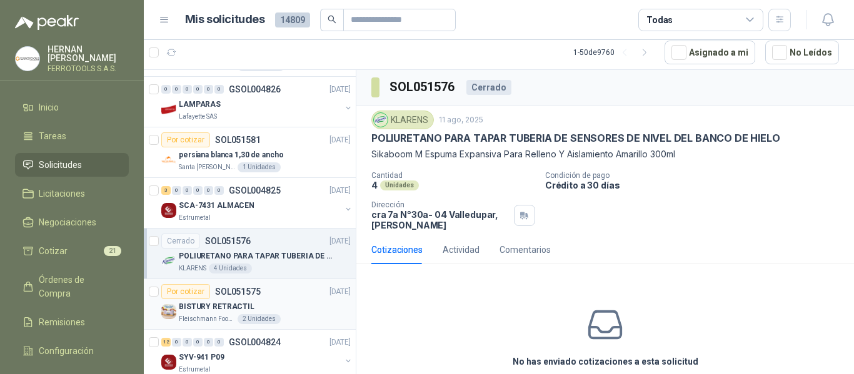
click at [276, 302] on div "BISTURY RETRACTIL" at bounding box center [265, 306] width 172 height 15
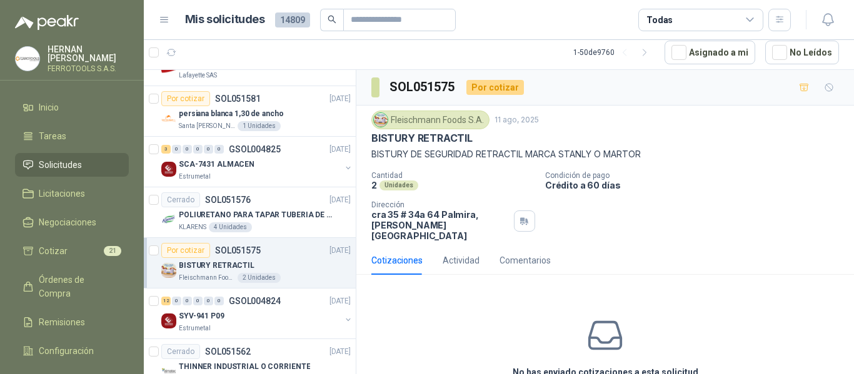
scroll to position [1625, 0]
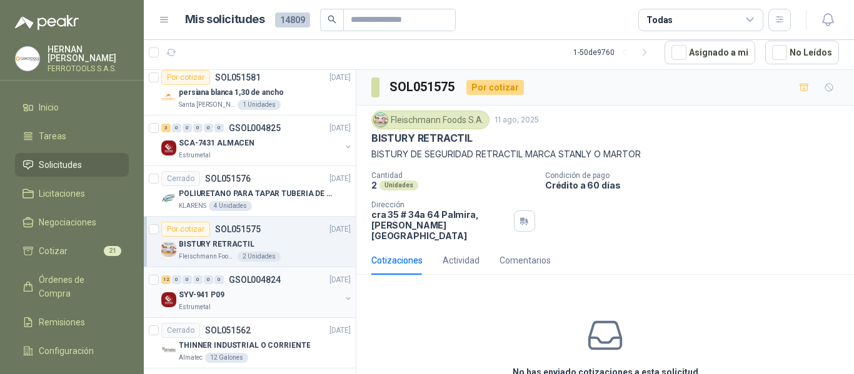
click at [277, 296] on div "SYV-941 P09" at bounding box center [260, 294] width 162 height 15
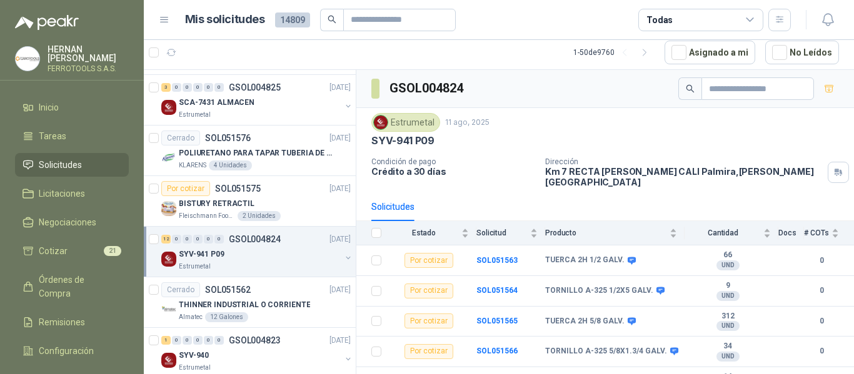
scroll to position [1687, 0]
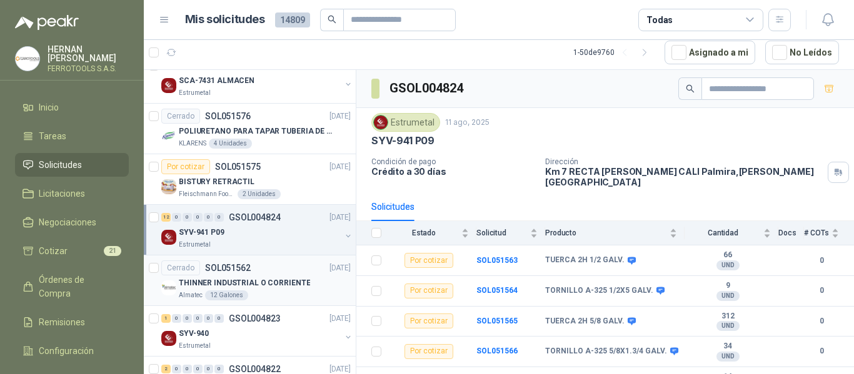
click at [278, 296] on div "Almatec 12 Galones" at bounding box center [265, 296] width 172 height 10
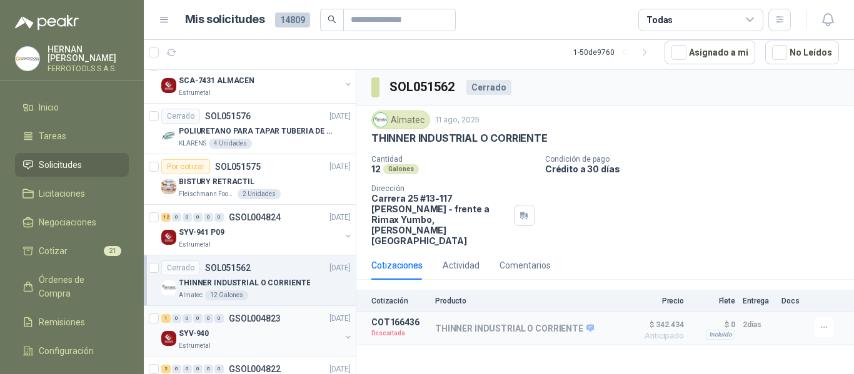
click at [287, 339] on div "SYV-940" at bounding box center [260, 333] width 162 height 15
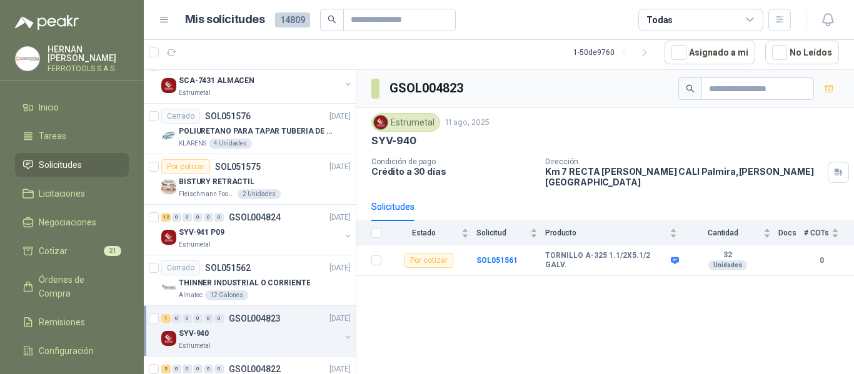
scroll to position [1750, 0]
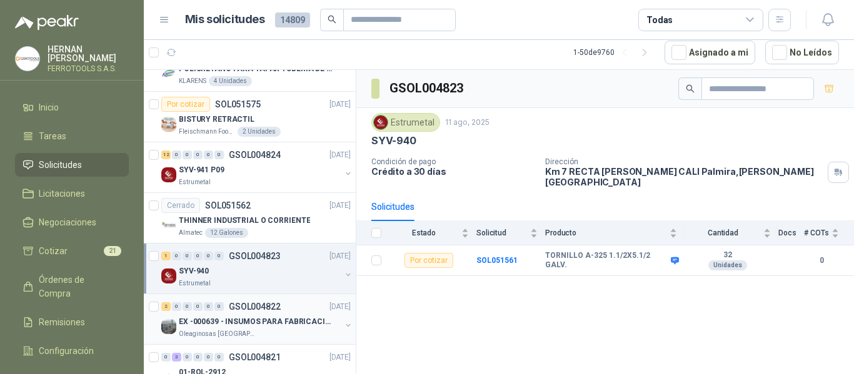
click at [294, 321] on p "EX -000639 - INSUMOS PARA FABRICACION DE MALLA TAM" at bounding box center [257, 322] width 156 height 12
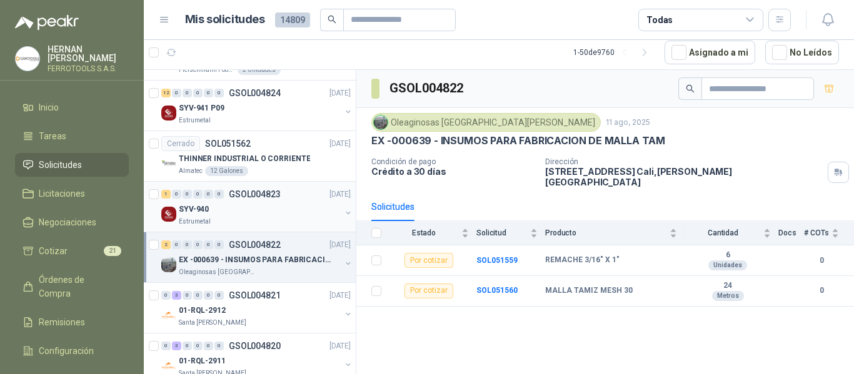
scroll to position [1812, 0]
click at [291, 311] on div "01-RQL-2912" at bounding box center [260, 309] width 162 height 15
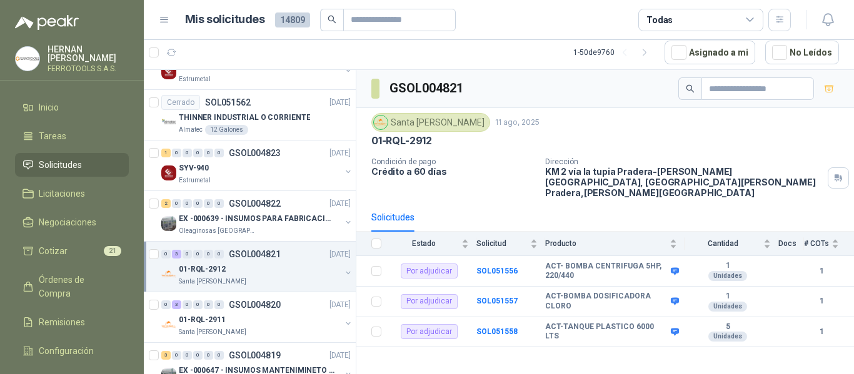
scroll to position [1875, 0]
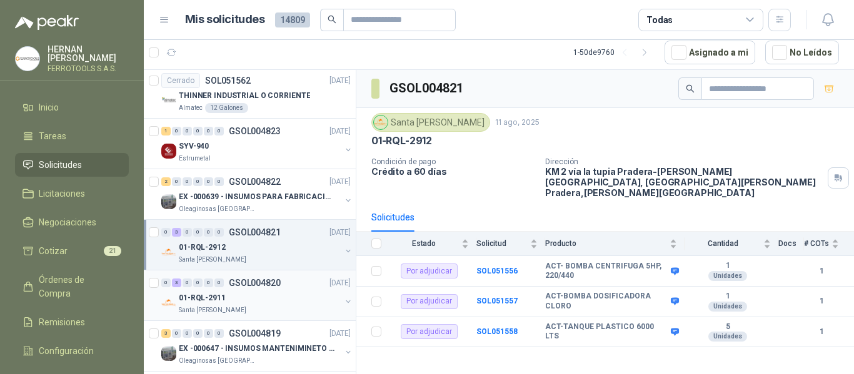
click at [284, 294] on div "01-RQL-2911" at bounding box center [260, 298] width 162 height 15
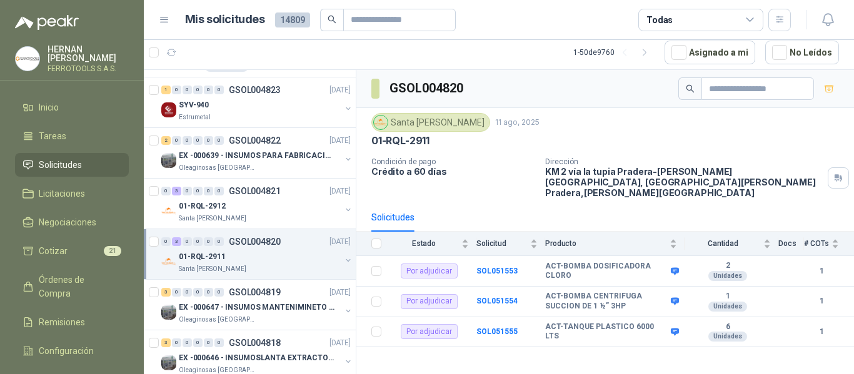
scroll to position [1937, 0]
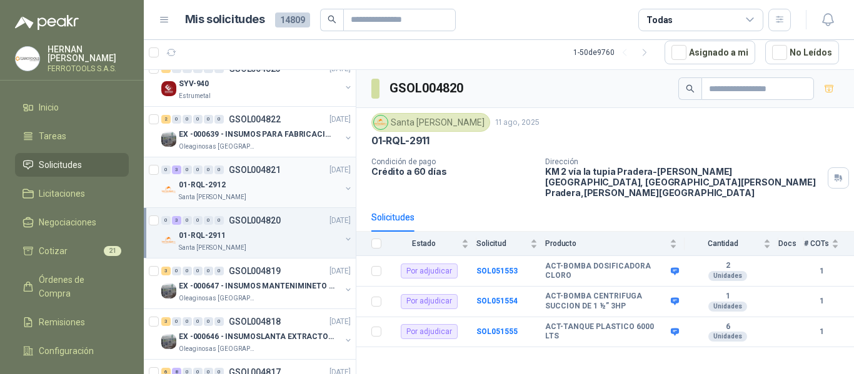
click at [286, 187] on div "01-RQL-2912" at bounding box center [260, 184] width 162 height 15
click at [280, 247] on div "Santa [PERSON_NAME]" at bounding box center [260, 248] width 162 height 10
click at [304, 286] on p "EX -000647 - INSUMOS MANTENIMINETO MECANICO" at bounding box center [257, 287] width 156 height 12
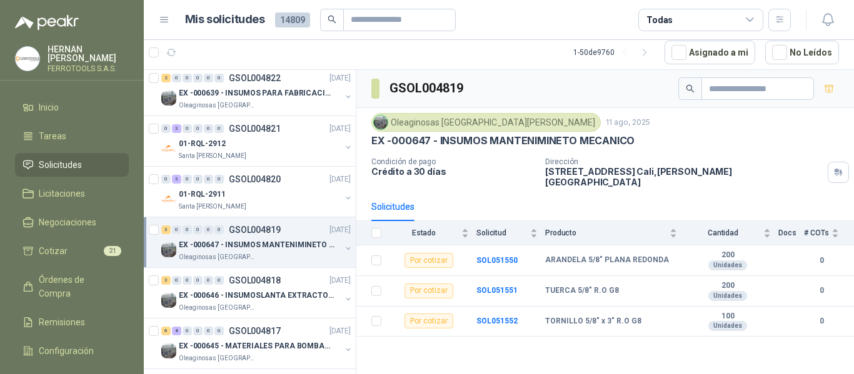
scroll to position [2000, 0]
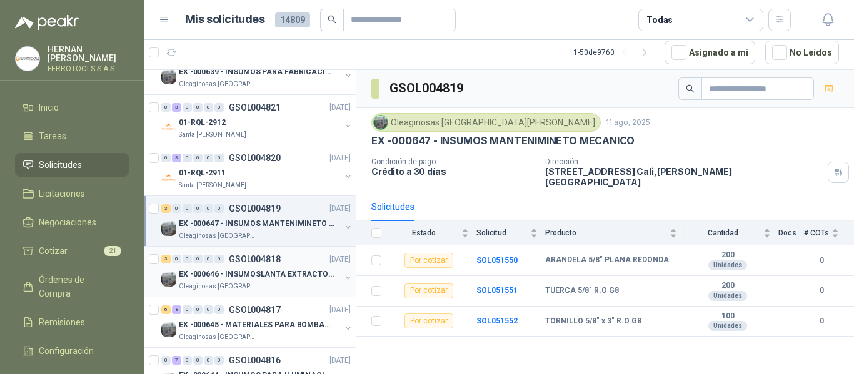
click at [304, 286] on div "Oleaginosas [GEOGRAPHIC_DATA][PERSON_NAME]" at bounding box center [260, 287] width 162 height 10
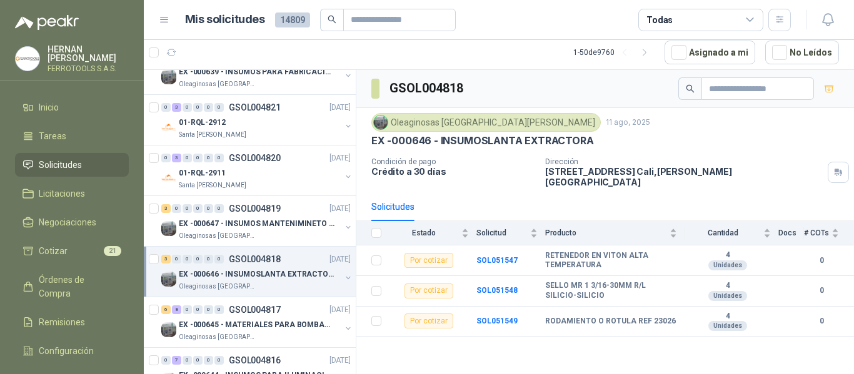
scroll to position [2062, 0]
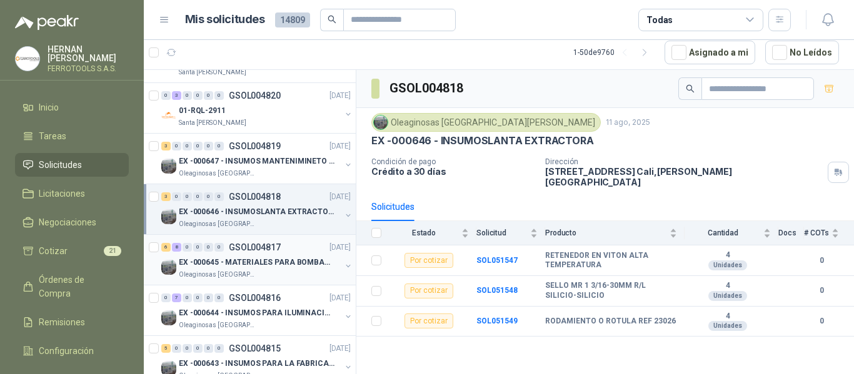
click at [304, 276] on div "Oleaginosas [GEOGRAPHIC_DATA][PERSON_NAME]" at bounding box center [260, 275] width 162 height 10
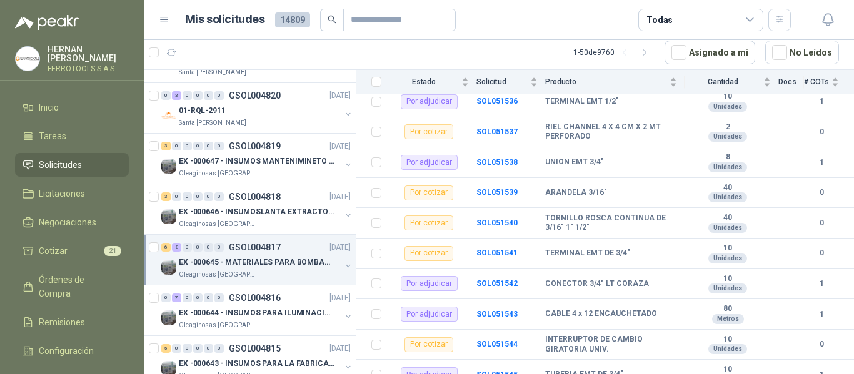
scroll to position [288, 0]
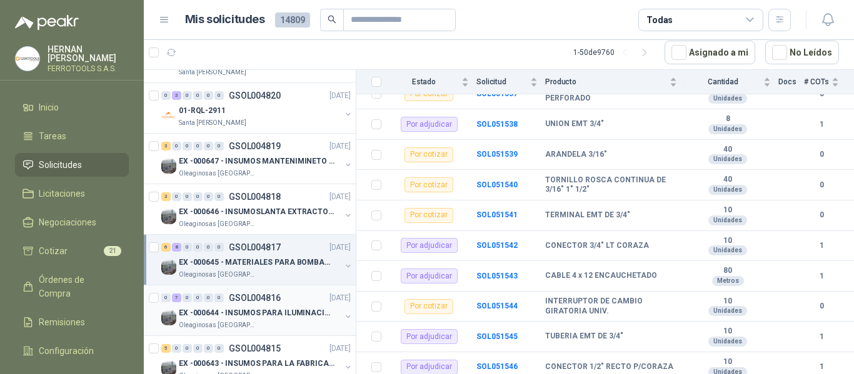
click at [283, 311] on p "EX -000644 - INSUMOS PARA ILUMINACIONN ZONA DE CLA" at bounding box center [257, 313] width 156 height 12
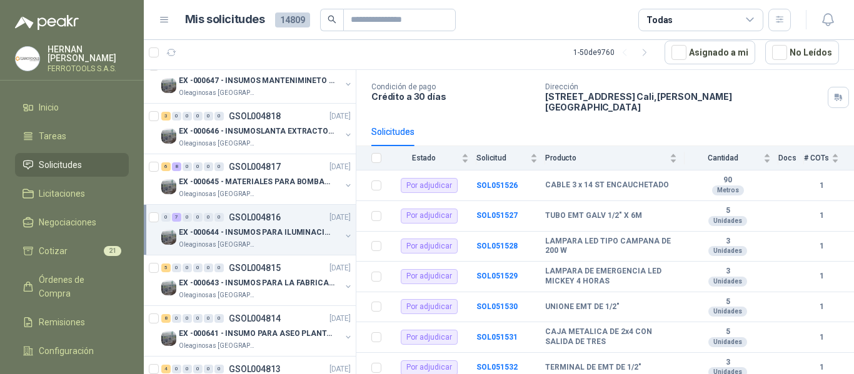
scroll to position [2129, 0]
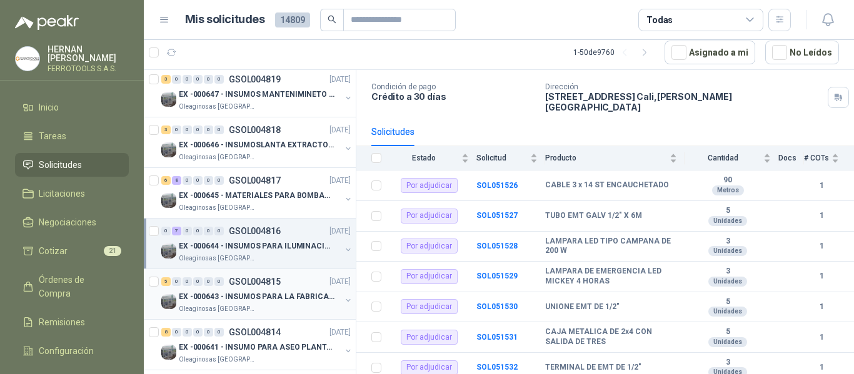
click at [287, 294] on p "EX -000643 - INSUMOS PARA LA FABRICACION DE PLATAF" at bounding box center [257, 297] width 156 height 12
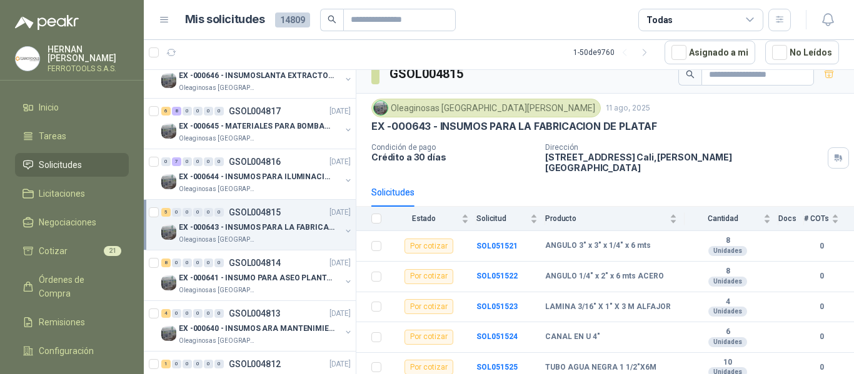
scroll to position [2254, 0]
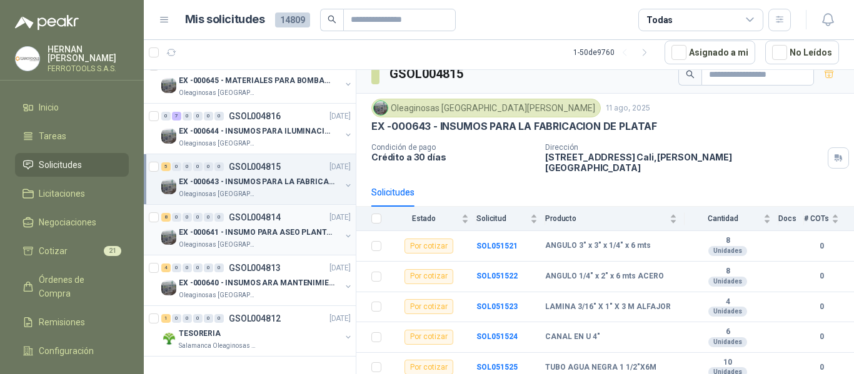
click at [299, 227] on p "EX -000641 - INSUMO PARA ASEO PLANTA EXTRACTORA" at bounding box center [257, 233] width 156 height 12
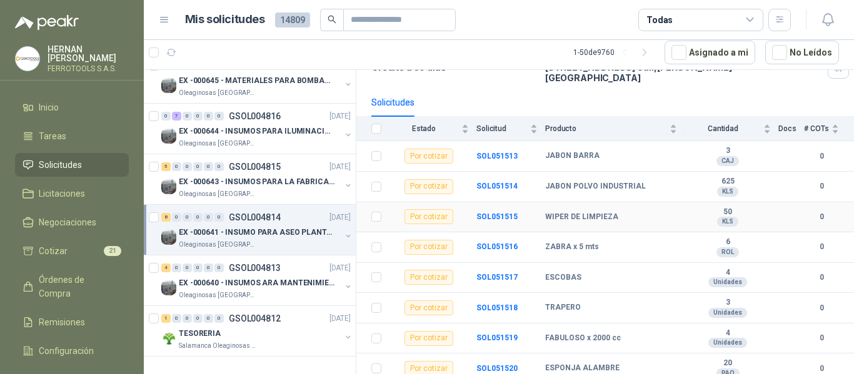
scroll to position [106, 0]
click at [266, 277] on p "EX -000640 - INSUMOS ARA MANTENIMIENTO MECANICO" at bounding box center [257, 283] width 156 height 12
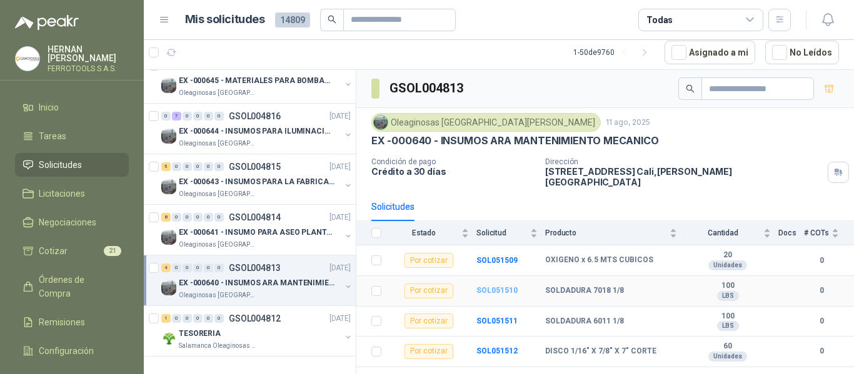
click at [500, 286] on b "SOL051510" at bounding box center [496, 290] width 41 height 9
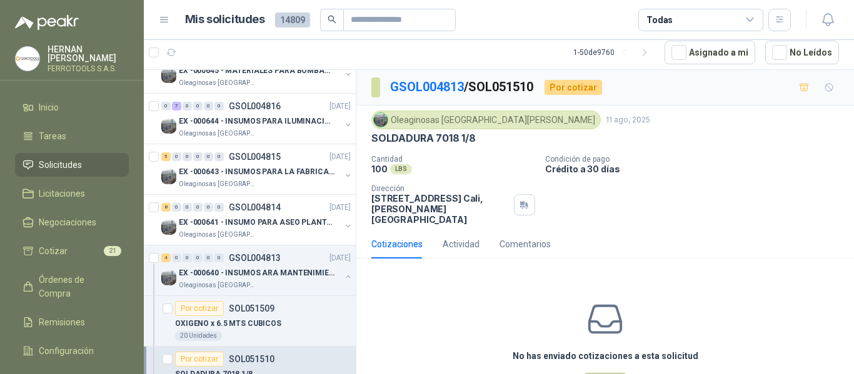
scroll to position [44, 0]
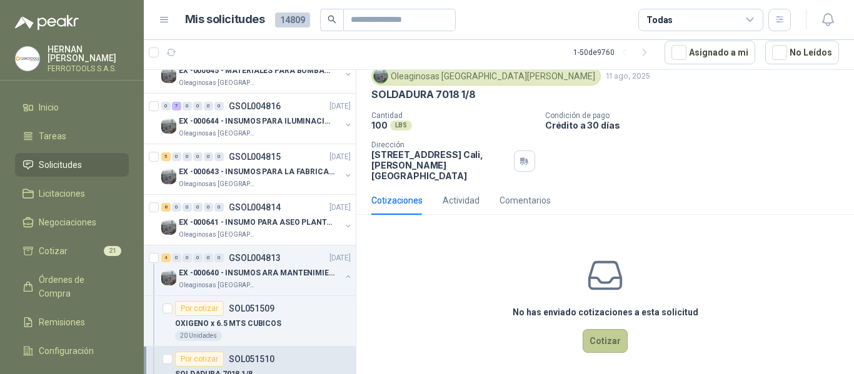
click at [602, 330] on button "Cotizar" at bounding box center [604, 341] width 45 height 24
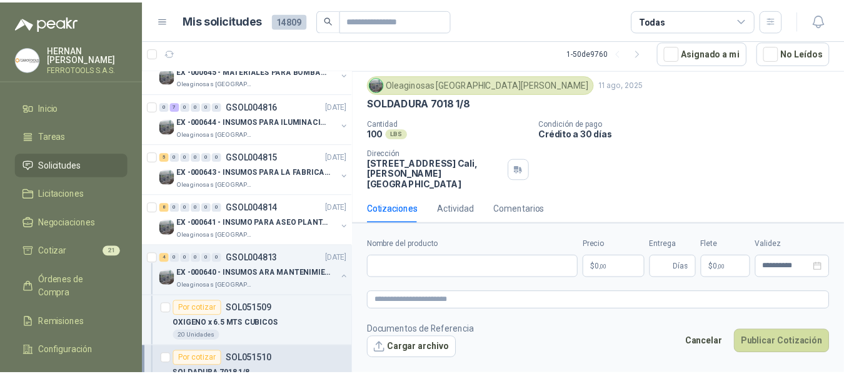
scroll to position [35, 0]
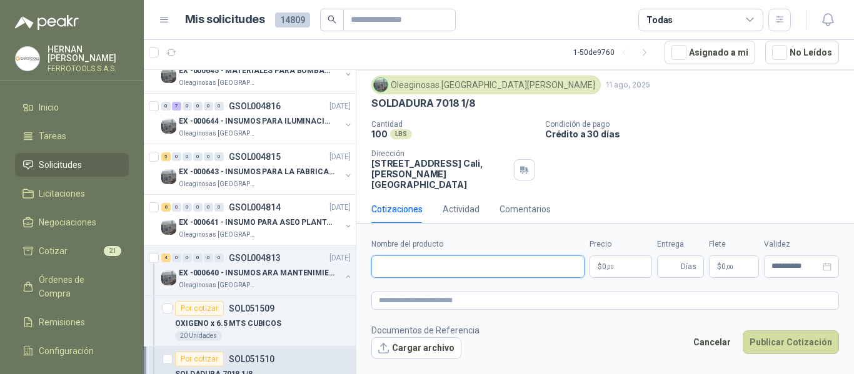
click at [443, 266] on input "Nombre del producto" at bounding box center [477, 267] width 213 height 22
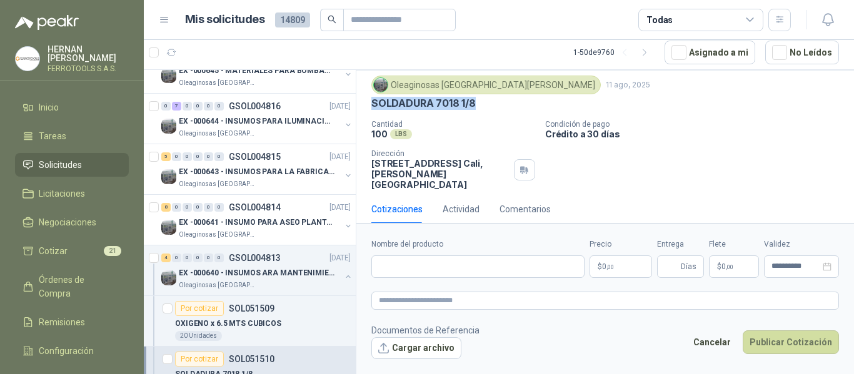
drag, startPoint x: 371, startPoint y: 103, endPoint x: 481, endPoint y: 103, distance: 110.0
click at [481, 103] on div "Oleaginosas [GEOGRAPHIC_DATA][PERSON_NAME] [DATE] SOLDADURA 7018 1/8 Cantidad 1…" at bounding box center [604, 133] width 497 height 124
copy p "SOLDADURA 7018 1/8"
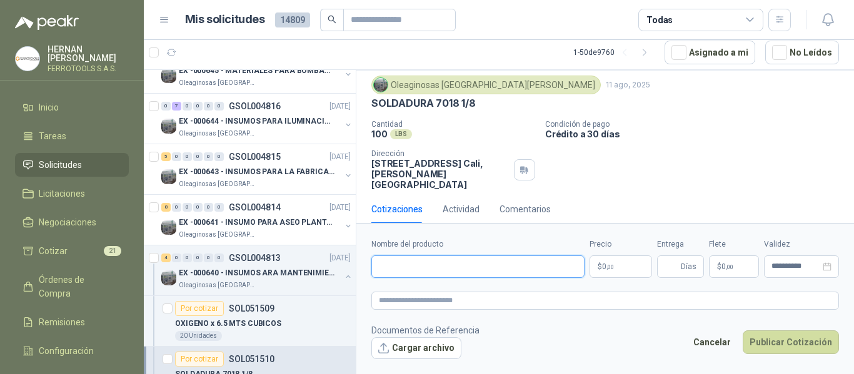
click at [452, 272] on input "Nombre del producto" at bounding box center [477, 267] width 213 height 22
paste input "**********"
click at [619, 263] on body "[PERSON_NAME] FERROTOOLS S.A.S. Inicio Tareas Solicitudes Licitaciones Negociac…" at bounding box center [427, 187] width 854 height 374
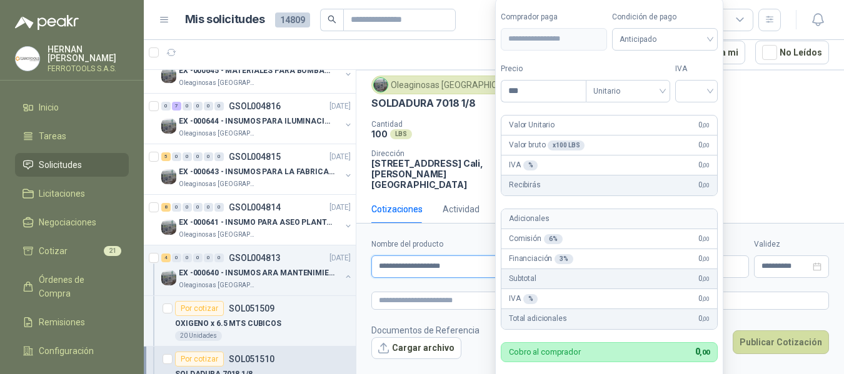
click at [454, 266] on input "**********" at bounding box center [472, 267] width 203 height 22
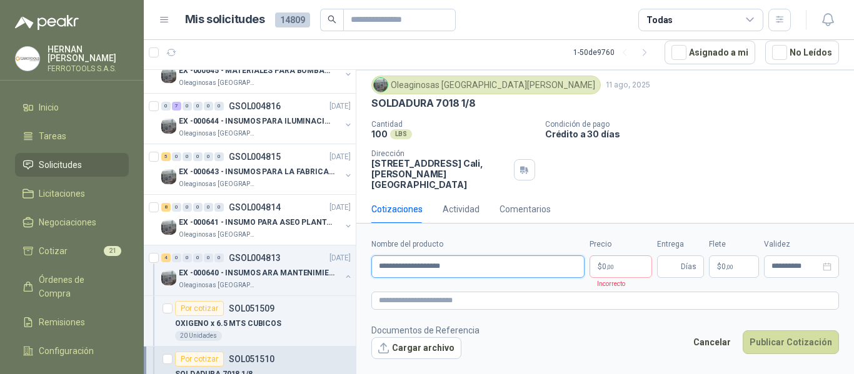
click at [474, 267] on input "**********" at bounding box center [477, 267] width 213 height 22
drag, startPoint x: 506, startPoint y: 269, endPoint x: 302, endPoint y: 241, distance: 205.7
click at [302, 241] on div "Por cotizar SOL051761 [DATE] AISLAMIENTO TERMICO PARA TUBERIA DE 8" Biocirculo …" at bounding box center [499, 221] width 710 height 305
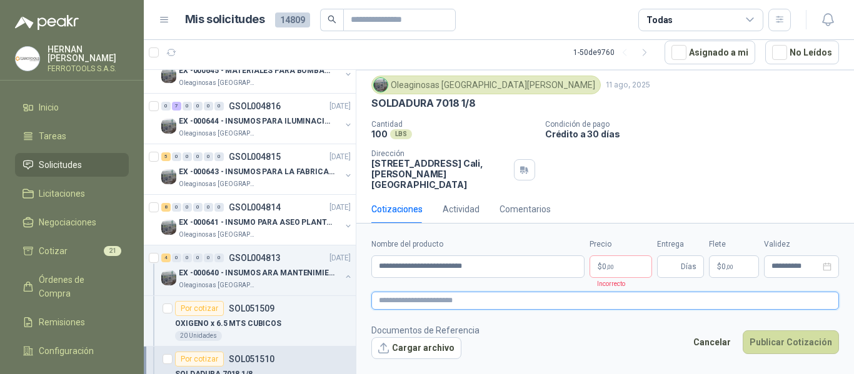
click at [512, 296] on textarea at bounding box center [604, 301] width 467 height 18
paste textarea "**********"
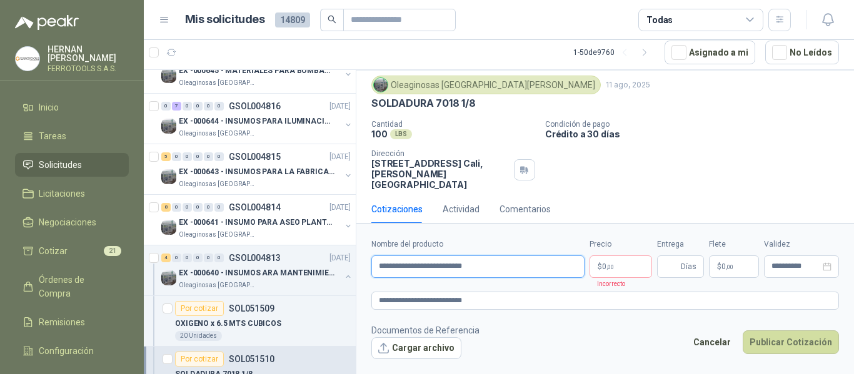
click at [500, 264] on input "**********" at bounding box center [477, 267] width 213 height 22
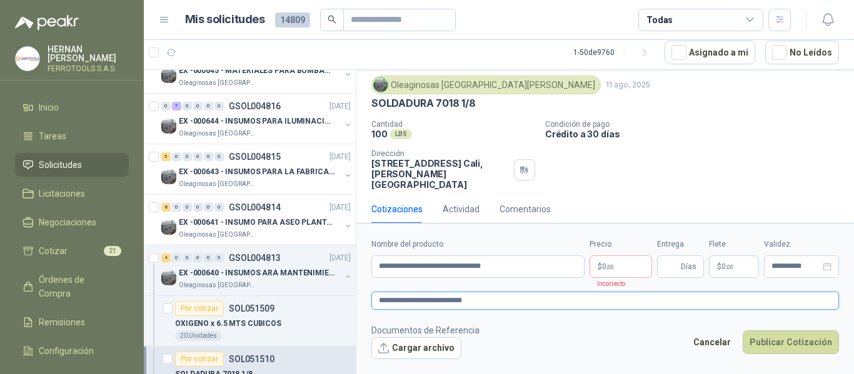
click at [517, 304] on textarea "**********" at bounding box center [604, 301] width 467 height 18
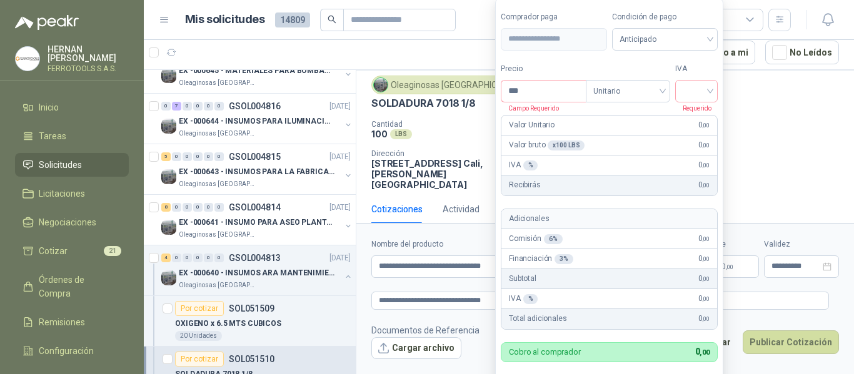
click at [620, 269] on body "[PERSON_NAME] FERROTOOLS S.A.S. Inicio Tareas Solicitudes Licitaciones Negociac…" at bounding box center [427, 187] width 854 height 374
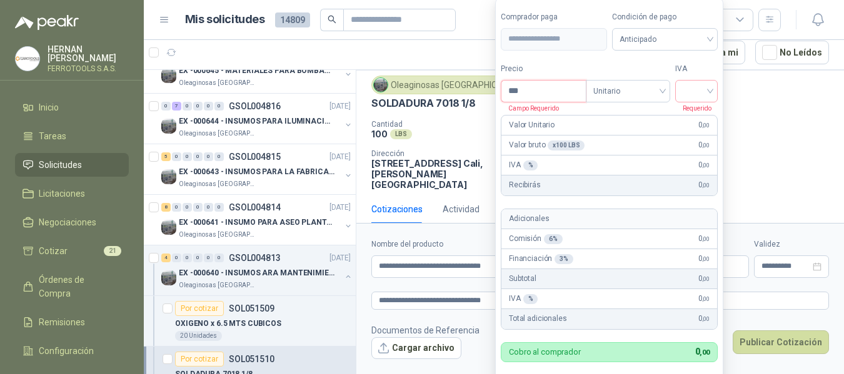
click at [548, 84] on input "***" at bounding box center [543, 91] width 84 height 21
click at [691, 96] on input "search" at bounding box center [695, 90] width 27 height 19
click at [692, 116] on div "19%" at bounding box center [698, 117] width 23 height 14
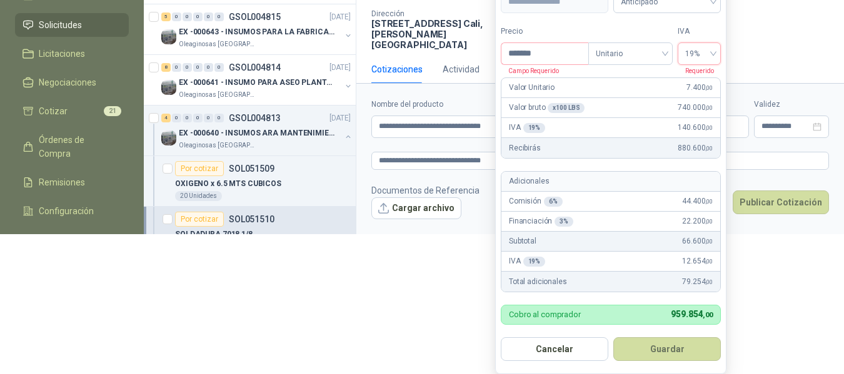
scroll to position [145, 0]
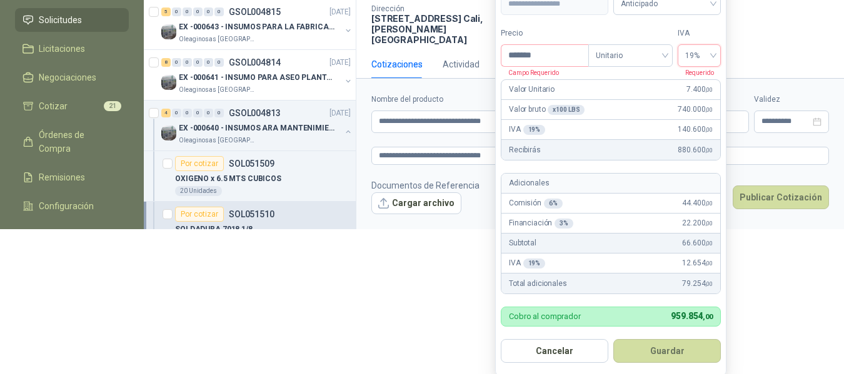
click at [688, 351] on button "Guardar" at bounding box center [666, 351] width 107 height 24
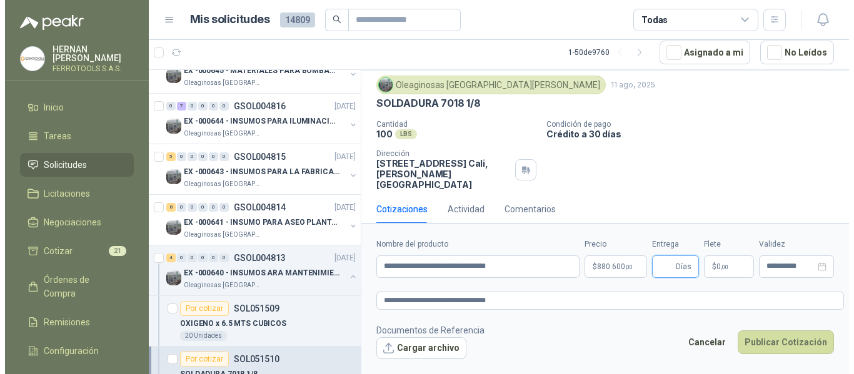
scroll to position [0, 0]
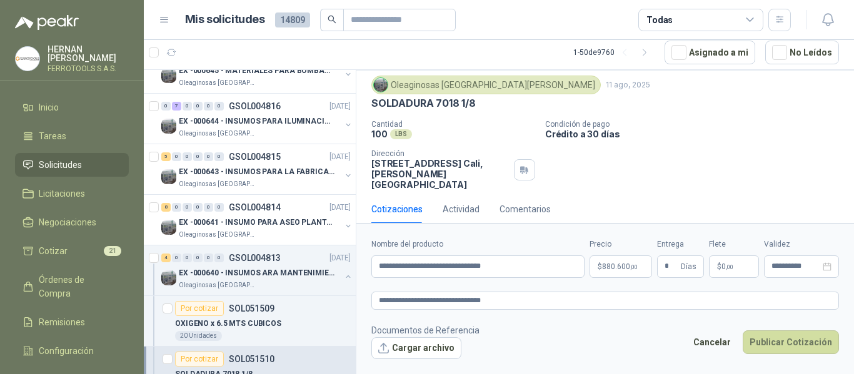
click at [597, 327] on footer "Documentos de Referencia Cargar archivo Cancelar Publicar Cotización" at bounding box center [604, 342] width 467 height 36
click at [785, 341] on button "Publicar Cotización" at bounding box center [790, 343] width 96 height 24
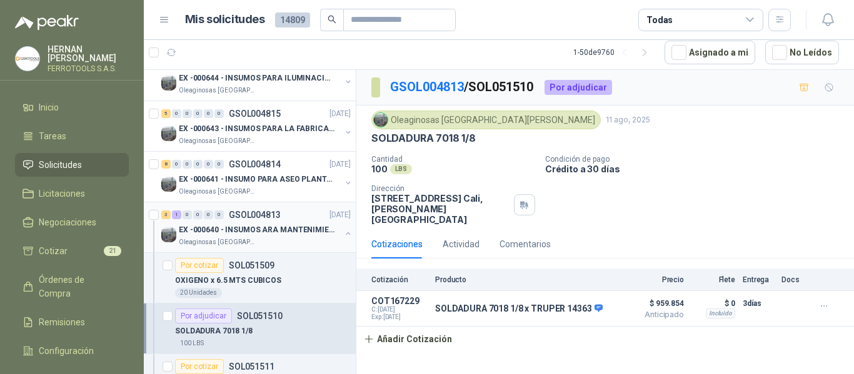
scroll to position [2379, 0]
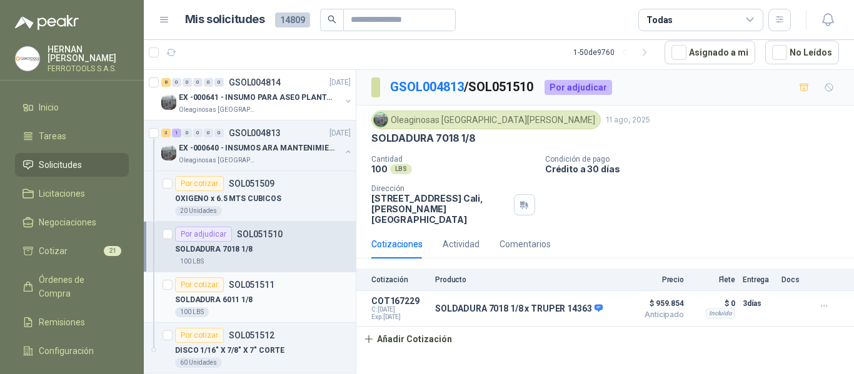
click at [291, 304] on div "SOLDADURA 6011 1/8" at bounding box center [263, 299] width 176 height 15
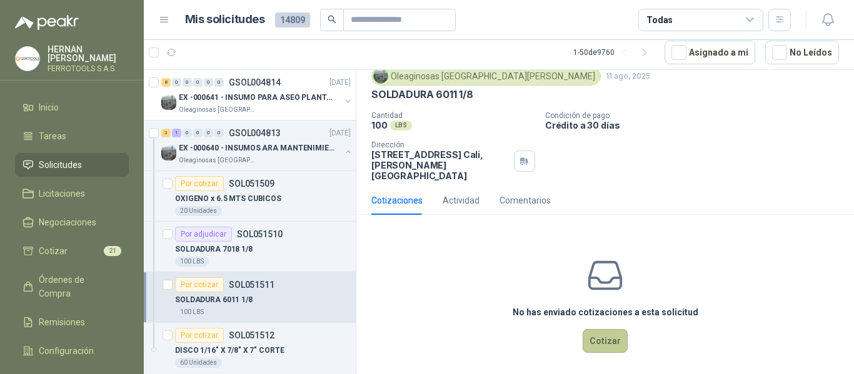
click at [609, 333] on button "Cotizar" at bounding box center [604, 341] width 45 height 24
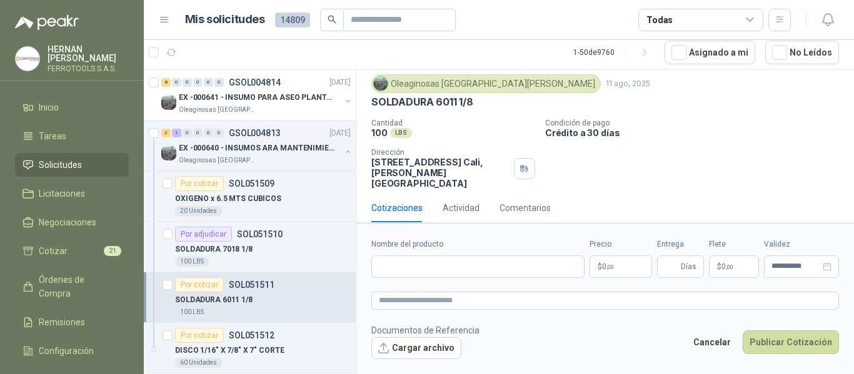
scroll to position [35, 0]
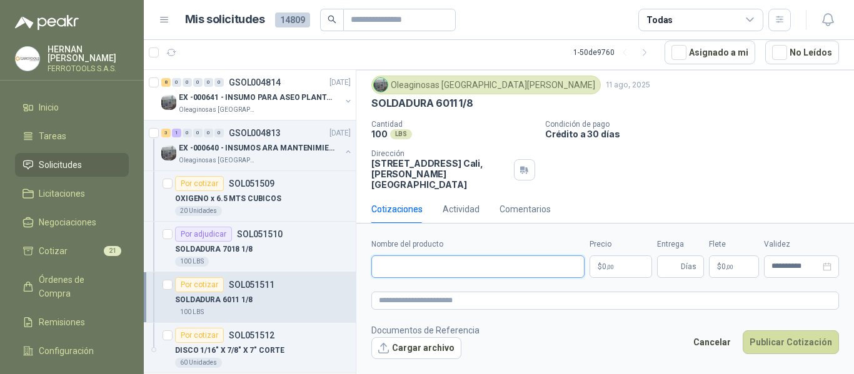
click at [523, 271] on input "Nombre del producto" at bounding box center [477, 267] width 213 height 22
click at [277, 252] on div "SOLDADURA 7018 1/8" at bounding box center [263, 249] width 176 height 15
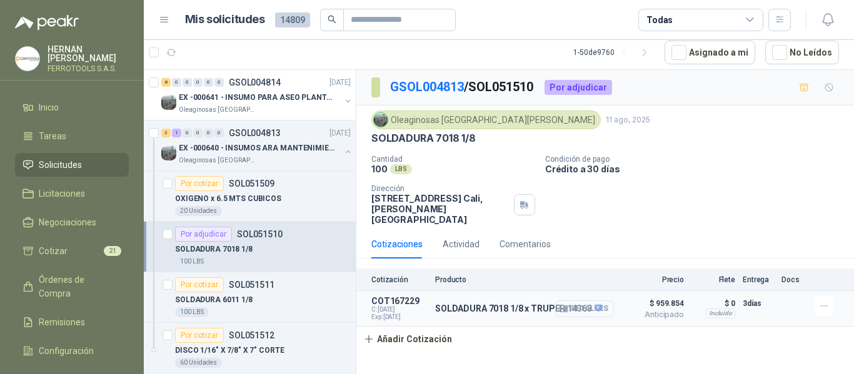
click at [585, 301] on button "Detalles" at bounding box center [584, 309] width 59 height 17
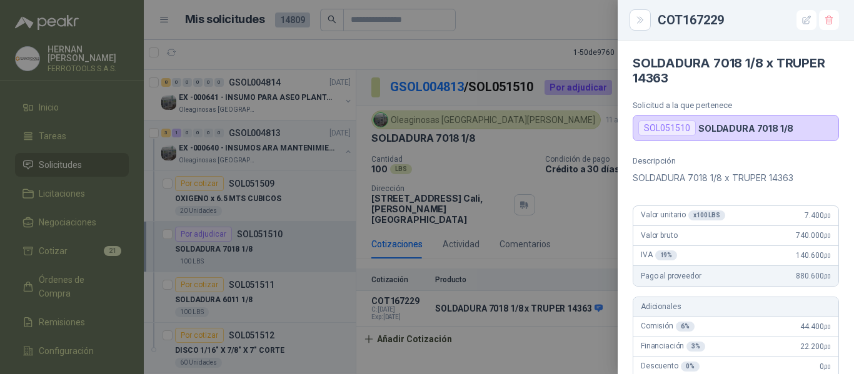
click at [239, 292] on div at bounding box center [427, 187] width 854 height 374
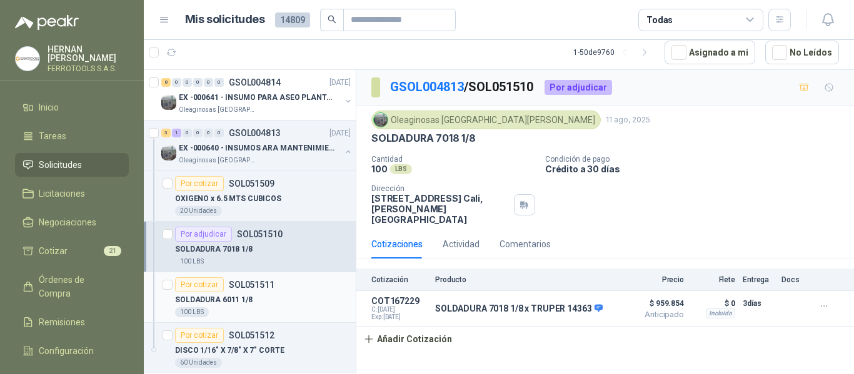
click at [259, 296] on div "SOLDADURA 6011 1/8" at bounding box center [263, 299] width 176 height 15
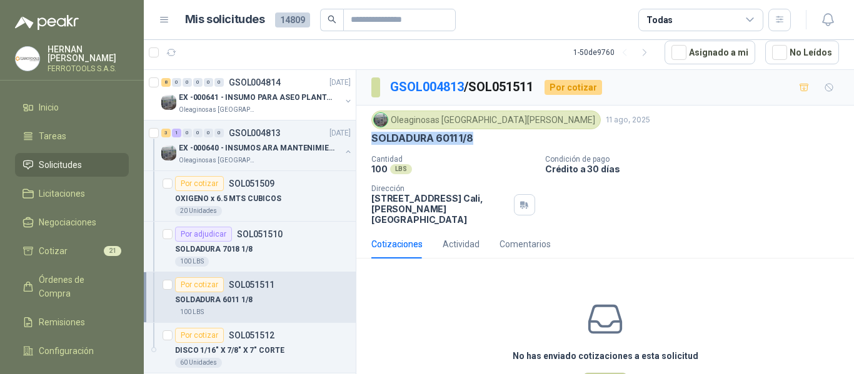
drag, startPoint x: 481, startPoint y: 139, endPoint x: 357, endPoint y: 138, distance: 124.4
click at [357, 138] on div "Oleaginosas [GEOGRAPHIC_DATA][PERSON_NAME] [DATE] SOLDADURA 6011 1/8 Cantidad 1…" at bounding box center [604, 168] width 497 height 124
copy p "SOLDADURA 6011 1/8"
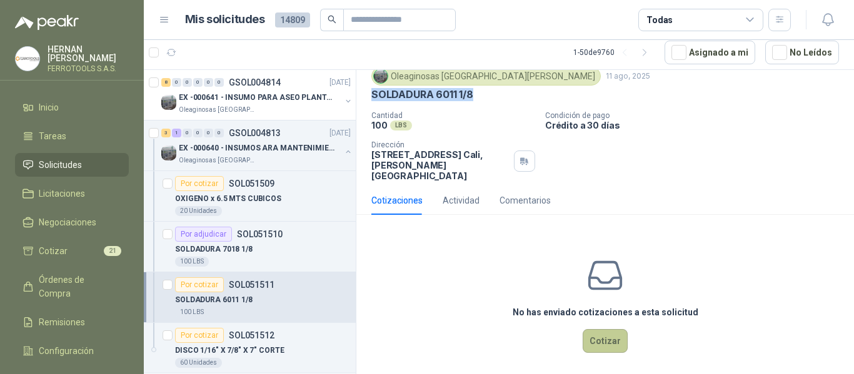
click at [604, 334] on button "Cotizar" at bounding box center [604, 341] width 45 height 24
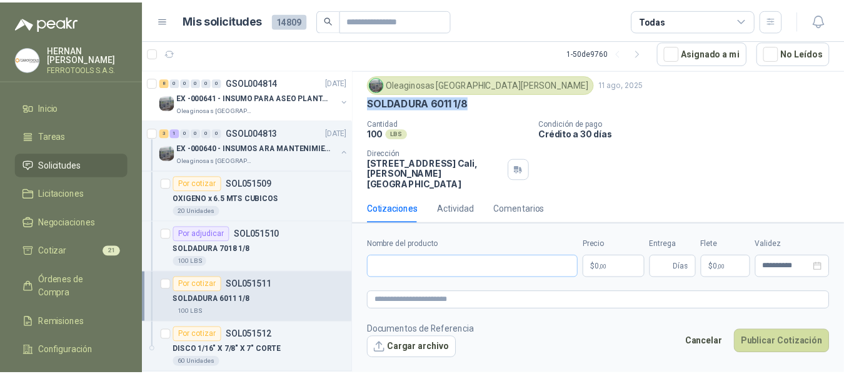
scroll to position [35, 0]
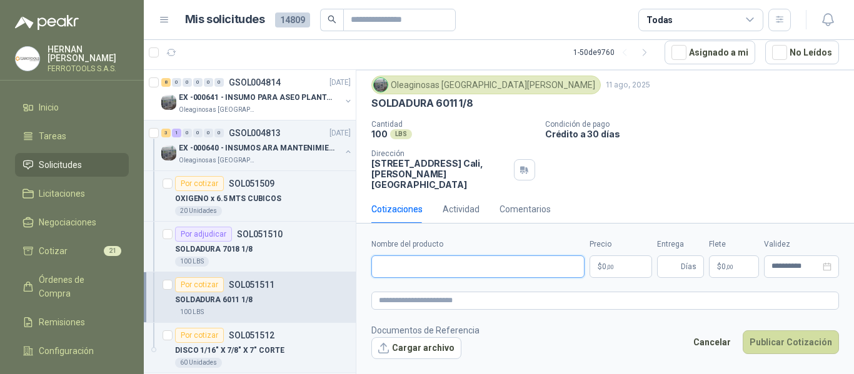
click at [479, 263] on input "Nombre del producto" at bounding box center [477, 267] width 213 height 22
paste input "**********"
drag, startPoint x: 526, startPoint y: 266, endPoint x: 186, endPoint y: 199, distance: 346.5
click at [187, 199] on div "Por cotizar SOL051761 [DATE] AISLAMIENTO TERMICO PARA TUBERIA DE 8" Biocirculo …" at bounding box center [499, 221] width 710 height 305
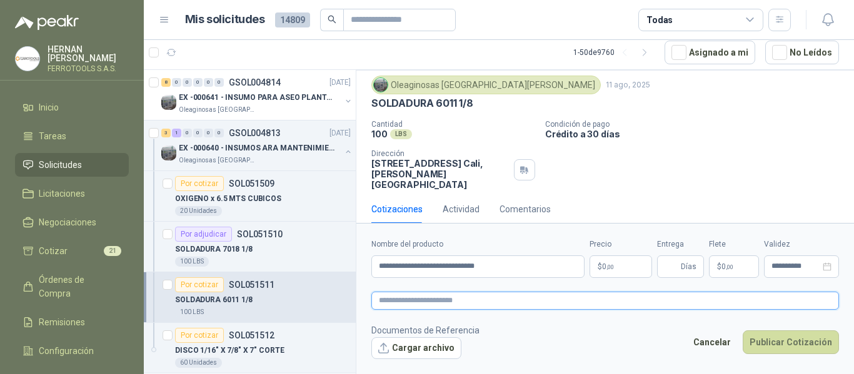
click at [495, 300] on textarea at bounding box center [604, 301] width 467 height 18
paste textarea "**********"
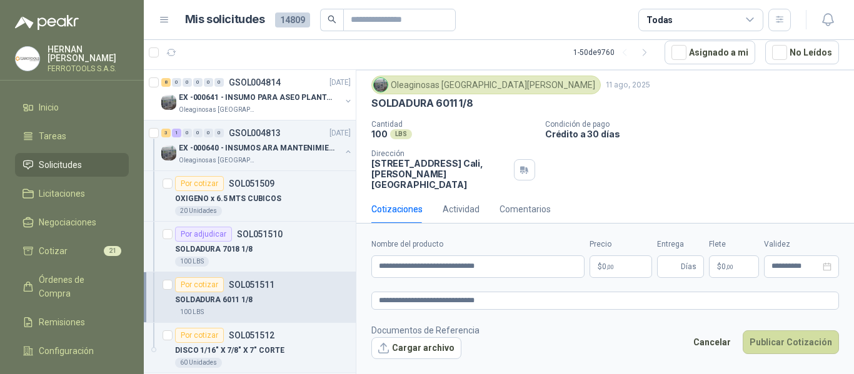
click at [619, 267] on body "[PERSON_NAME] FERROTOOLS S.A.S. Inicio Tareas Solicitudes Licitaciones Negociac…" at bounding box center [427, 187] width 854 height 374
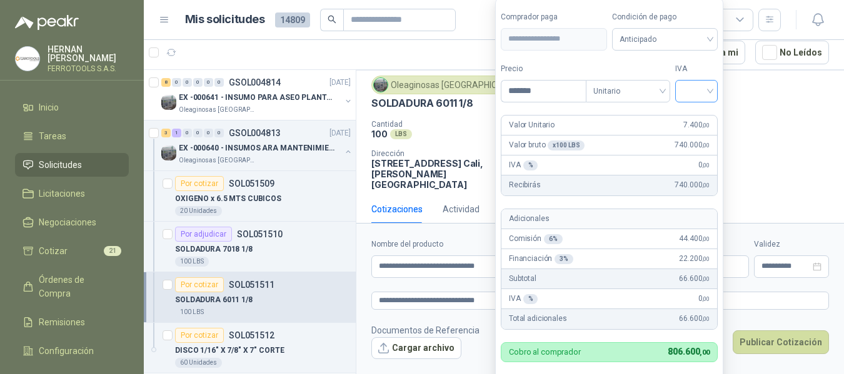
click at [701, 96] on input "search" at bounding box center [695, 90] width 27 height 19
click at [691, 116] on div "19%" at bounding box center [698, 117] width 23 height 14
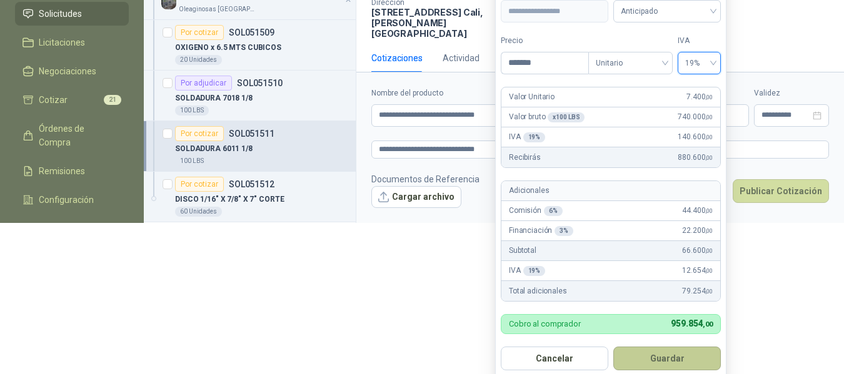
scroll to position [159, 0]
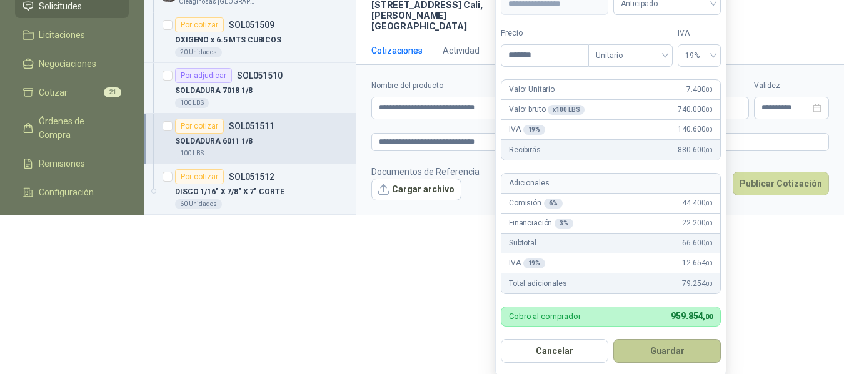
click at [681, 352] on button "Guardar" at bounding box center [666, 351] width 107 height 24
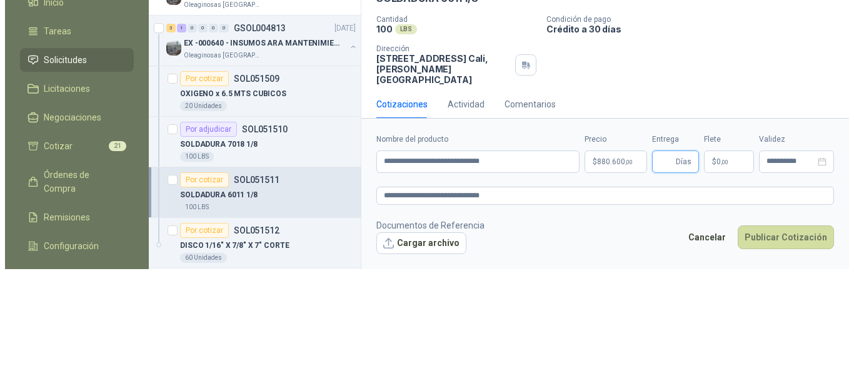
scroll to position [0, 0]
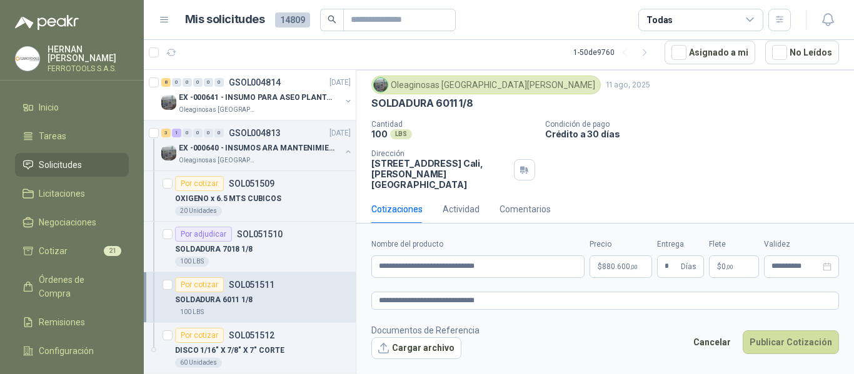
click at [571, 344] on footer "Documentos de Referencia Cargar archivo Cancelar Publicar Cotización" at bounding box center [604, 342] width 467 height 36
click at [815, 346] on button "Publicar Cotización" at bounding box center [790, 343] width 96 height 24
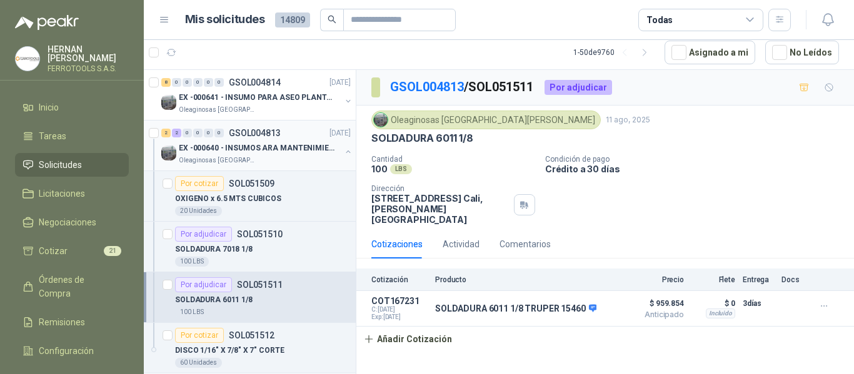
click at [277, 151] on p "EX -000640 - INSUMOS ARA MANTENIMIENTO MECANICO" at bounding box center [257, 148] width 156 height 12
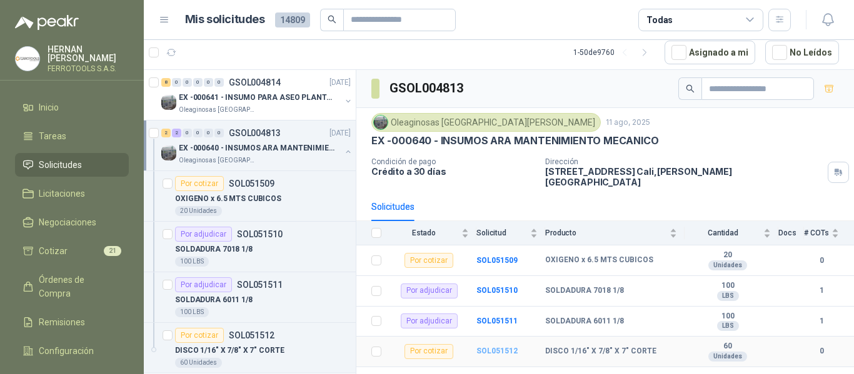
click at [502, 347] on b "SOL051512" at bounding box center [496, 351] width 41 height 9
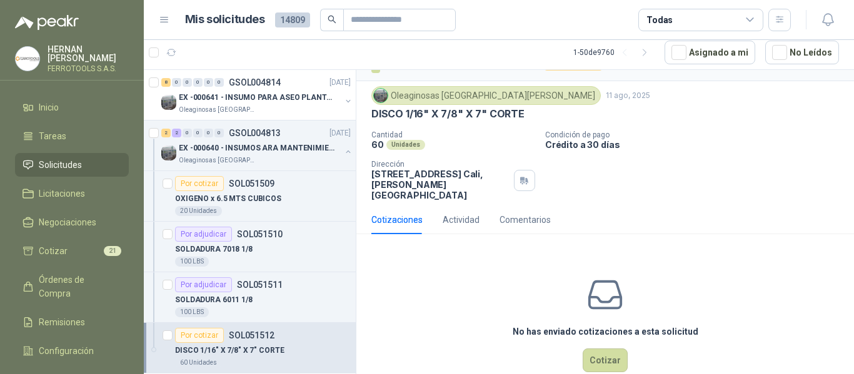
scroll to position [44, 0]
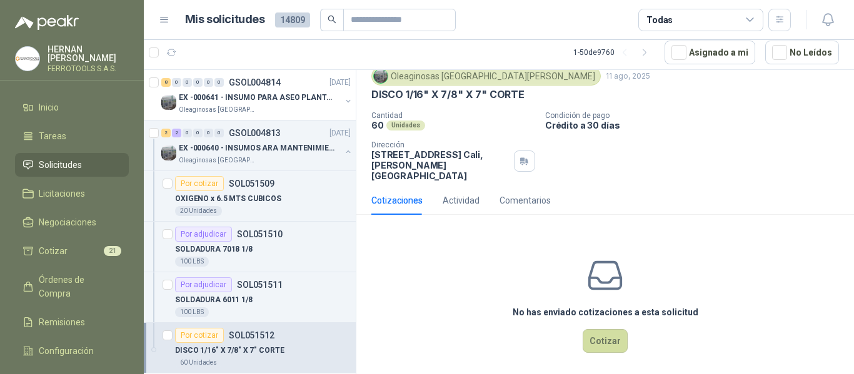
click at [622, 338] on div "No has enviado cotizaciones a esta solicitud Cotizar" at bounding box center [604, 304] width 497 height 159
click at [607, 329] on button "Cotizar" at bounding box center [604, 341] width 45 height 24
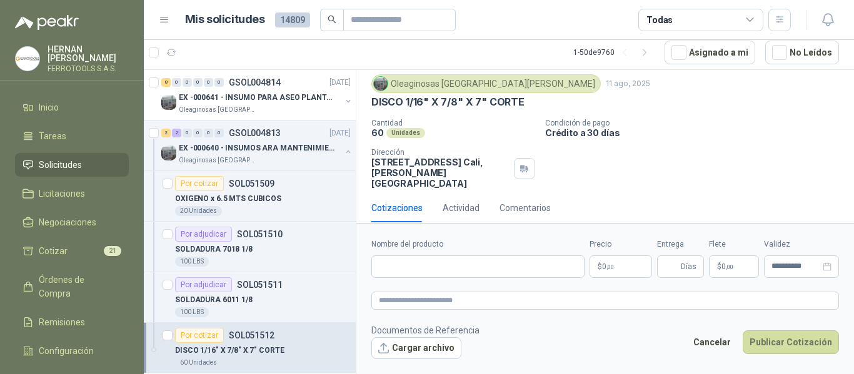
scroll to position [35, 0]
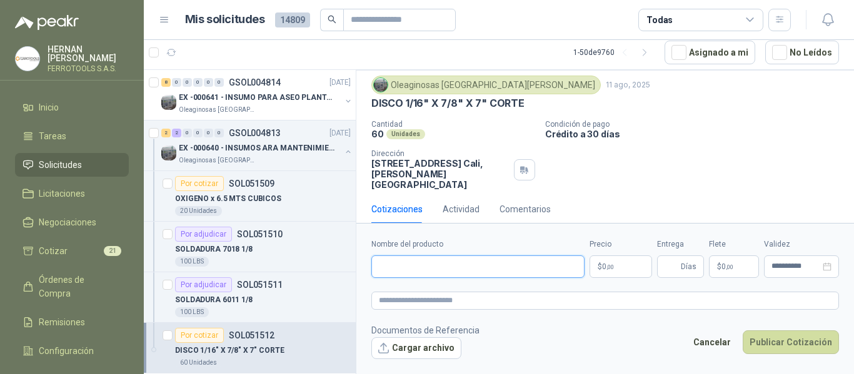
click at [497, 269] on input "Nombre del producto" at bounding box center [477, 267] width 213 height 22
paste input "**********"
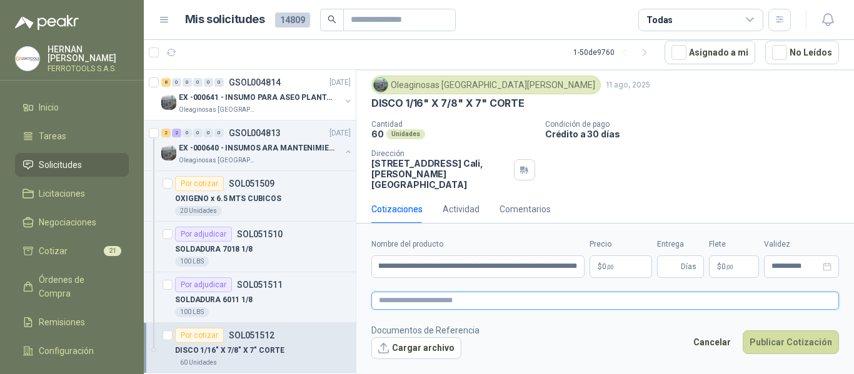
click at [422, 300] on textarea at bounding box center [604, 301] width 467 height 18
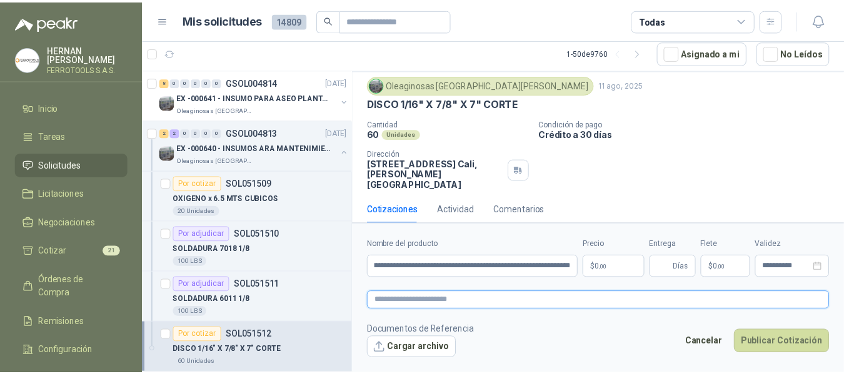
scroll to position [0, 0]
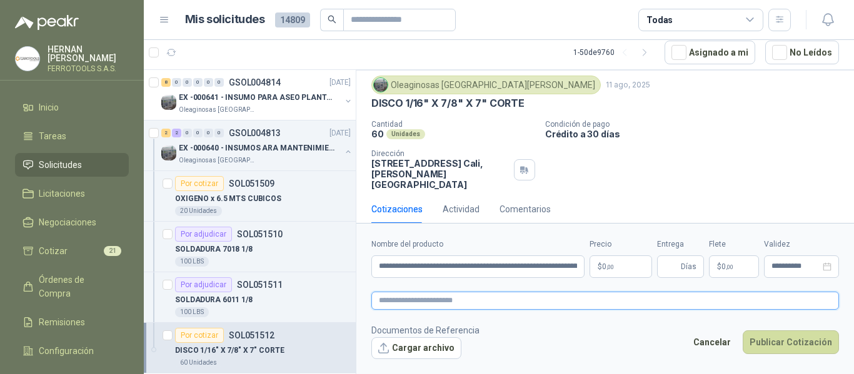
paste textarea "**********"
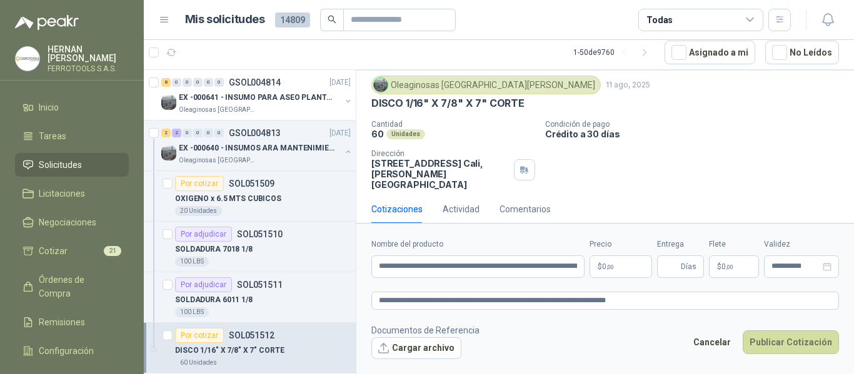
click at [619, 267] on body "[PERSON_NAME] FERROTOOLS S.A.S. Inicio Tareas Solicitudes Licitaciones Negociac…" at bounding box center [427, 187] width 854 height 374
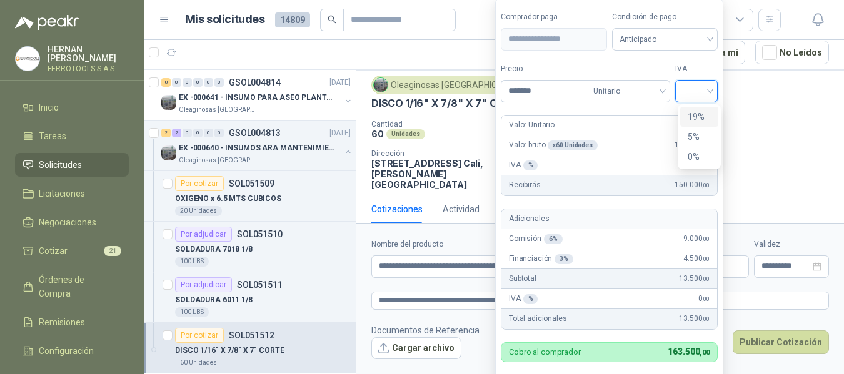
click at [697, 83] on input "search" at bounding box center [695, 90] width 27 height 19
click at [696, 110] on div "19%" at bounding box center [698, 117] width 23 height 14
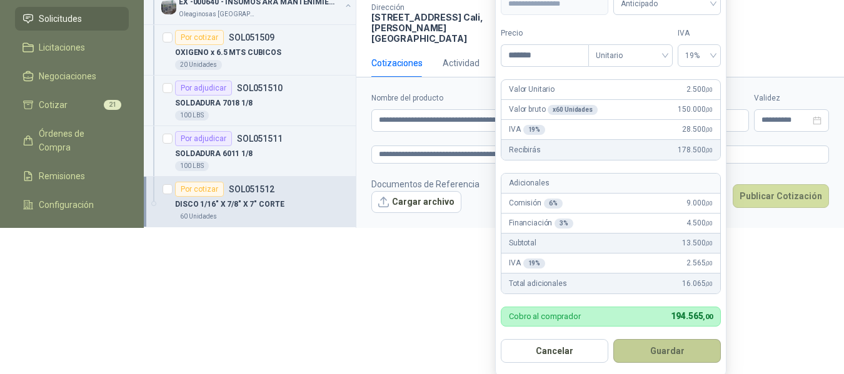
click at [677, 345] on button "Guardar" at bounding box center [666, 351] width 107 height 24
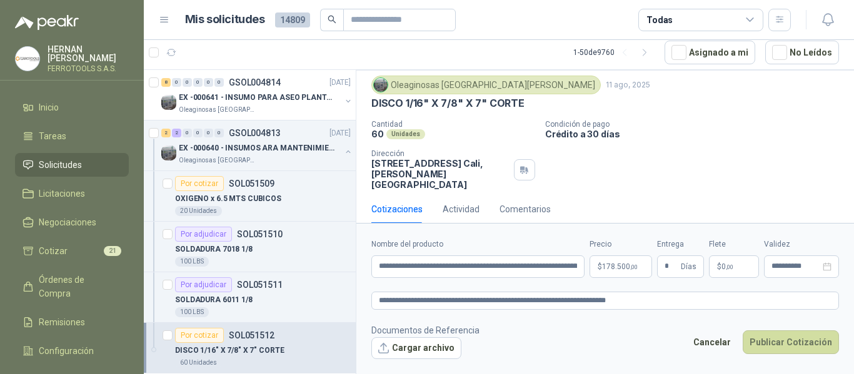
click at [608, 327] on footer "Documentos de Referencia Cargar archivo Cancelar Publicar Cotización" at bounding box center [604, 342] width 467 height 36
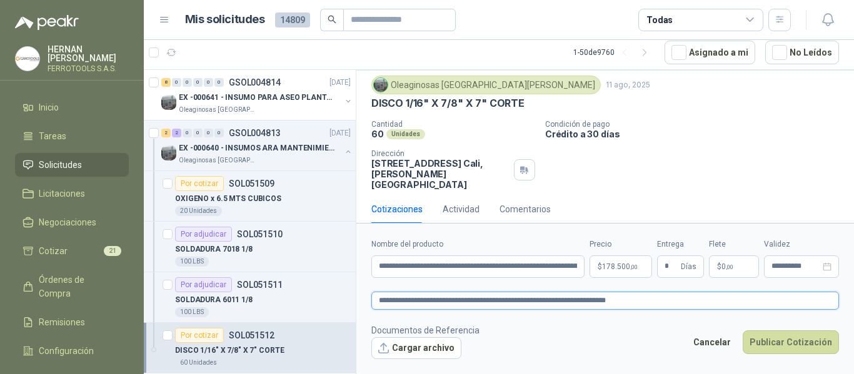
click at [652, 299] on textarea "**********" at bounding box center [604, 301] width 467 height 18
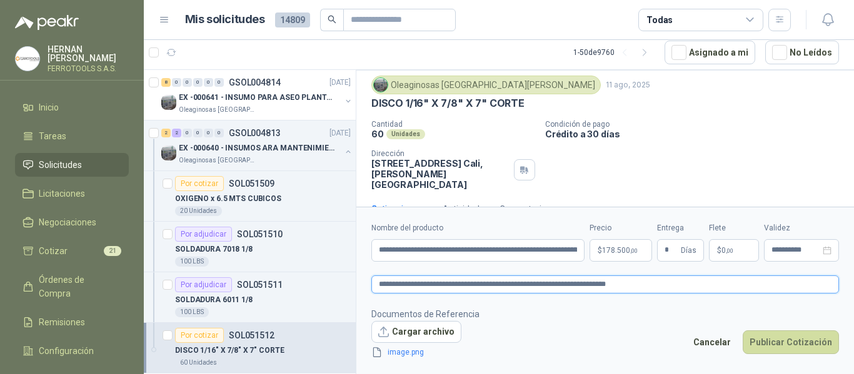
scroll to position [44, 0]
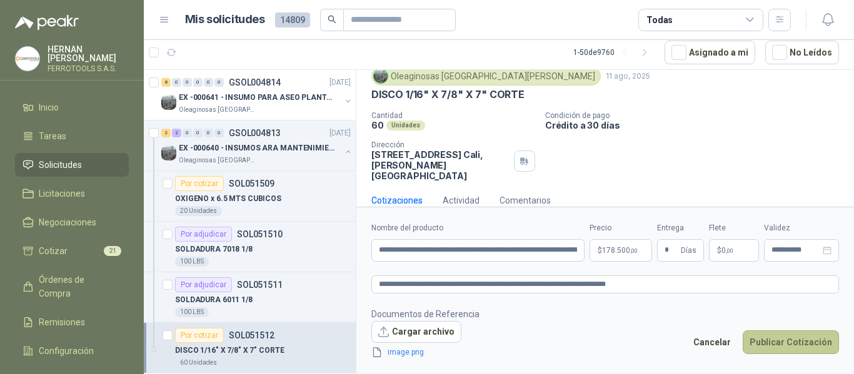
click at [781, 341] on button "Publicar Cotización" at bounding box center [790, 343] width 96 height 24
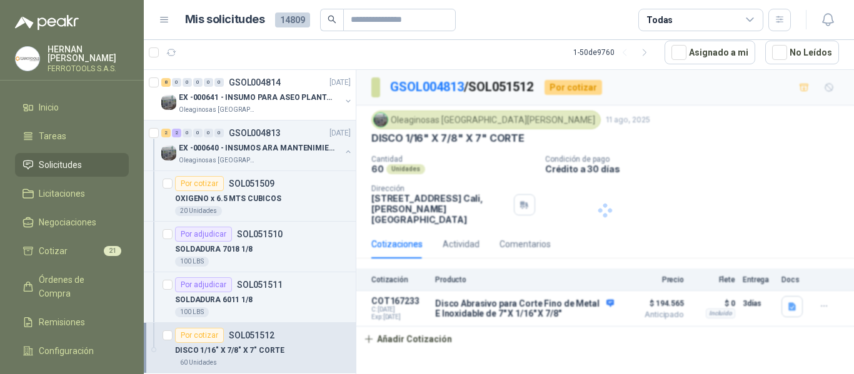
scroll to position [0, 0]
click at [265, 153] on p "EX -000640 - INSUMOS ARA MANTENIMIENTO MECANICO" at bounding box center [257, 148] width 156 height 12
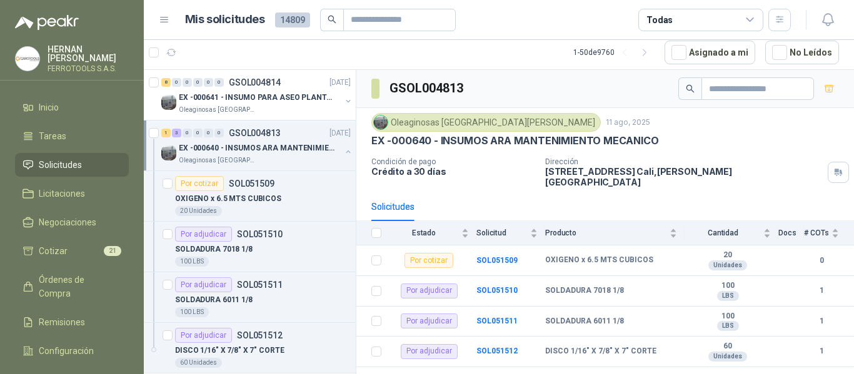
click at [343, 154] on button "button" at bounding box center [348, 152] width 10 height 10
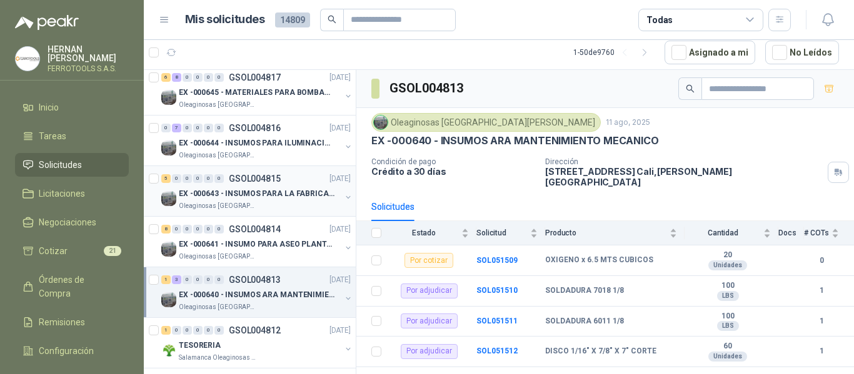
scroll to position [2254, 0]
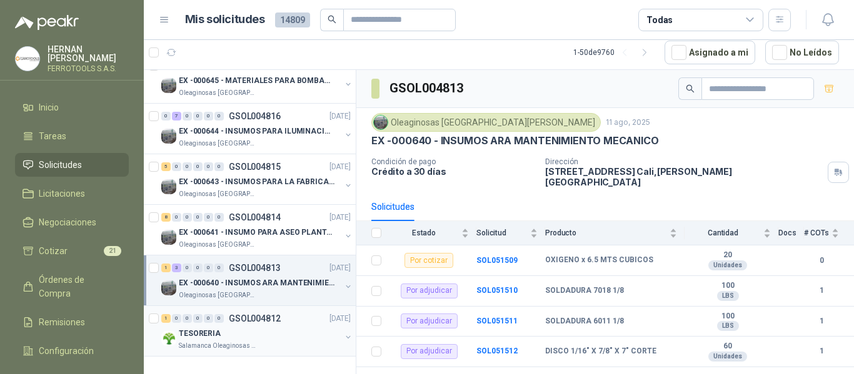
click at [292, 329] on div "TESORERIA" at bounding box center [260, 333] width 162 height 15
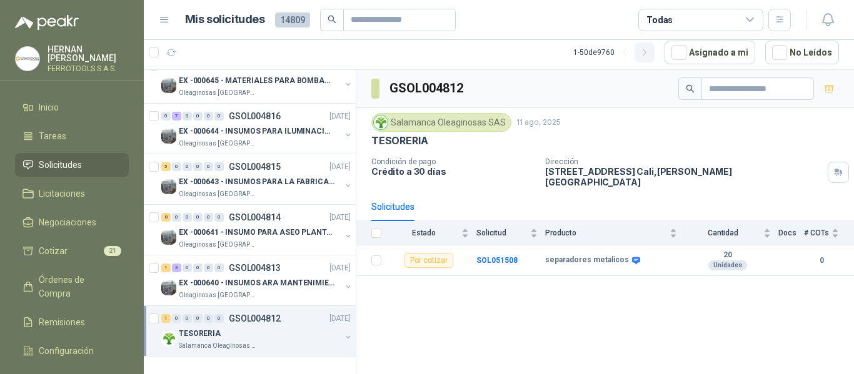
click at [650, 54] on icon "button" at bounding box center [644, 52] width 11 height 11
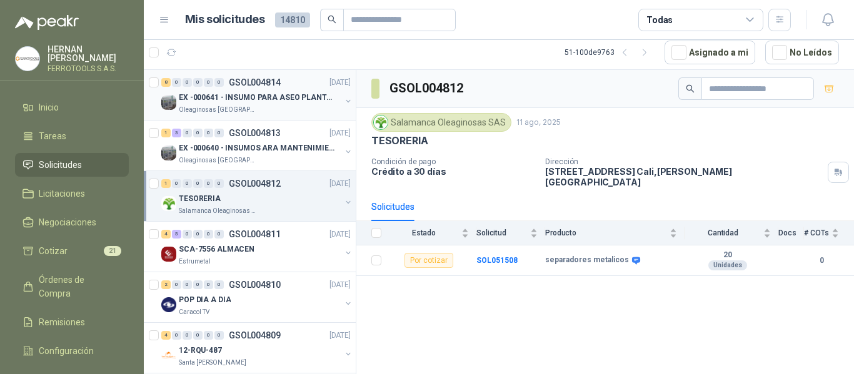
click at [286, 95] on p "EX -000641 - INSUMO PARA ASEO PLANTA EXTRACTORA" at bounding box center [257, 98] width 156 height 12
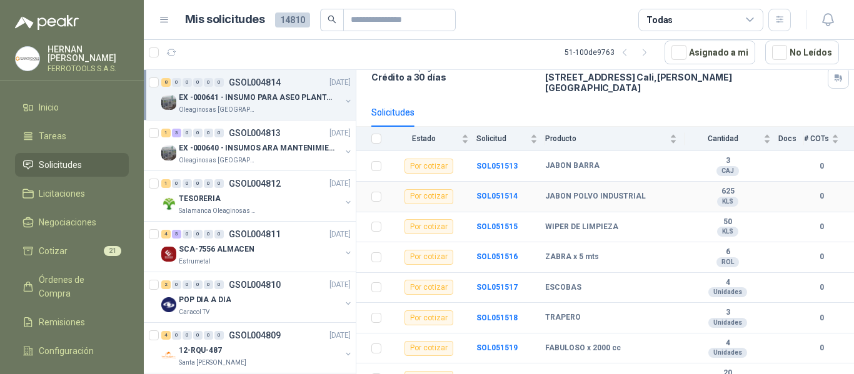
scroll to position [106, 0]
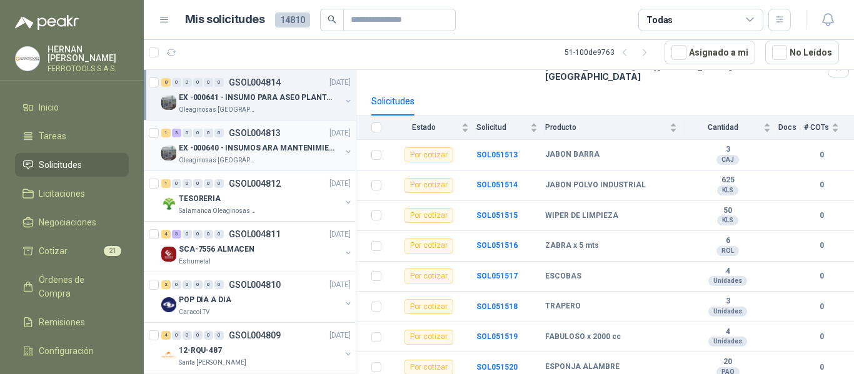
click at [268, 153] on p "EX -000640 - INSUMOS ARA MANTENIMIENTO MECANICO" at bounding box center [257, 148] width 156 height 12
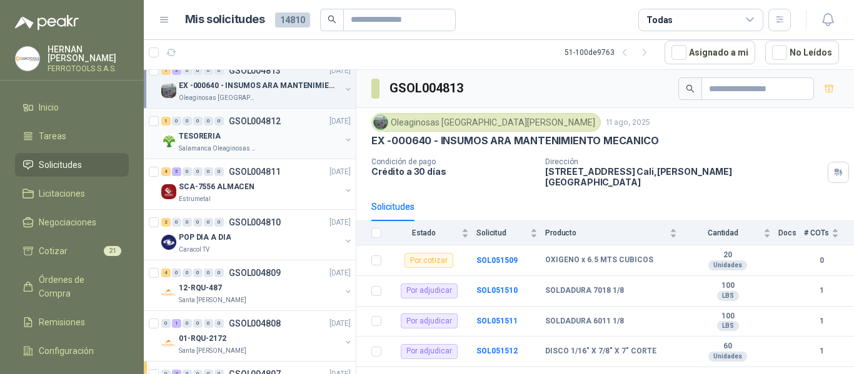
scroll to position [125, 0]
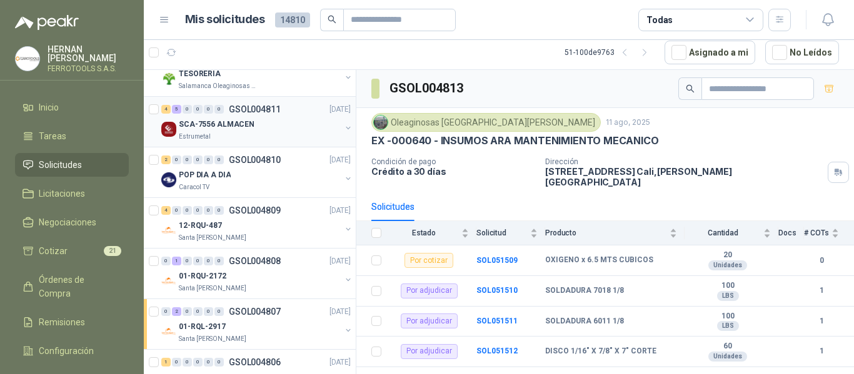
click at [291, 129] on div "SCA-7556 ALMACEN" at bounding box center [260, 124] width 162 height 15
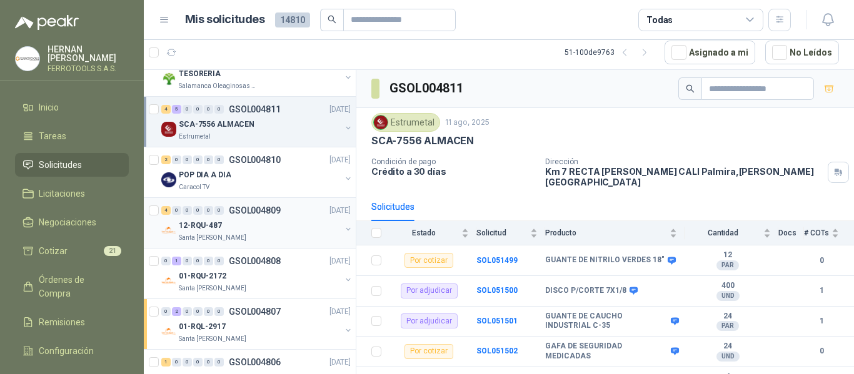
click at [284, 225] on div "12-RQU-487" at bounding box center [260, 225] width 162 height 15
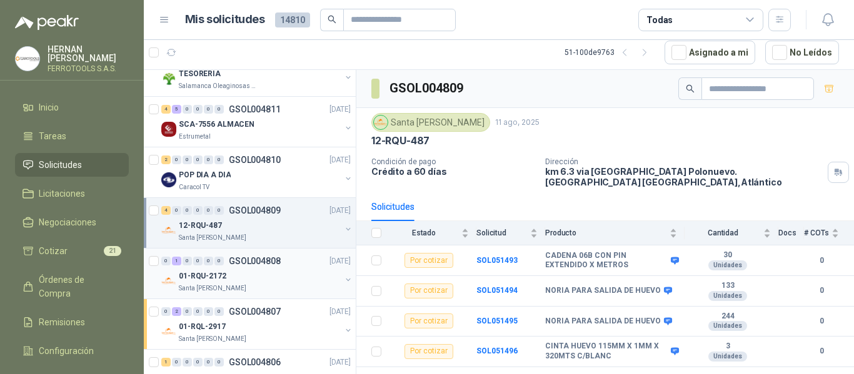
click at [272, 276] on div "01-RQU-2172" at bounding box center [260, 276] width 162 height 15
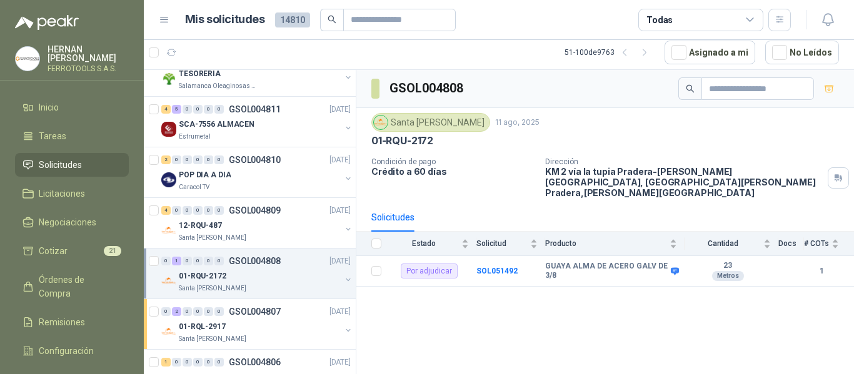
scroll to position [187, 0]
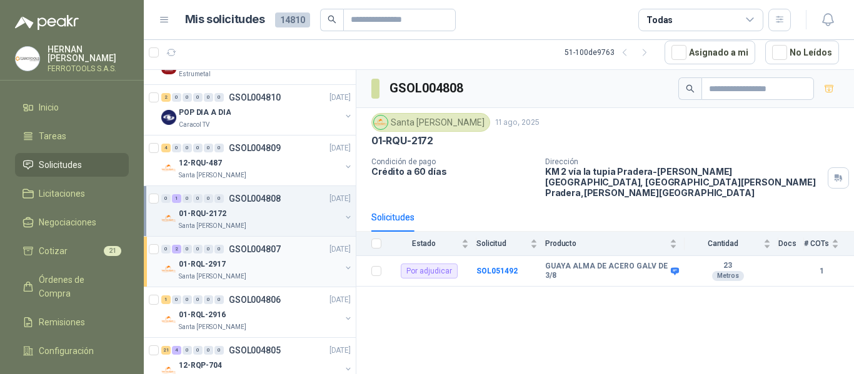
click at [292, 256] on div "0 2 0 0 0 0 GSOL004807 [DATE]" at bounding box center [257, 249] width 192 height 15
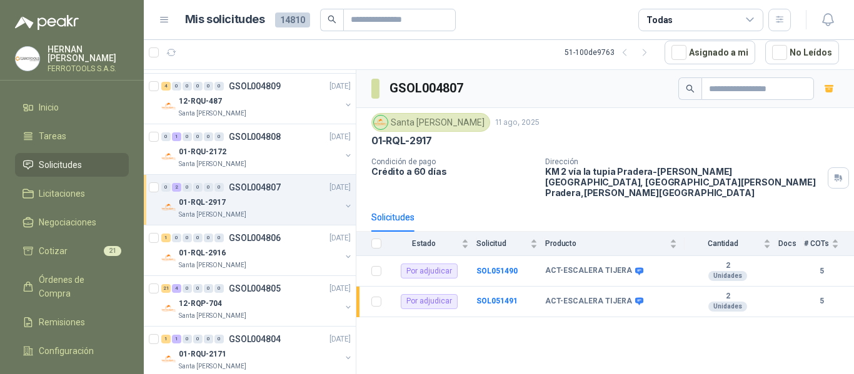
scroll to position [250, 0]
click at [296, 253] on div "01-RQL-2916" at bounding box center [260, 252] width 162 height 15
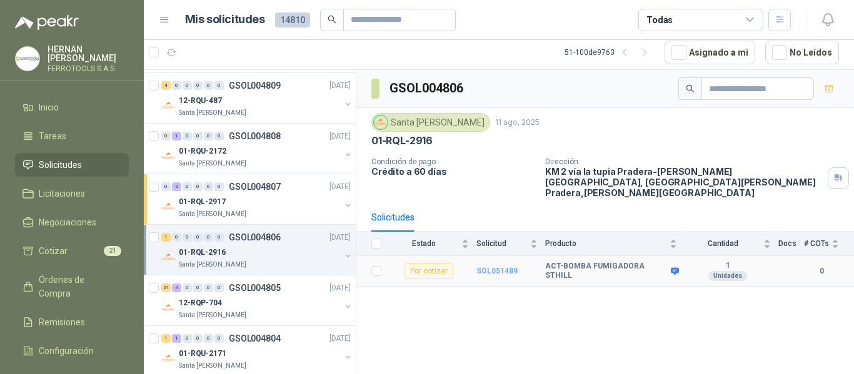
click at [497, 267] on b "SOL051489" at bounding box center [496, 271] width 41 height 9
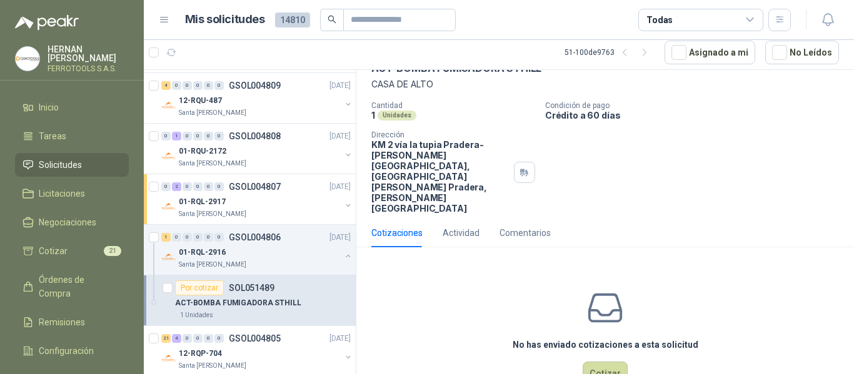
scroll to position [71, 0]
click at [542, 226] on div "Comentarios" at bounding box center [524, 233] width 51 height 14
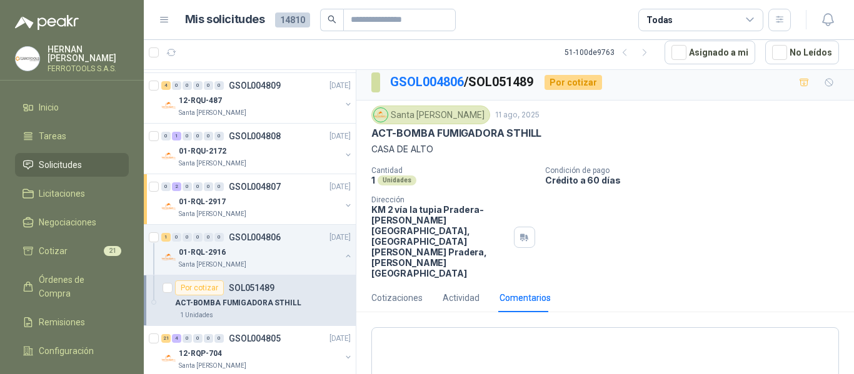
scroll to position [0, 0]
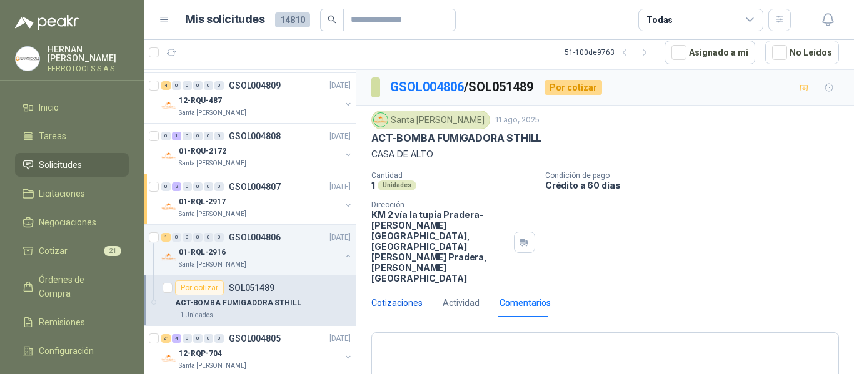
click at [407, 296] on div "Cotizaciones" at bounding box center [396, 303] width 51 height 14
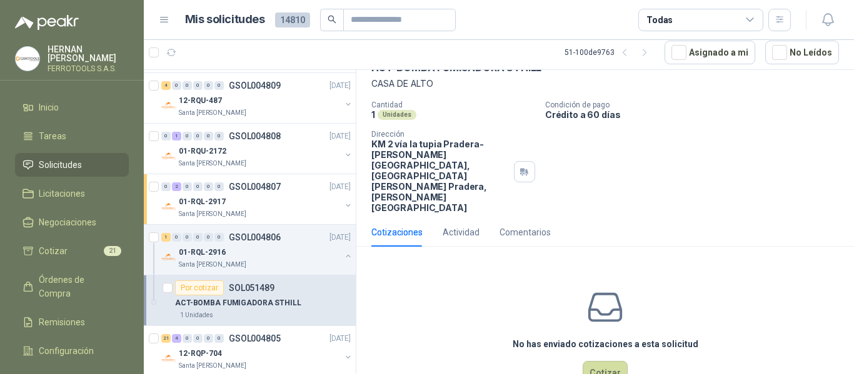
scroll to position [312, 0]
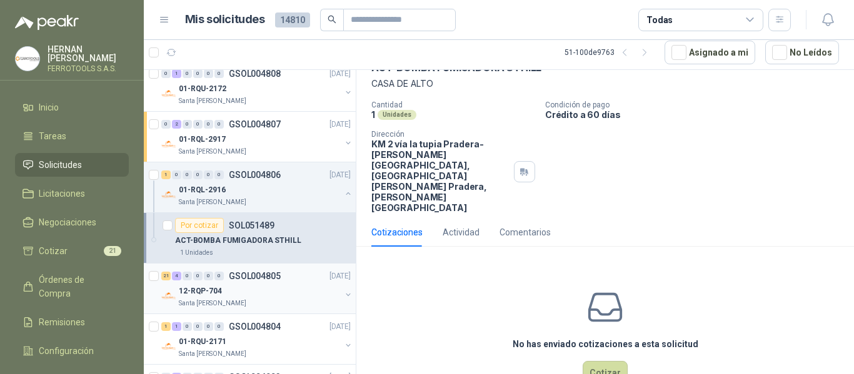
click at [262, 291] on div "12-RQP-704" at bounding box center [260, 291] width 162 height 15
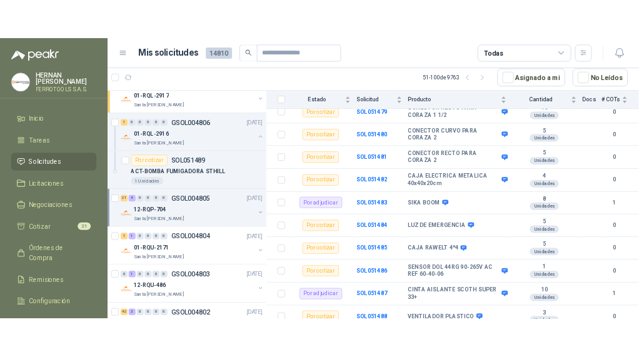
scroll to position [622, 0]
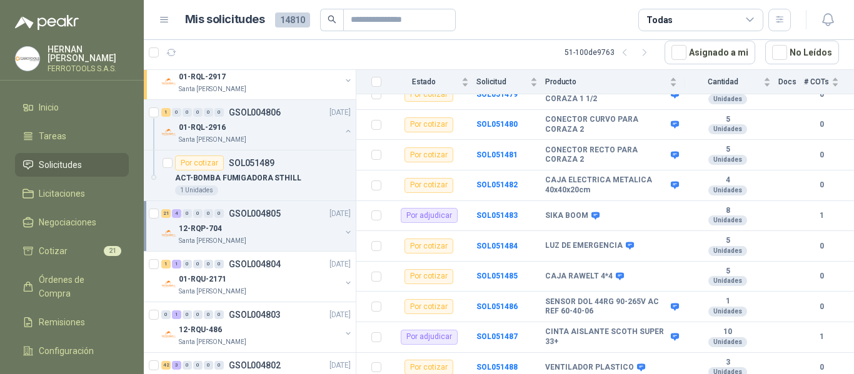
click at [291, 227] on div "12-RQP-704" at bounding box center [260, 228] width 162 height 15
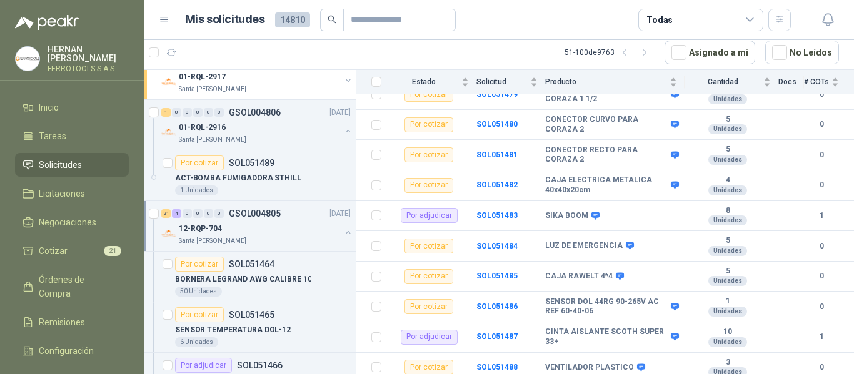
click at [291, 227] on div "12-RQP-704" at bounding box center [260, 228] width 162 height 15
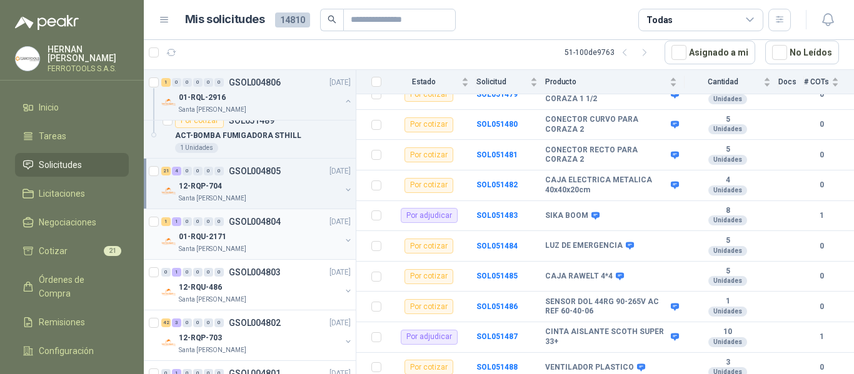
scroll to position [437, 0]
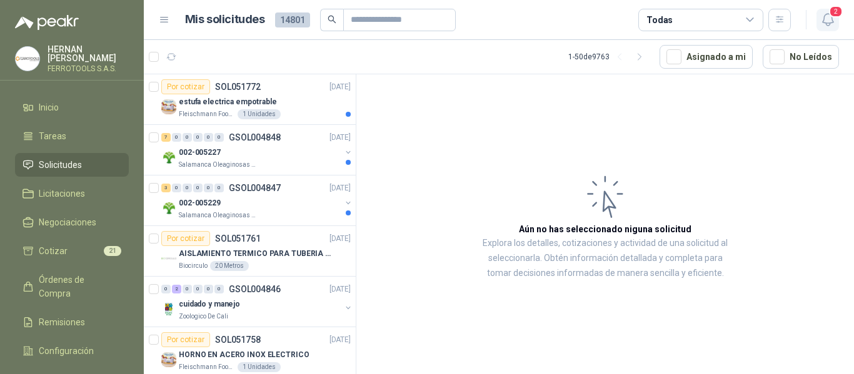
click at [824, 21] on icon "button" at bounding box center [828, 20] width 16 height 16
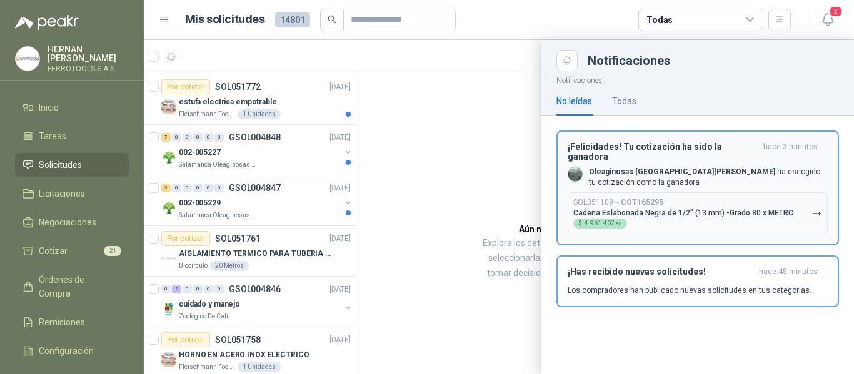
click at [791, 209] on button "SOL051109 → COT165295 Cadena Eslabonada Negra de 1/2" (13 mm) -Grado 80 x METRO…" at bounding box center [697, 213] width 260 height 42
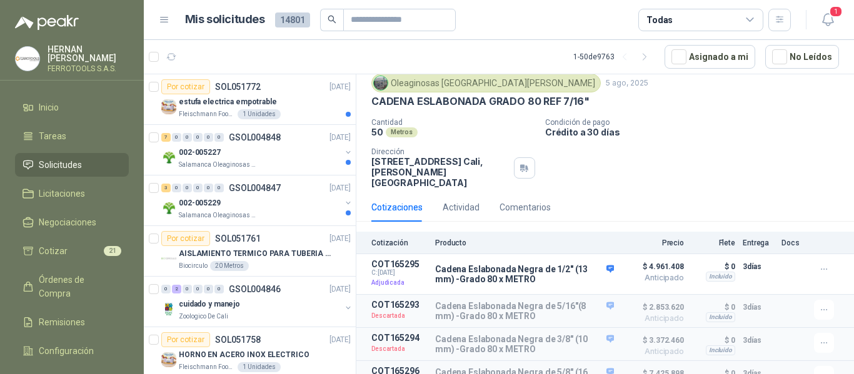
scroll to position [49, 0]
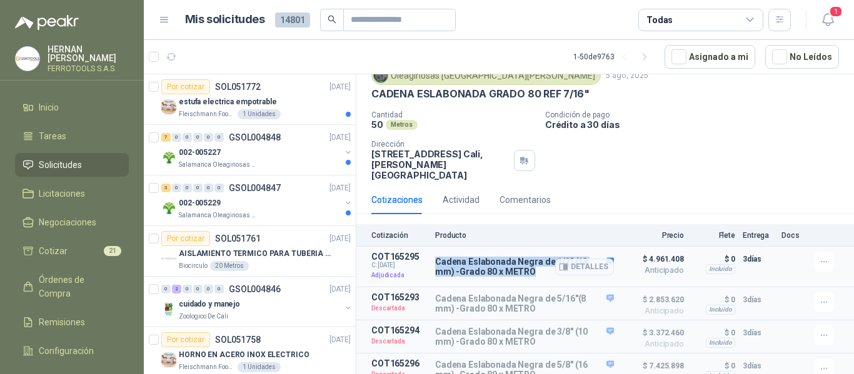
drag, startPoint x: 436, startPoint y: 250, endPoint x: 531, endPoint y: 265, distance: 96.2
click at [531, 265] on p "Cadena Eslabonada Negra de 1/2" (13 mm) -Grado 80 x METRO" at bounding box center [524, 267] width 179 height 20
copy p "Cadena Eslabonada Negra de 1/2" (13 mm) -Grado 80 x METRO"
click at [570, 259] on button "Detalles" at bounding box center [584, 267] width 59 height 17
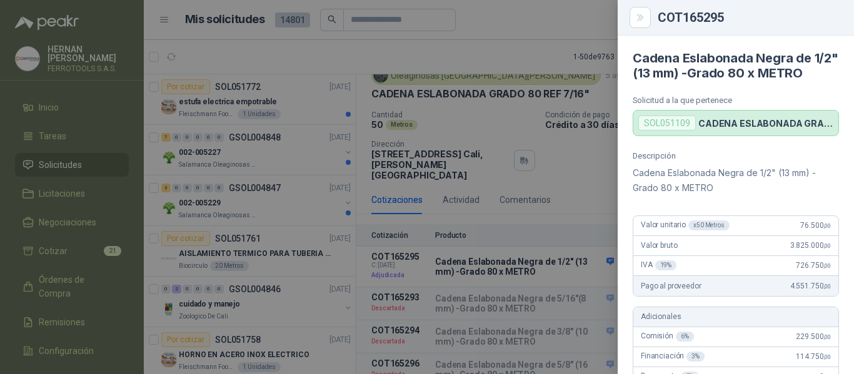
click at [570, 166] on div at bounding box center [427, 187] width 854 height 374
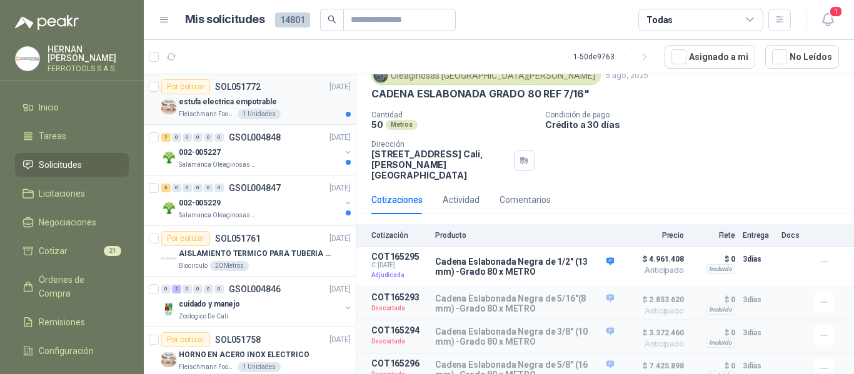
click at [289, 111] on div "Fleischmann Foods S.A. 1 Unidades" at bounding box center [265, 114] width 172 height 10
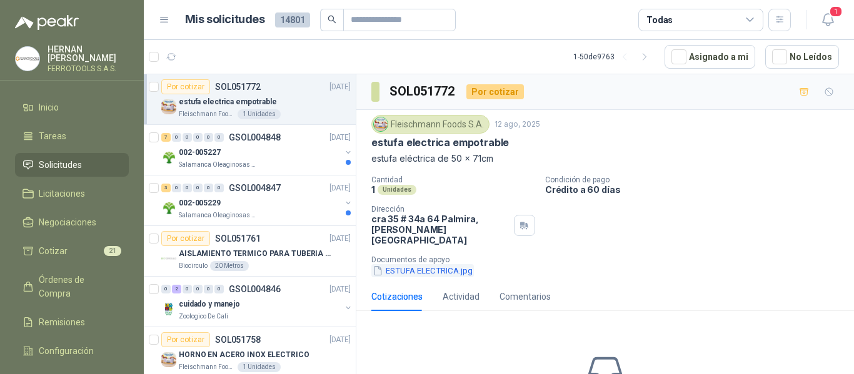
click at [447, 264] on button "ESTUFA ELECTRICA.jpg" at bounding box center [422, 270] width 102 height 13
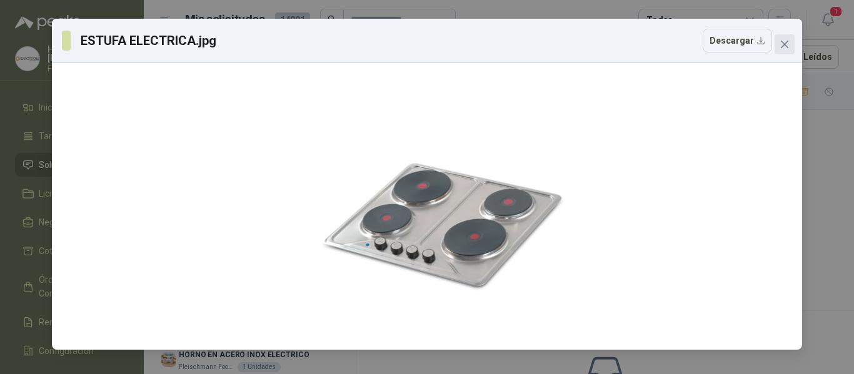
click at [784, 49] on icon "close" at bounding box center [784, 44] width 10 height 10
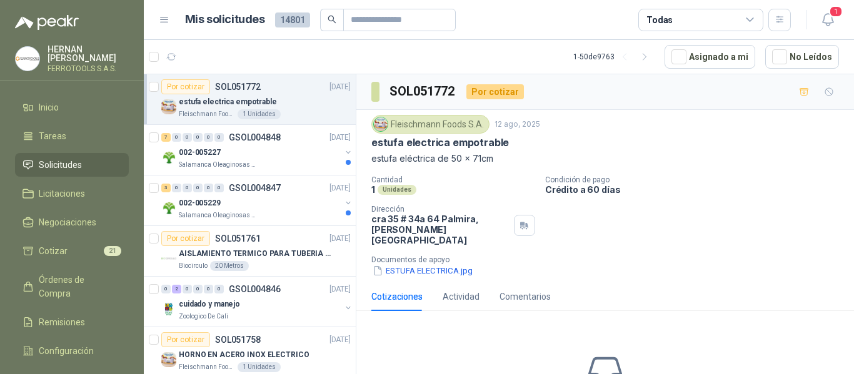
scroll to position [91, 0]
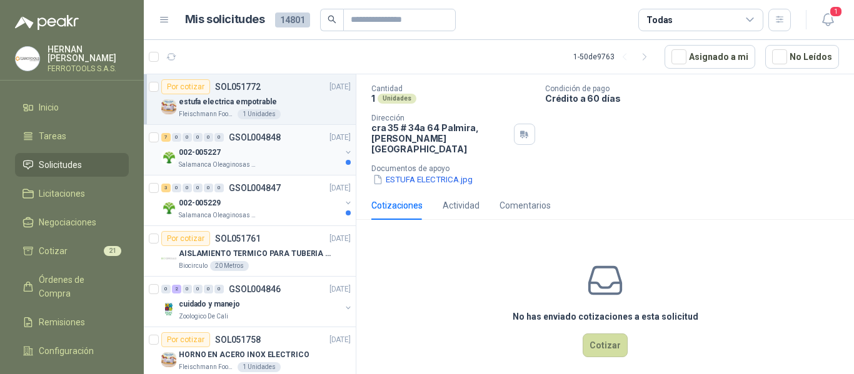
click at [292, 161] on div "Salamanca Oleaginosas SAS" at bounding box center [260, 165] width 162 height 10
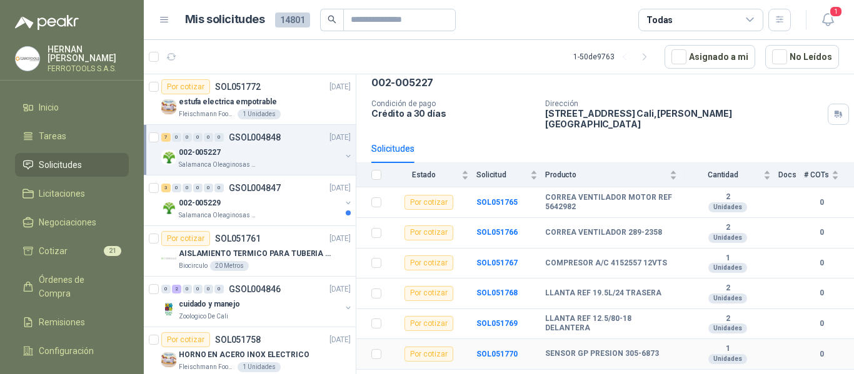
scroll to position [75, 0]
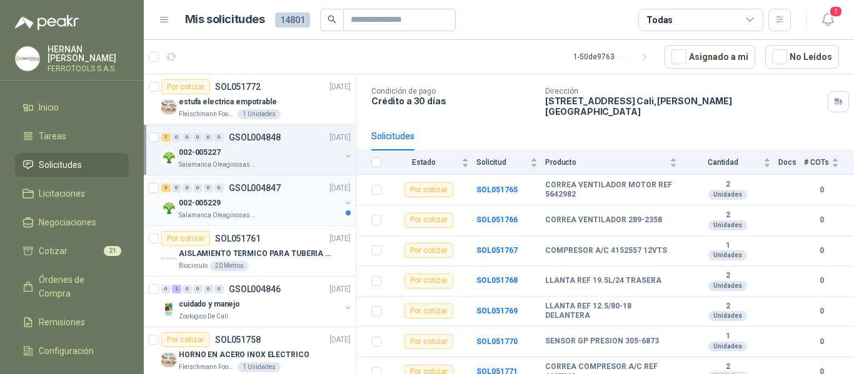
click at [273, 216] on div "Salamanca Oleaginosas SAS" at bounding box center [260, 216] width 162 height 10
